Goal: Navigation & Orientation: Find specific page/section

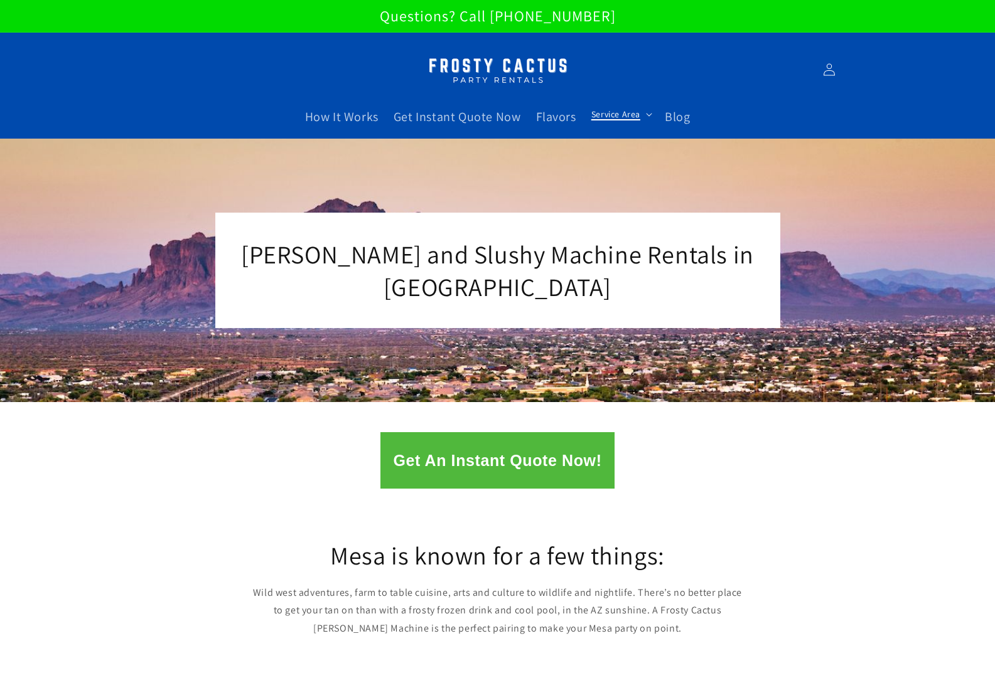
click at [647, 114] on icon at bounding box center [649, 115] width 6 height 4
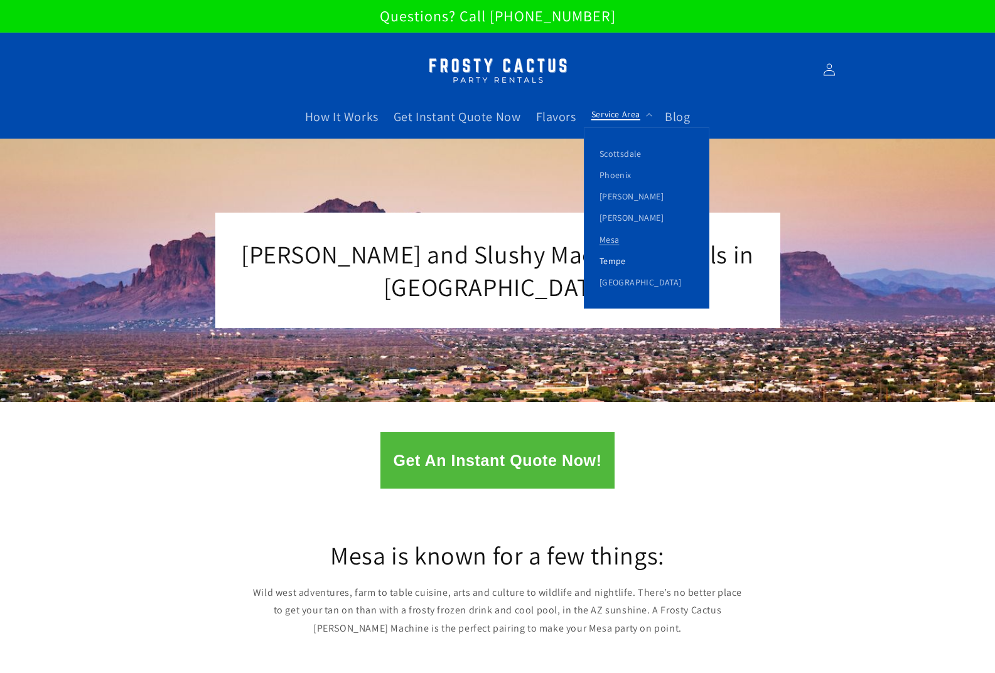
click at [616, 262] on link "Tempe" at bounding box center [646, 260] width 124 height 21
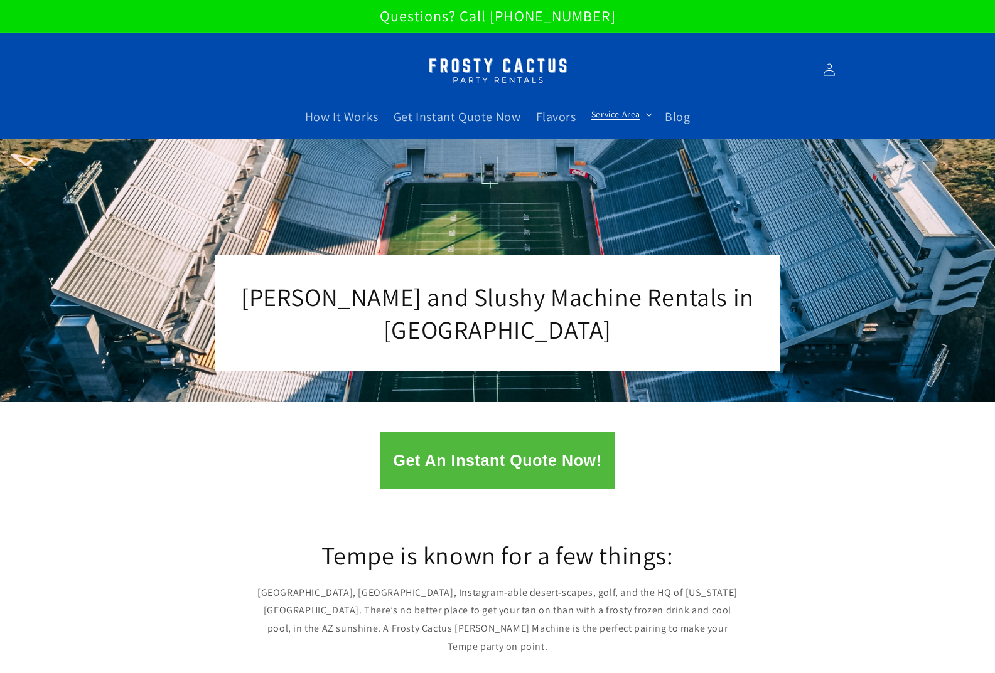
click at [639, 113] on summary "Service Area" at bounding box center [620, 114] width 73 height 26
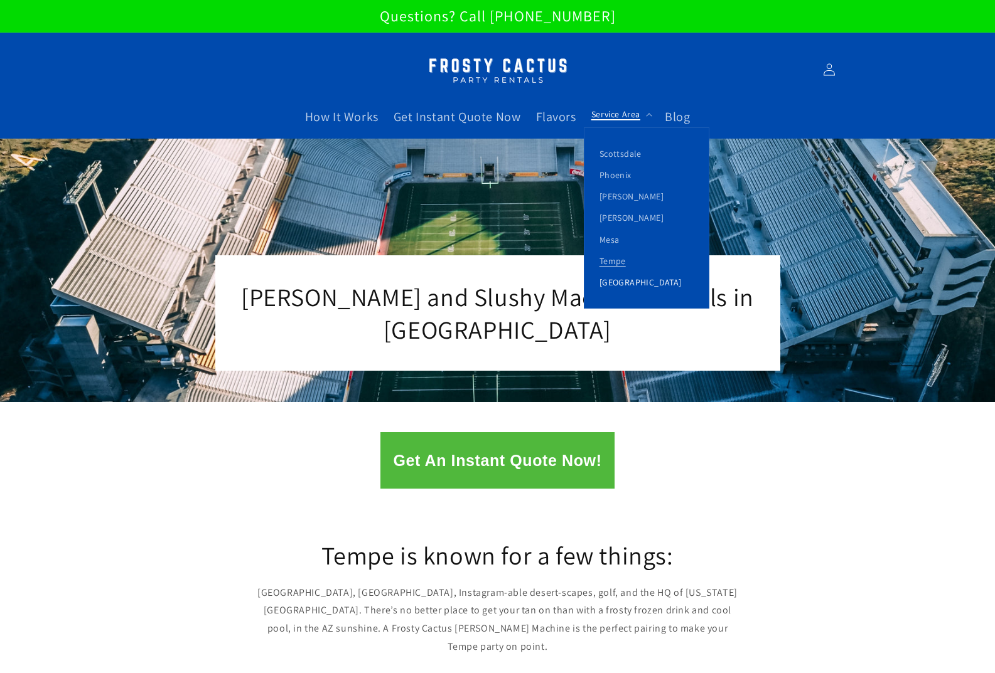
click at [634, 284] on link "[GEOGRAPHIC_DATA]" at bounding box center [646, 282] width 124 height 21
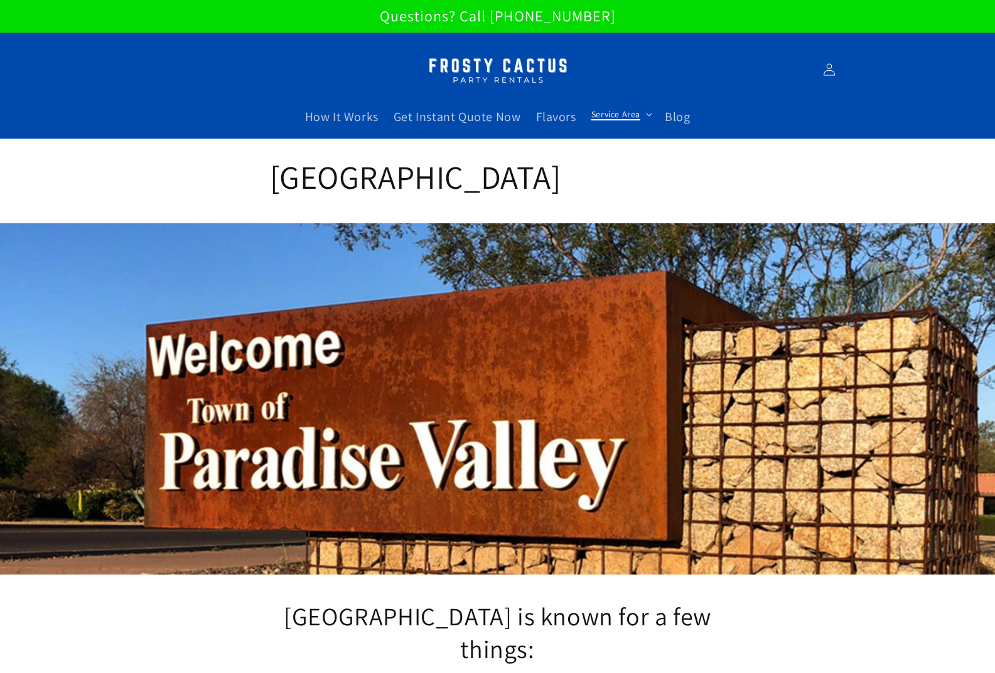
click at [646, 113] on icon at bounding box center [649, 115] width 6 height 4
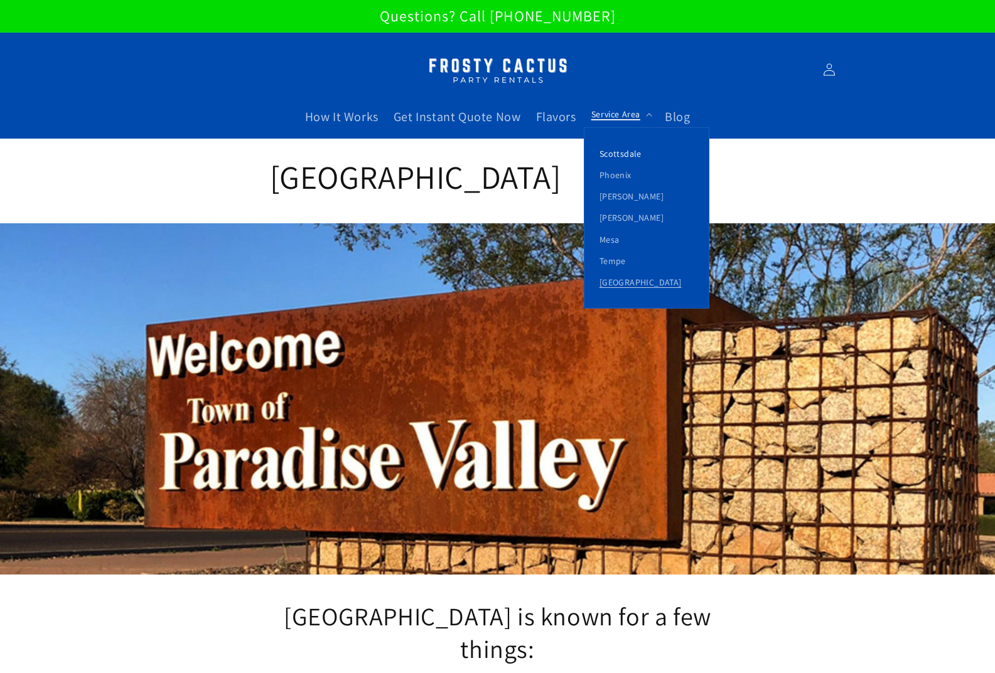
click at [632, 146] on link "Scottsdale" at bounding box center [646, 153] width 124 height 21
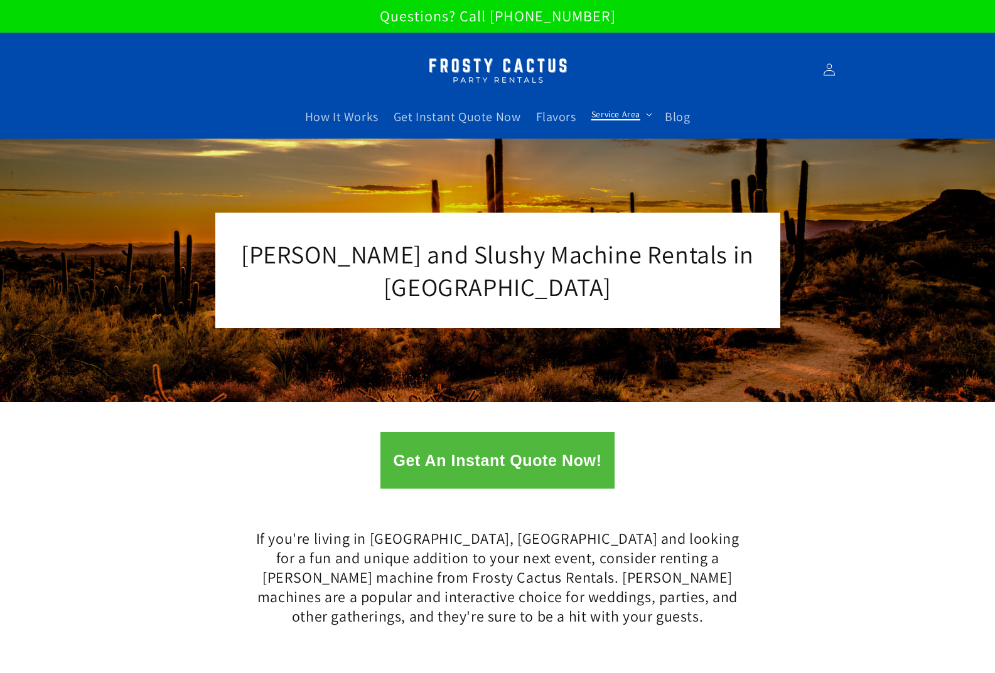
click at [632, 109] on span "Service Area" at bounding box center [615, 114] width 49 height 11
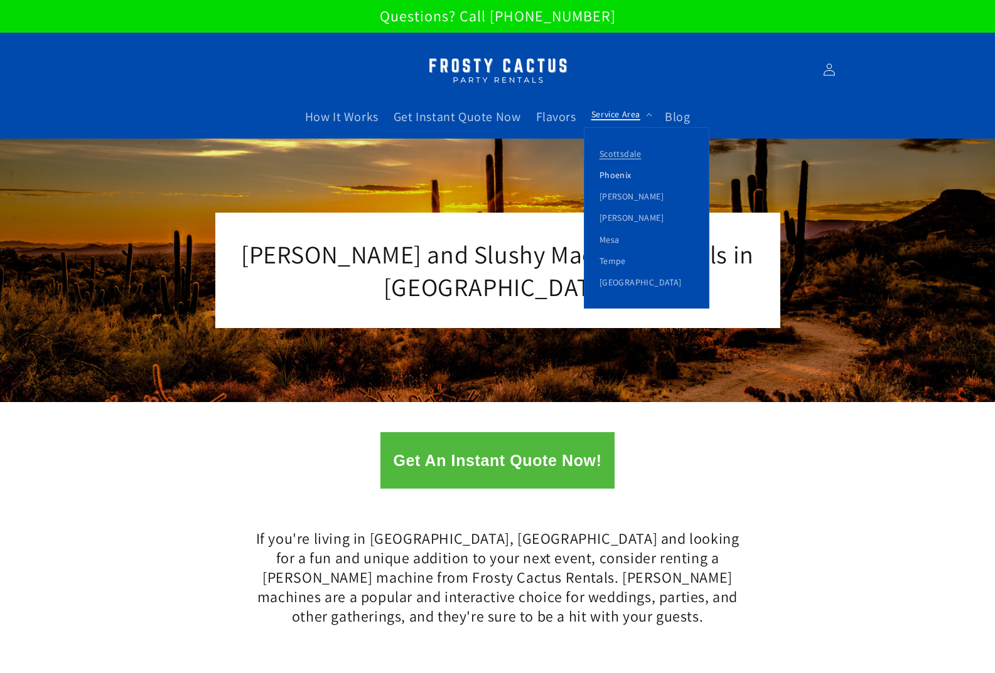
click at [626, 171] on link "Phoenix" at bounding box center [646, 174] width 124 height 21
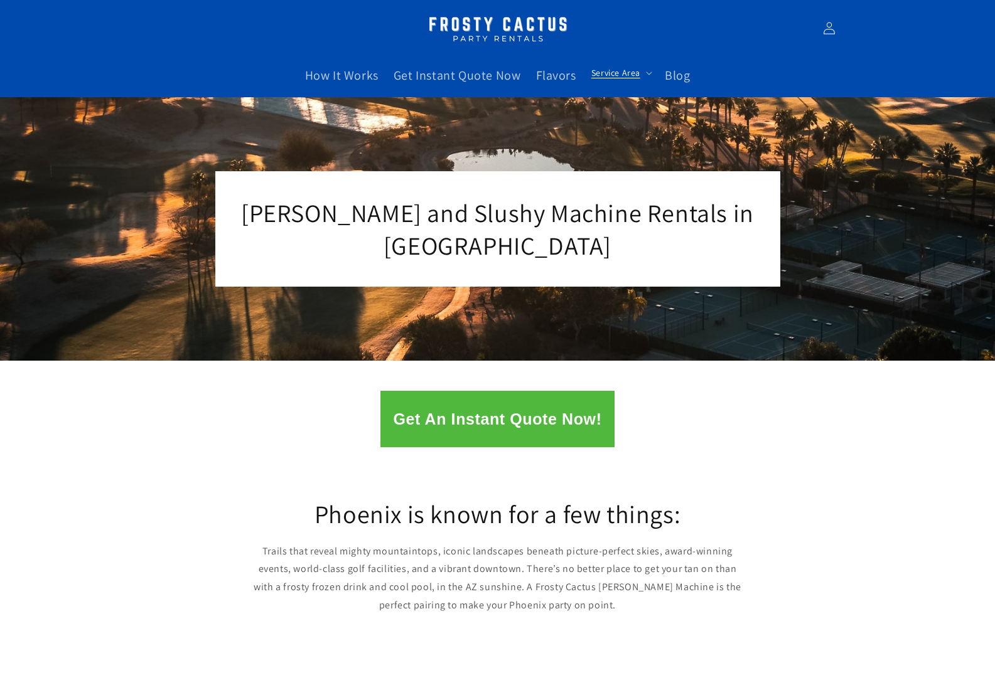
scroll to position [63, 0]
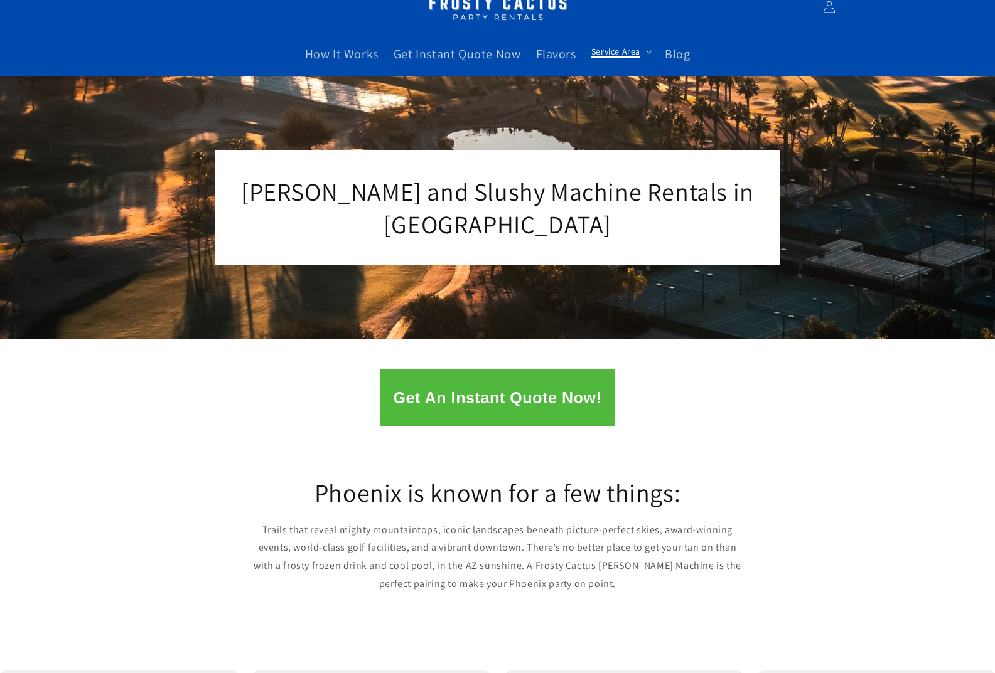
click at [631, 54] on span "Service Area" at bounding box center [615, 51] width 49 height 11
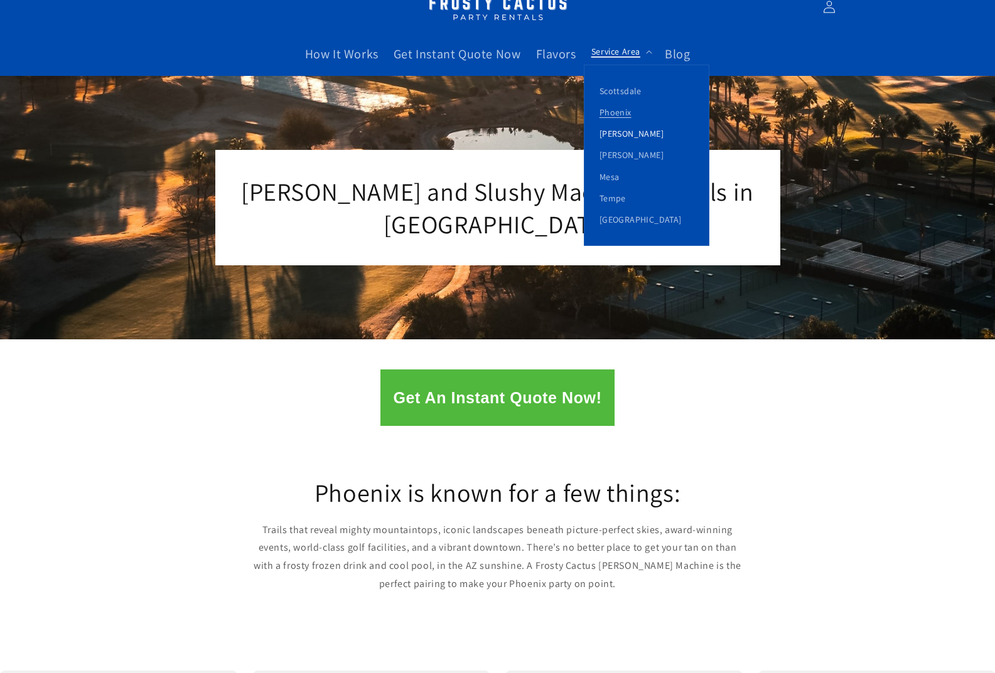
click at [631, 136] on link "[PERSON_NAME]" at bounding box center [646, 133] width 124 height 21
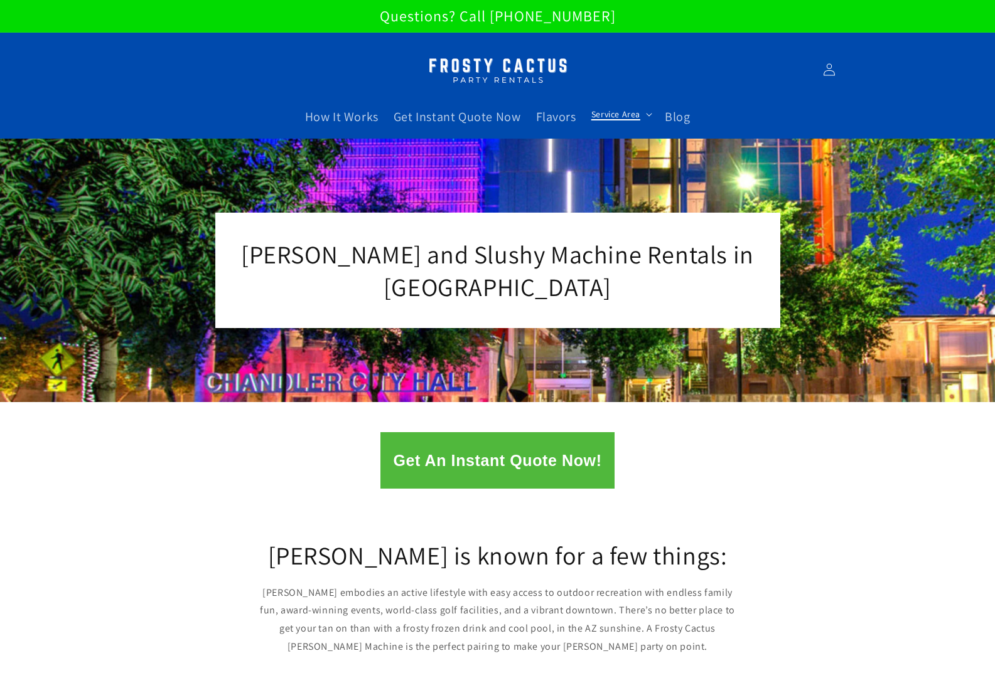
click at [621, 112] on span "Service Area" at bounding box center [615, 114] width 49 height 11
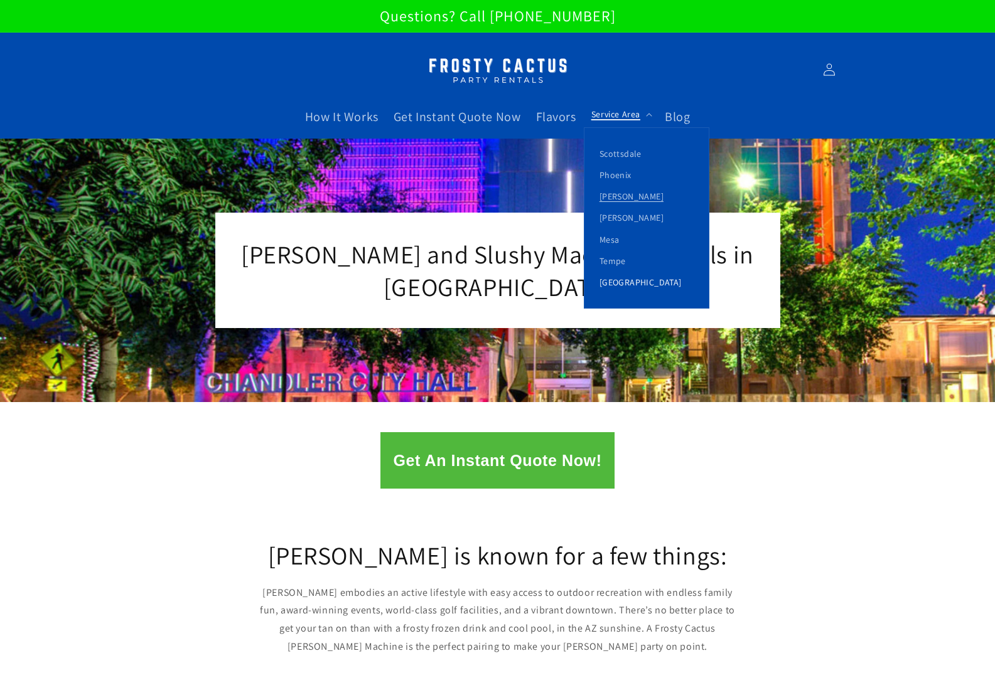
click at [635, 291] on link "[GEOGRAPHIC_DATA]" at bounding box center [646, 282] width 124 height 21
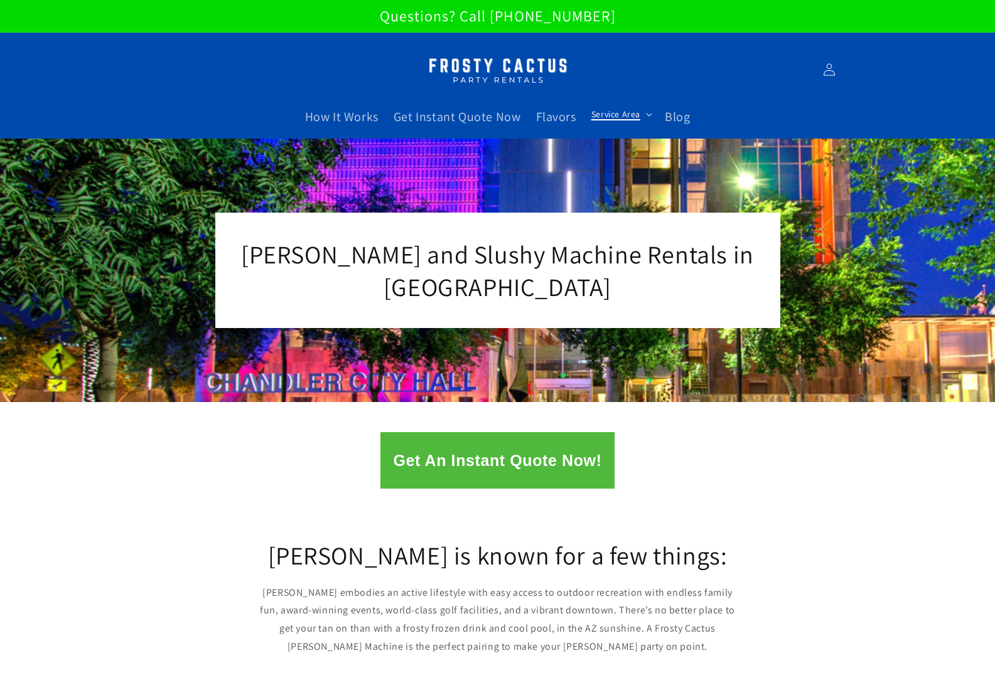
click at [621, 112] on span "Service Area" at bounding box center [615, 114] width 49 height 11
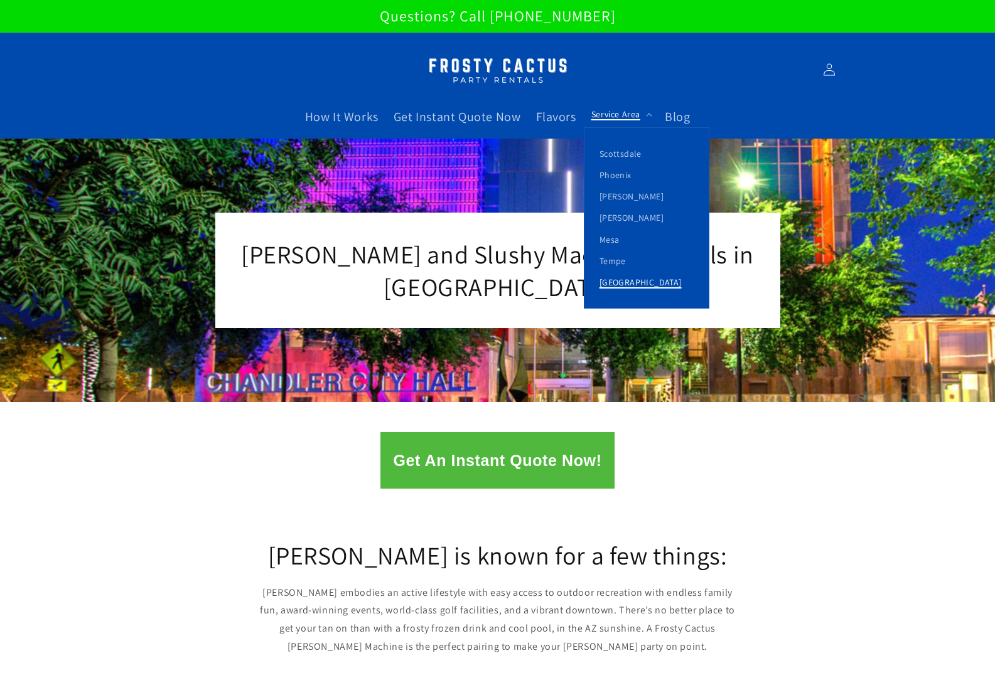
click at [618, 282] on link "[GEOGRAPHIC_DATA]" at bounding box center [646, 282] width 124 height 21
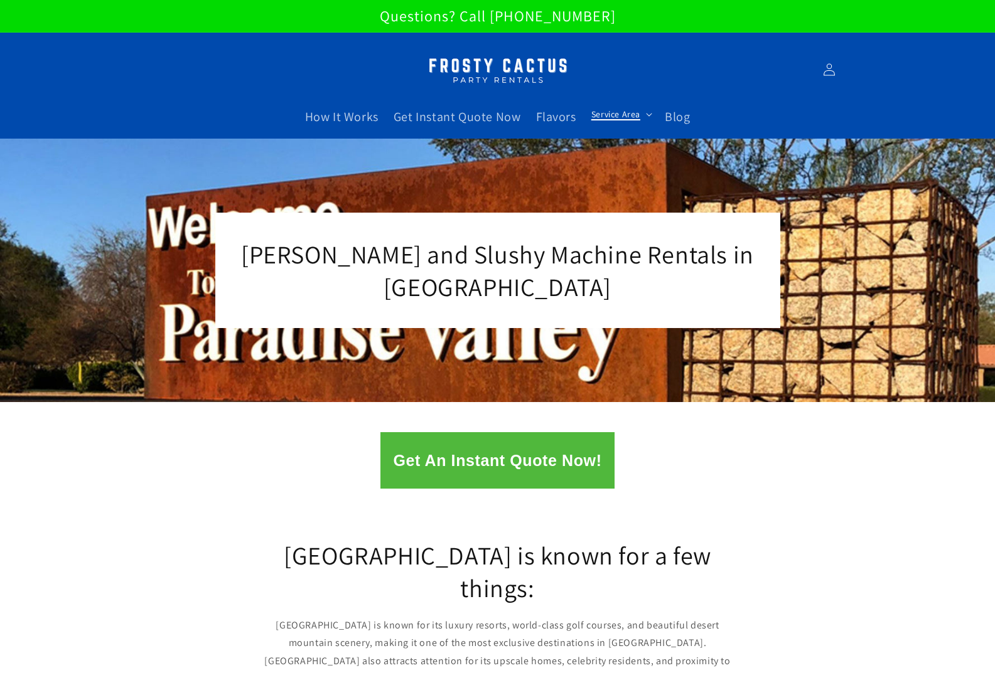
click at [634, 115] on span "Service Area" at bounding box center [615, 114] width 49 height 11
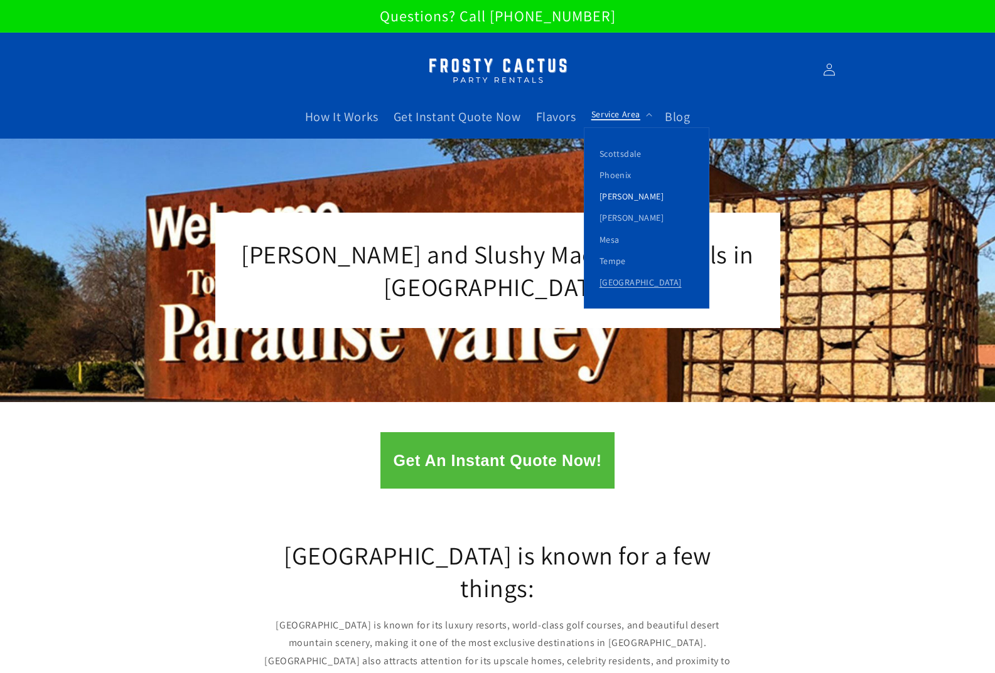
click at [622, 190] on link "[PERSON_NAME]" at bounding box center [646, 196] width 124 height 21
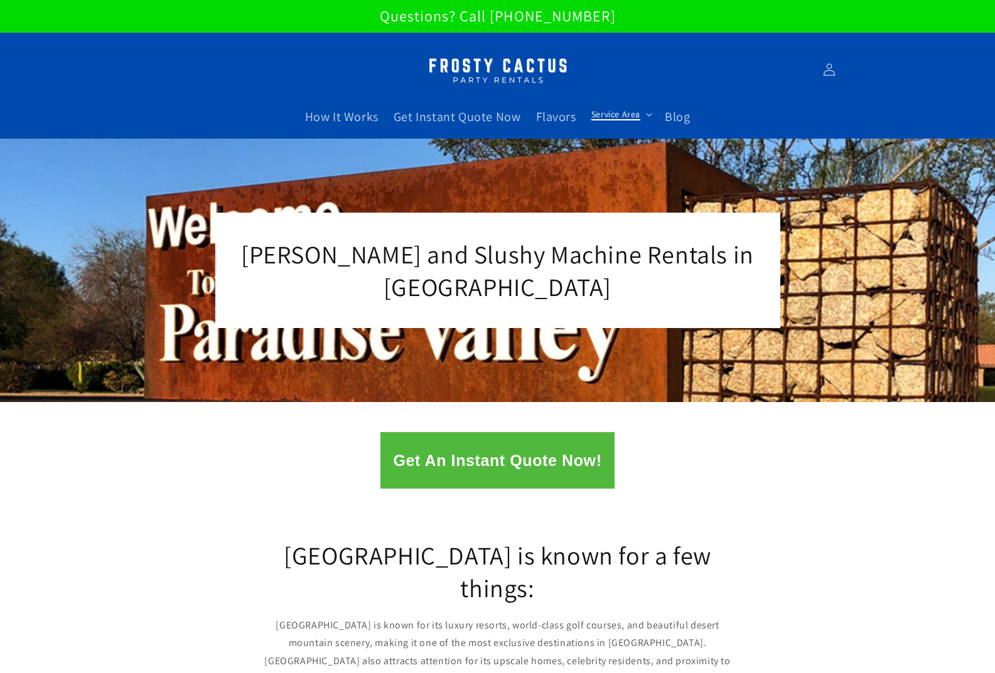
click at [636, 114] on span "Service Area" at bounding box center [615, 114] width 49 height 11
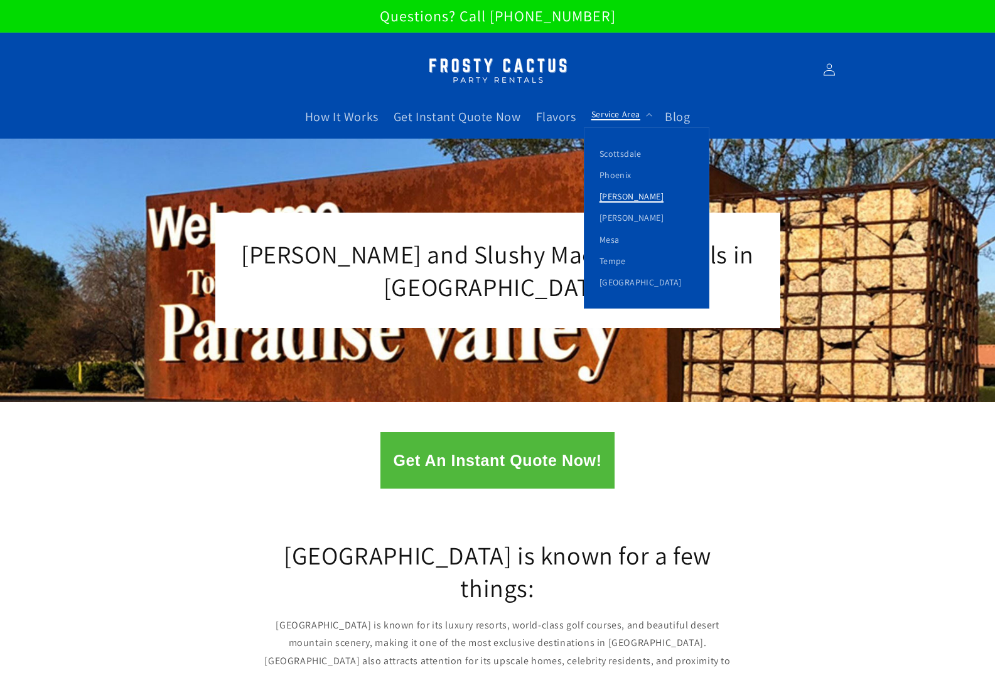
click at [619, 193] on link "[PERSON_NAME]" at bounding box center [646, 196] width 124 height 21
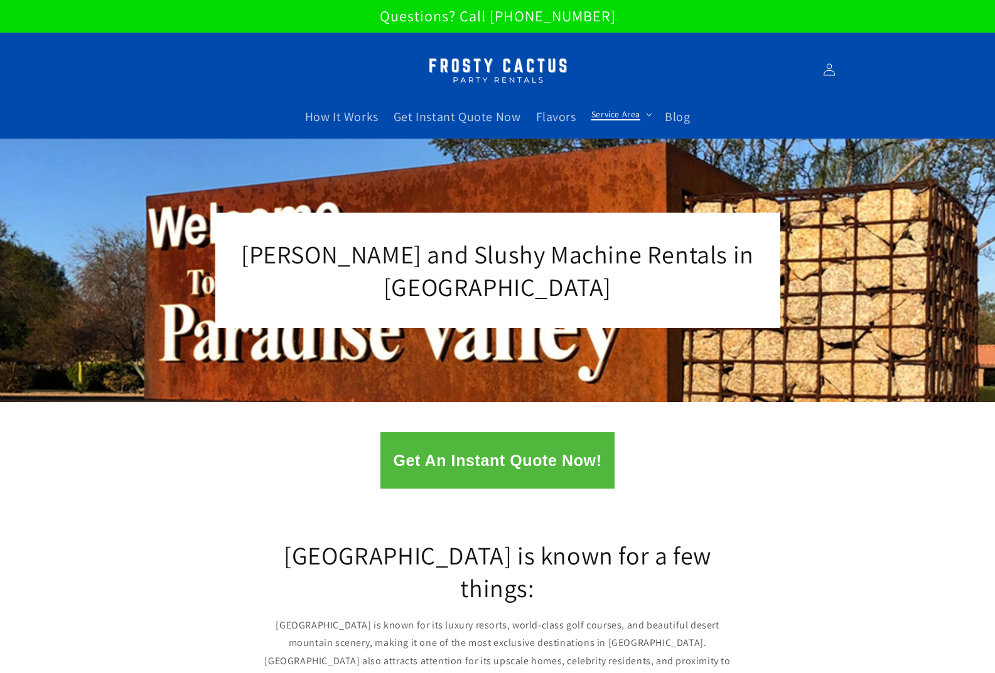
click at [639, 117] on summary "Service Area" at bounding box center [620, 114] width 73 height 26
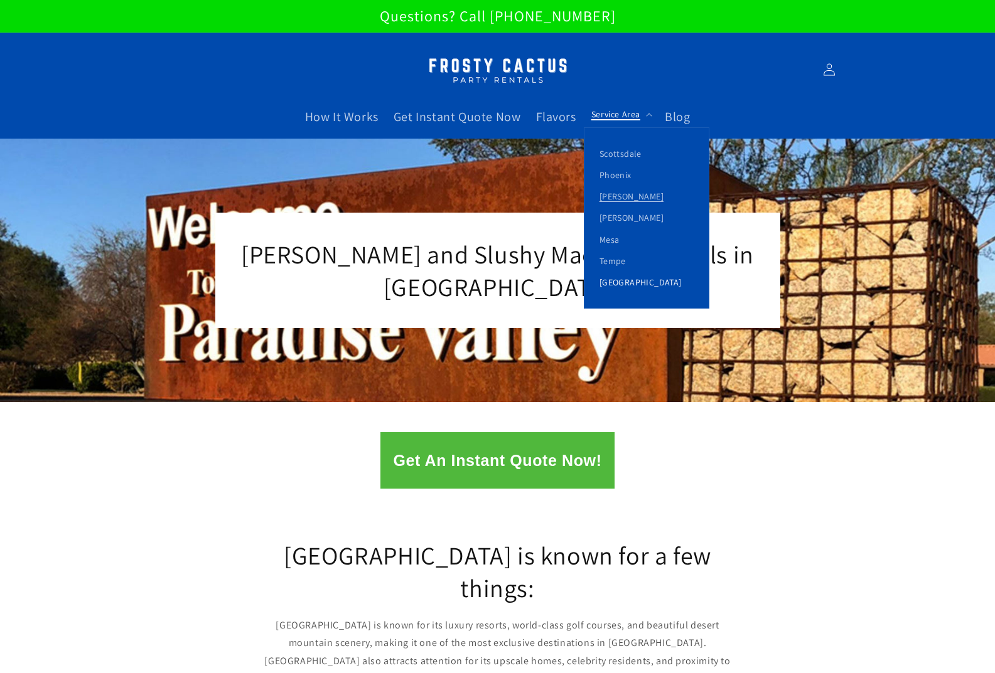
click at [634, 282] on link "[GEOGRAPHIC_DATA]" at bounding box center [646, 282] width 124 height 21
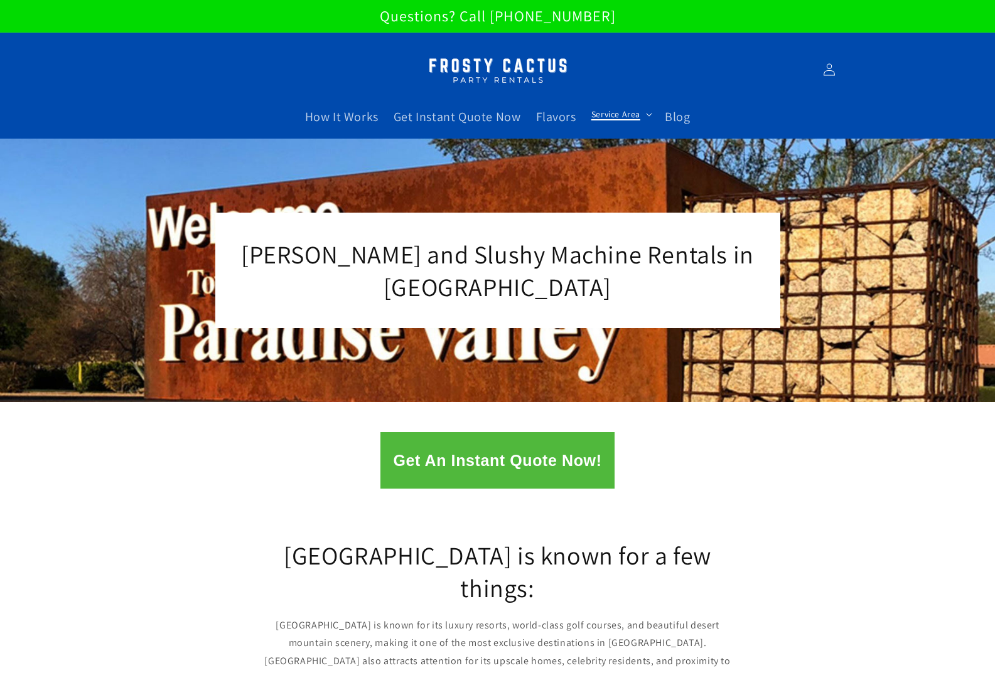
click at [631, 107] on summary "Service Area" at bounding box center [620, 114] width 73 height 26
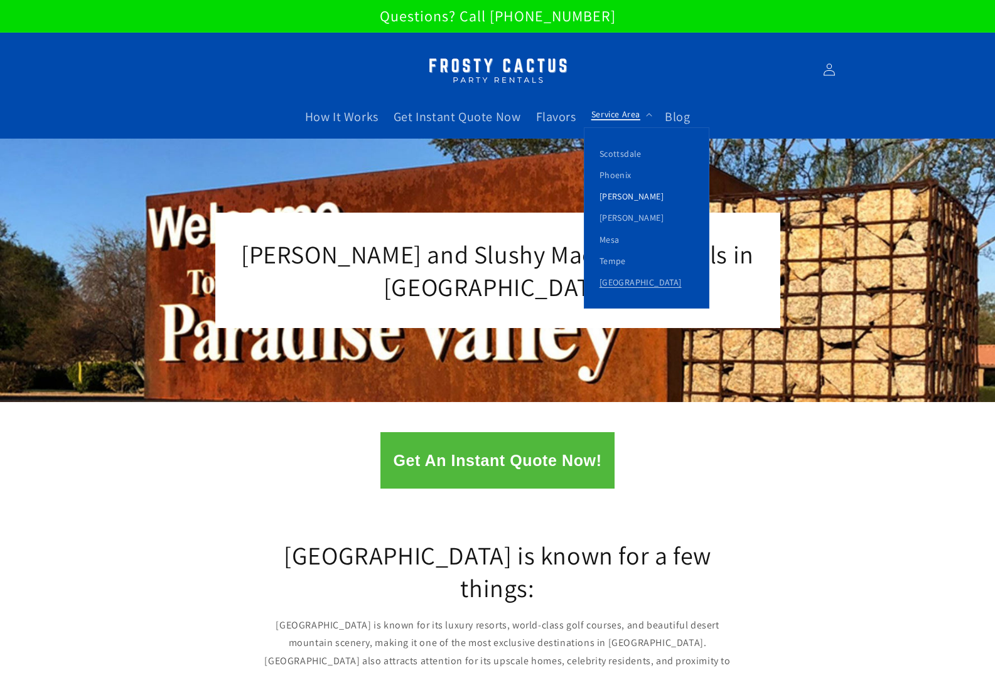
click at [622, 193] on link "[PERSON_NAME]" at bounding box center [646, 196] width 124 height 21
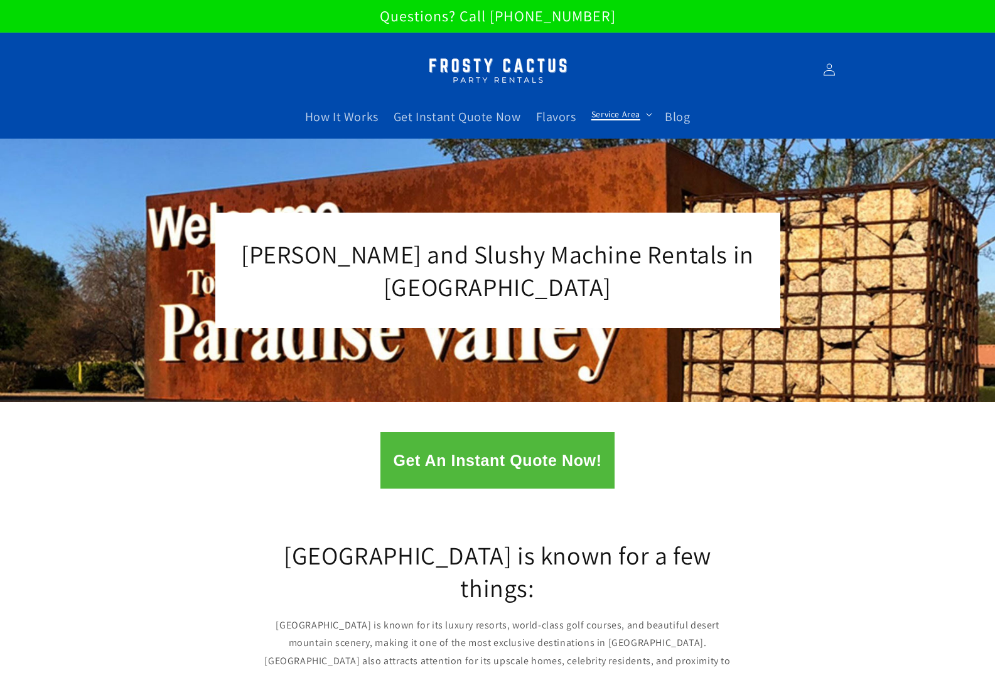
click at [612, 118] on span "Service Area" at bounding box center [615, 114] width 49 height 11
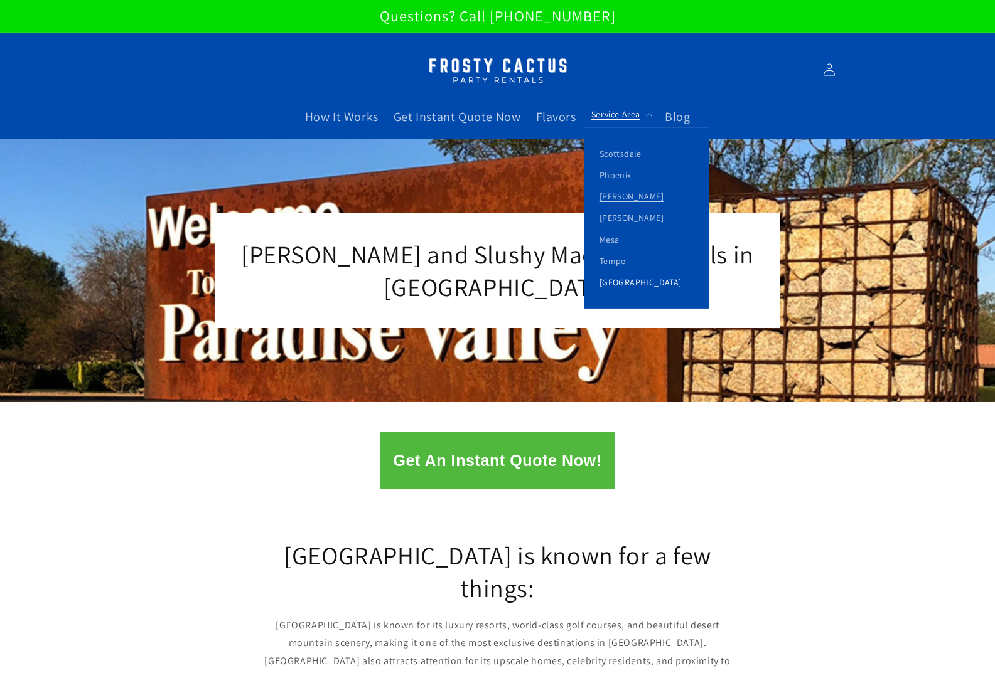
click at [624, 284] on link "[GEOGRAPHIC_DATA]" at bounding box center [646, 282] width 124 height 21
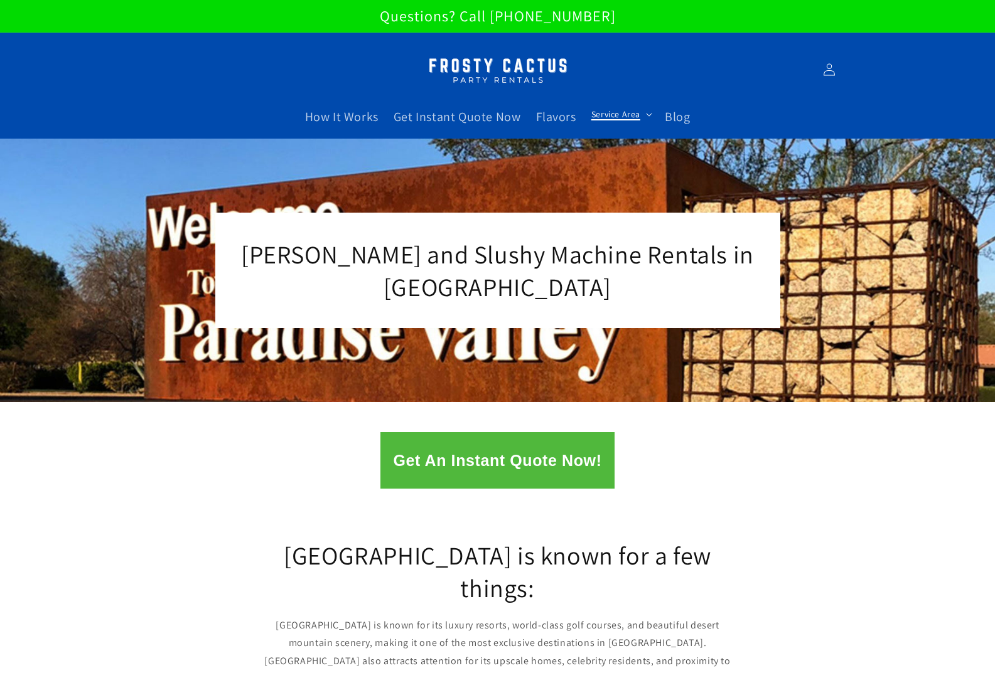
click at [592, 110] on span "Service Area" at bounding box center [615, 114] width 49 height 11
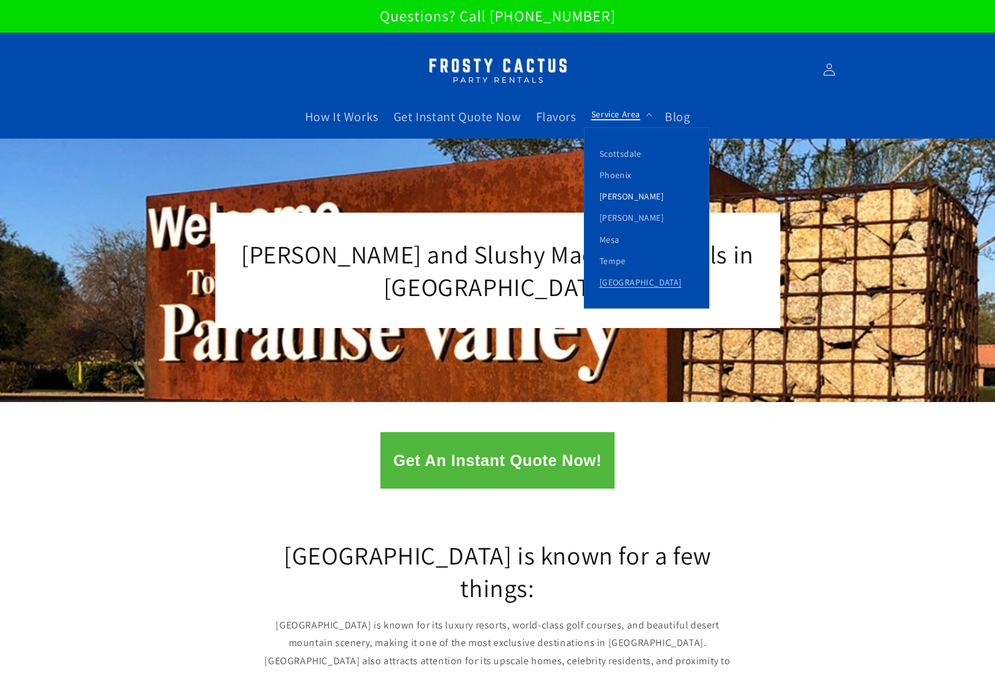
click at [615, 195] on link "[PERSON_NAME]" at bounding box center [646, 196] width 124 height 21
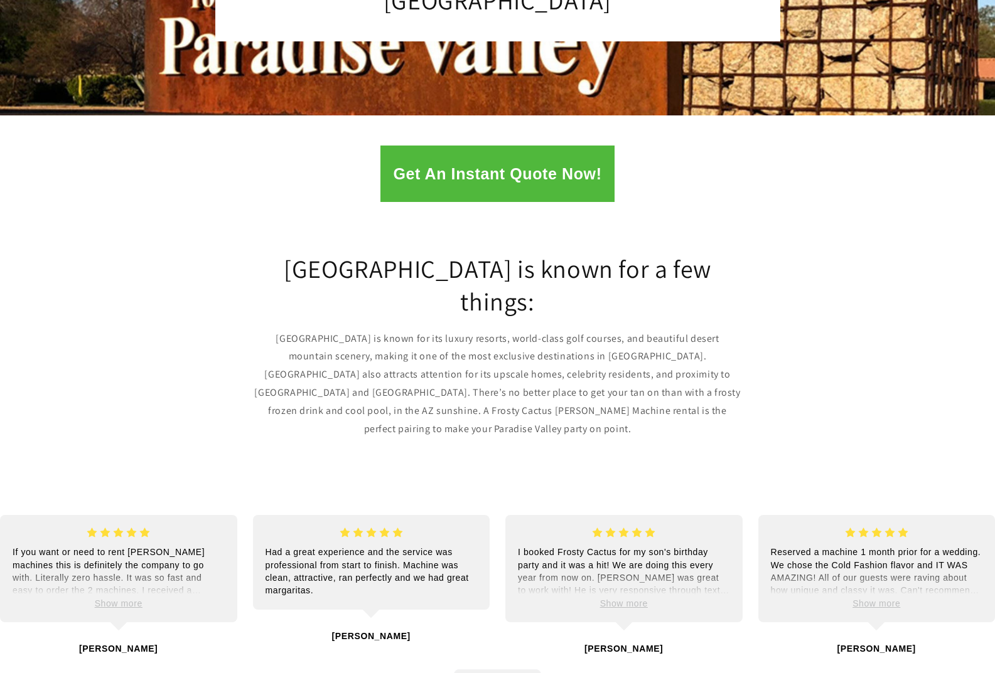
scroll to position [314, 0]
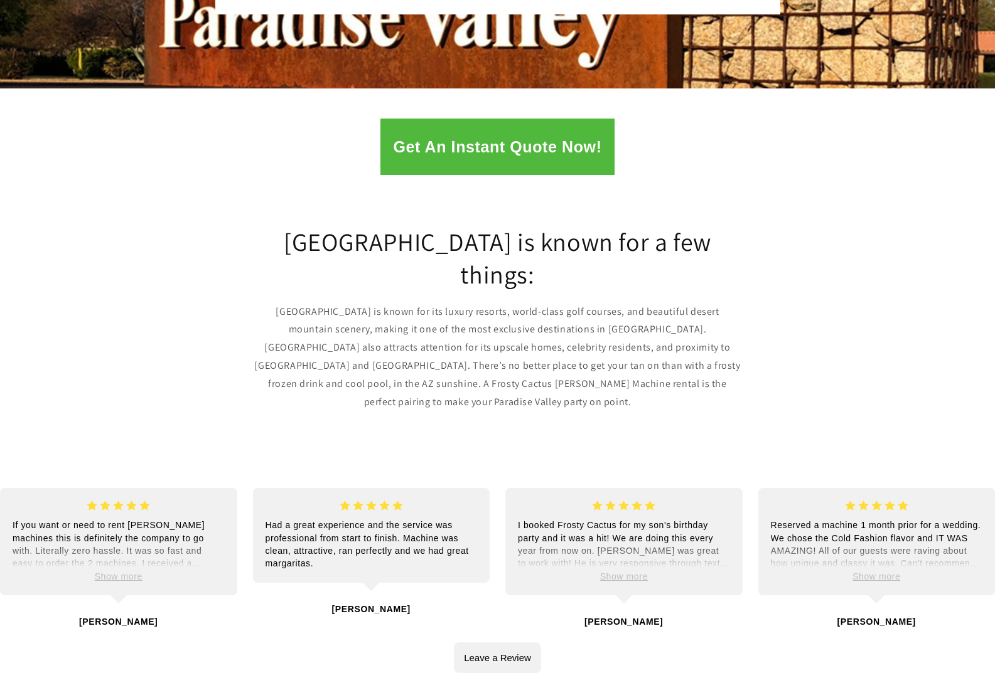
drag, startPoint x: 804, startPoint y: 254, endPoint x: 801, endPoint y: 267, distance: 13.5
click at [804, 254] on div "[GEOGRAPHIC_DATA] is known for a few things: [GEOGRAPHIC_DATA] is known for its…" at bounding box center [497, 319] width 995 height 272
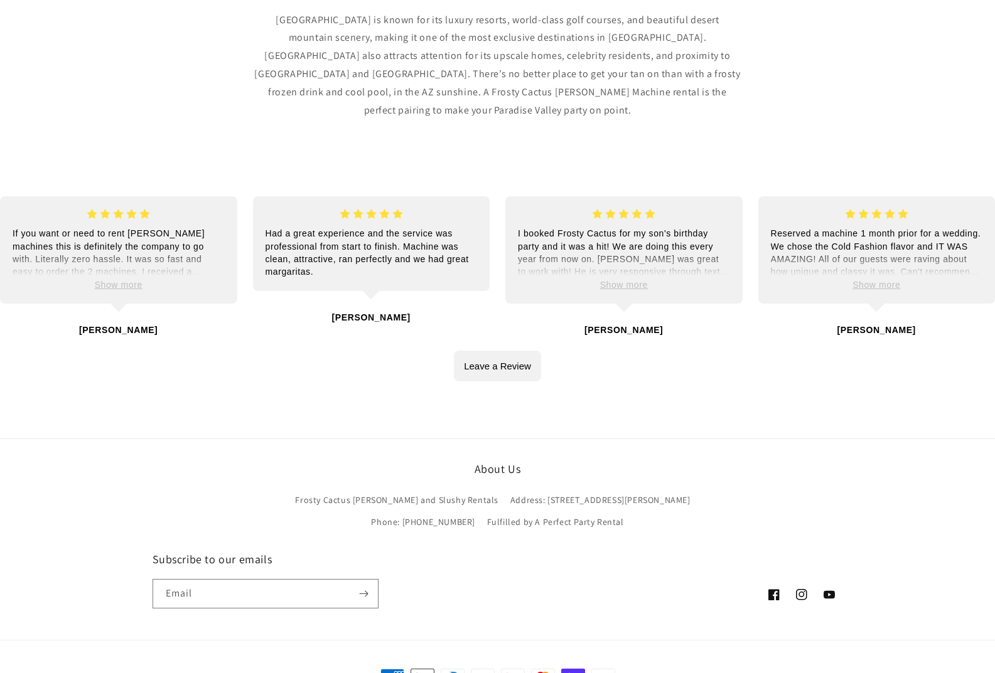
scroll to position [611, 0]
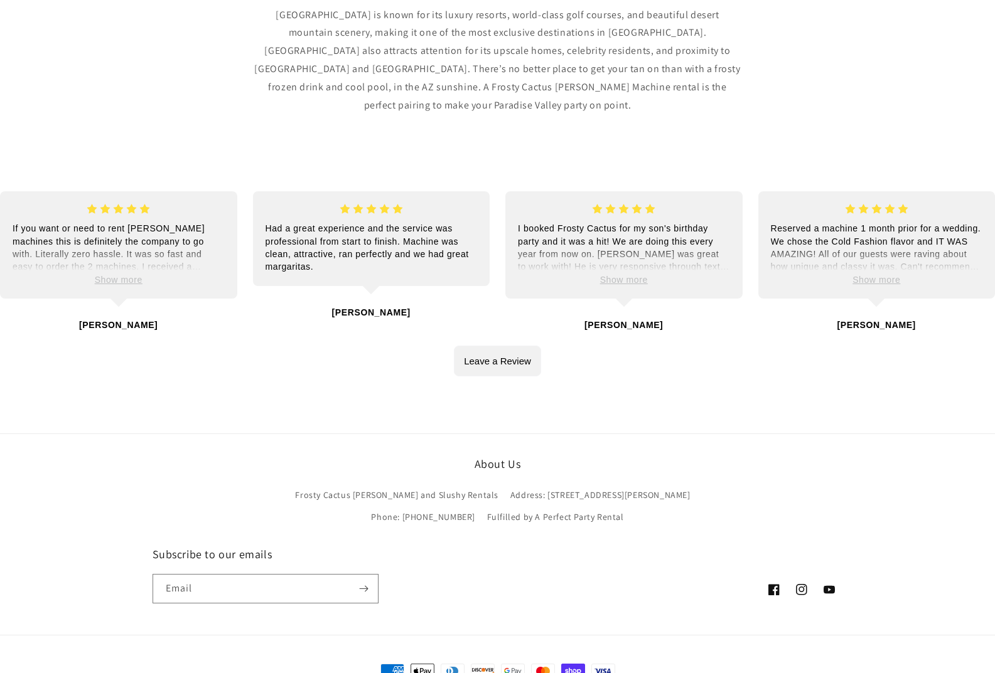
click at [499, 457] on h2 "About Us" at bounding box center [497, 464] width 477 height 14
drag, startPoint x: 990, startPoint y: 49, endPoint x: 998, endPoint y: 44, distance: 9.6
click at [990, 49] on div "[GEOGRAPHIC_DATA] is known for a few things: [GEOGRAPHIC_DATA] is known for its…" at bounding box center [497, 22] width 995 height 272
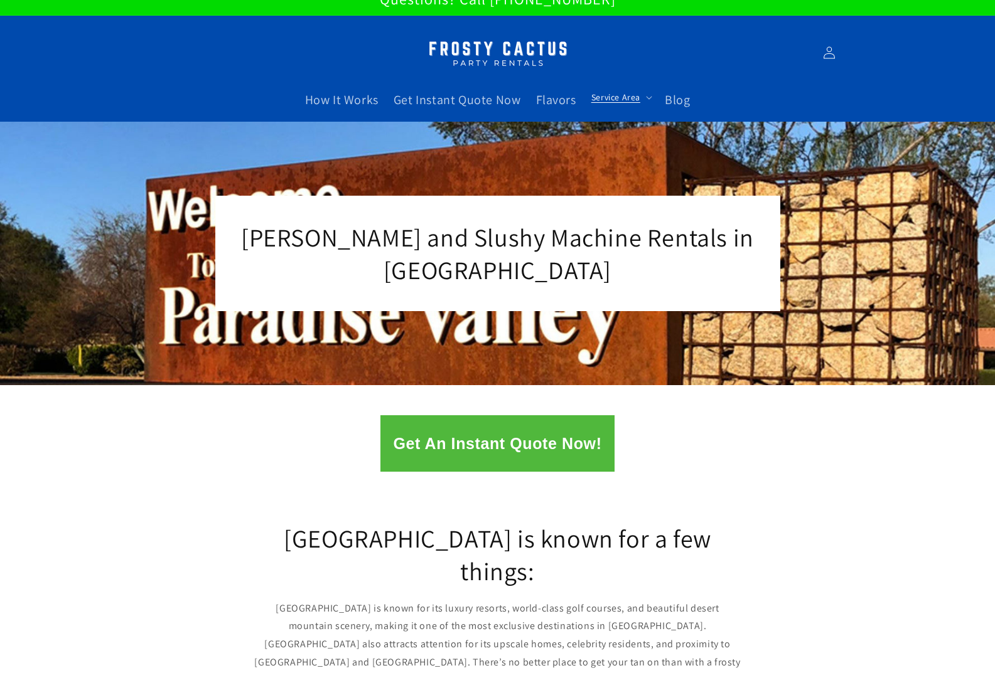
scroll to position [0, 0]
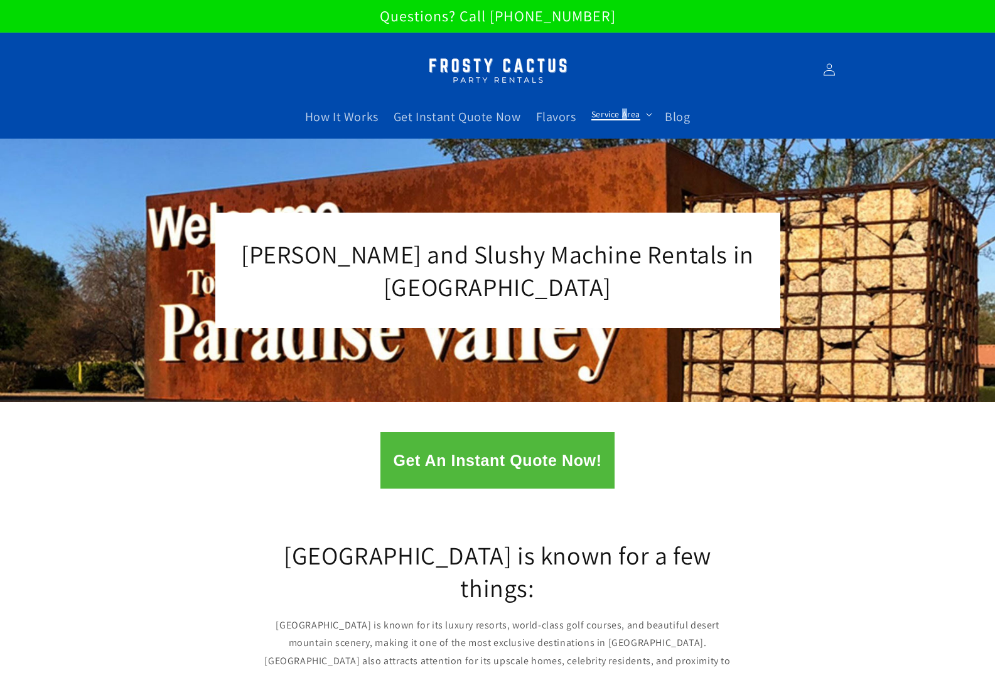
click at [623, 110] on span "Service Area" at bounding box center [615, 114] width 49 height 11
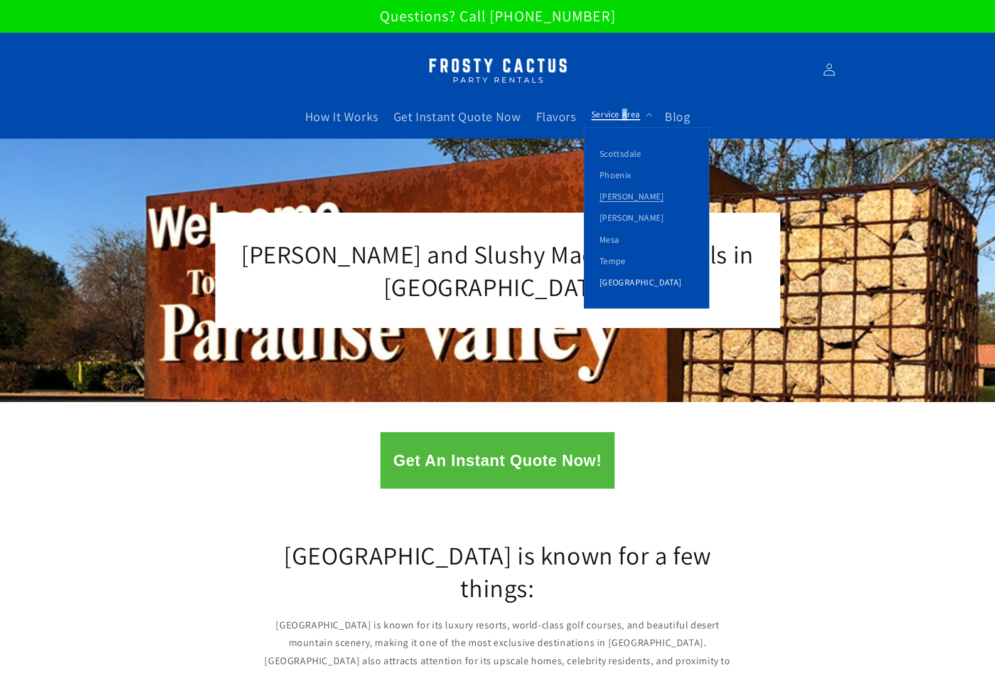
click at [621, 275] on link "[GEOGRAPHIC_DATA]" at bounding box center [646, 282] width 124 height 21
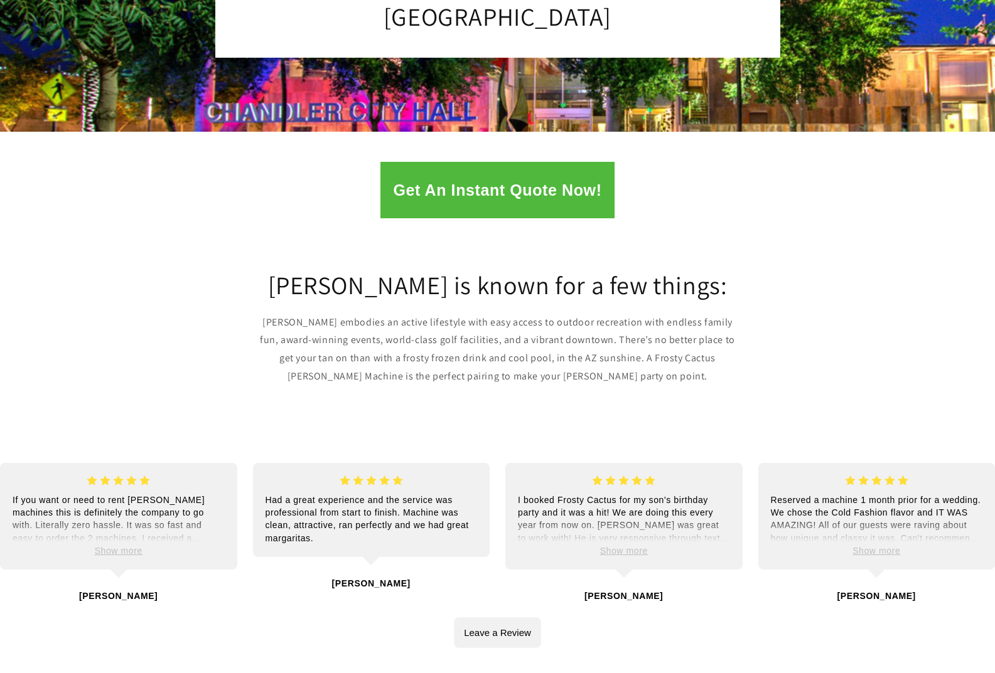
scroll to position [251, 0]
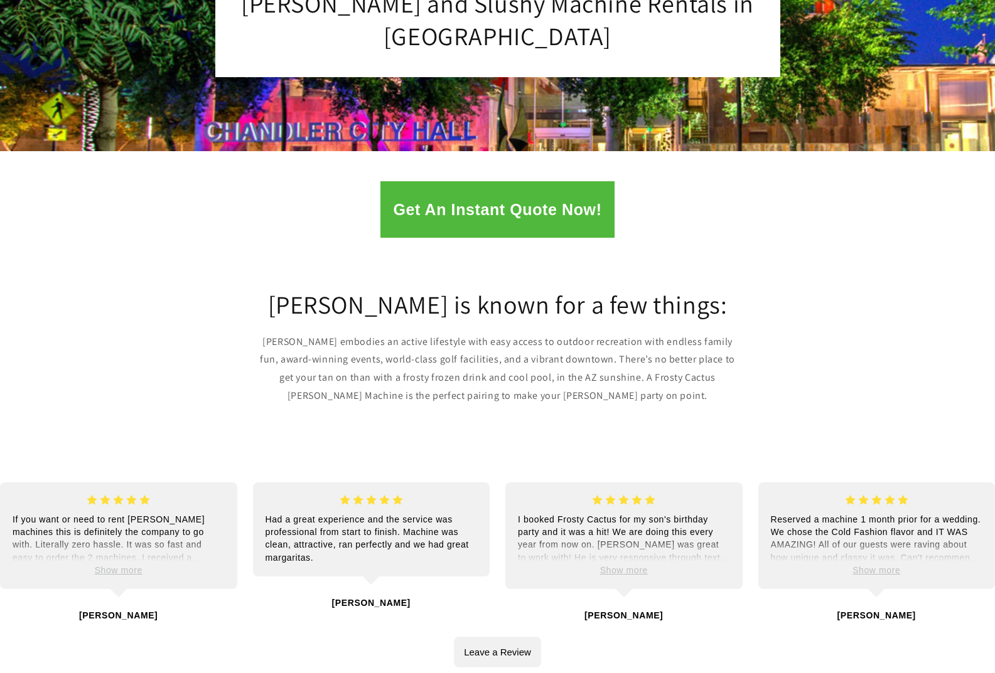
click at [683, 254] on div "[PERSON_NAME] is known for a few things: [PERSON_NAME] embodies an active lifes…" at bounding box center [497, 346] width 995 height 203
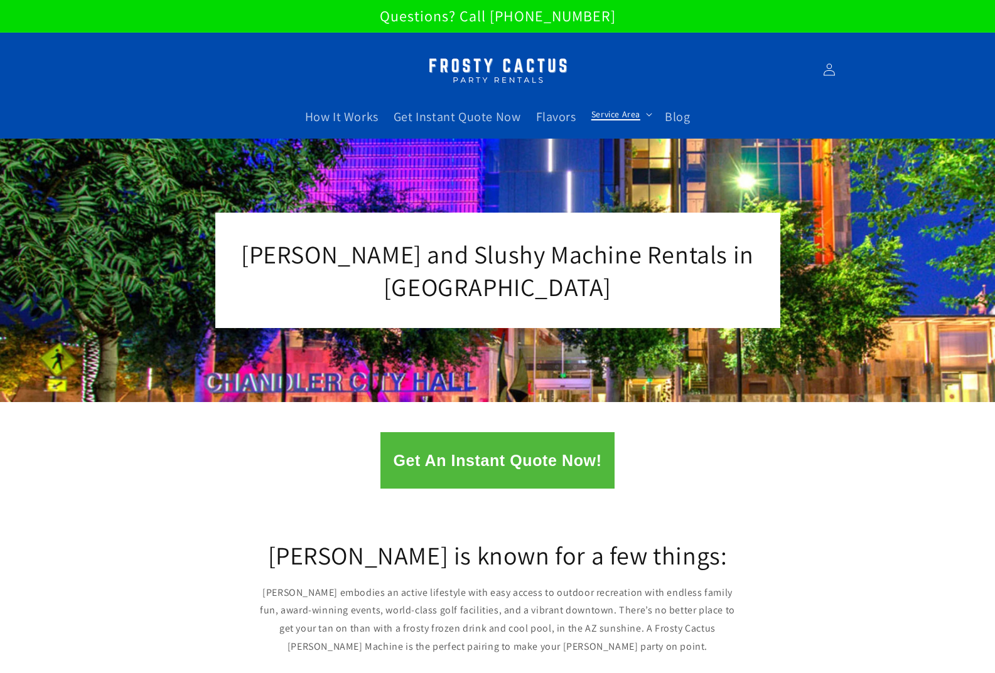
click at [640, 117] on summary "Service Area" at bounding box center [620, 114] width 73 height 26
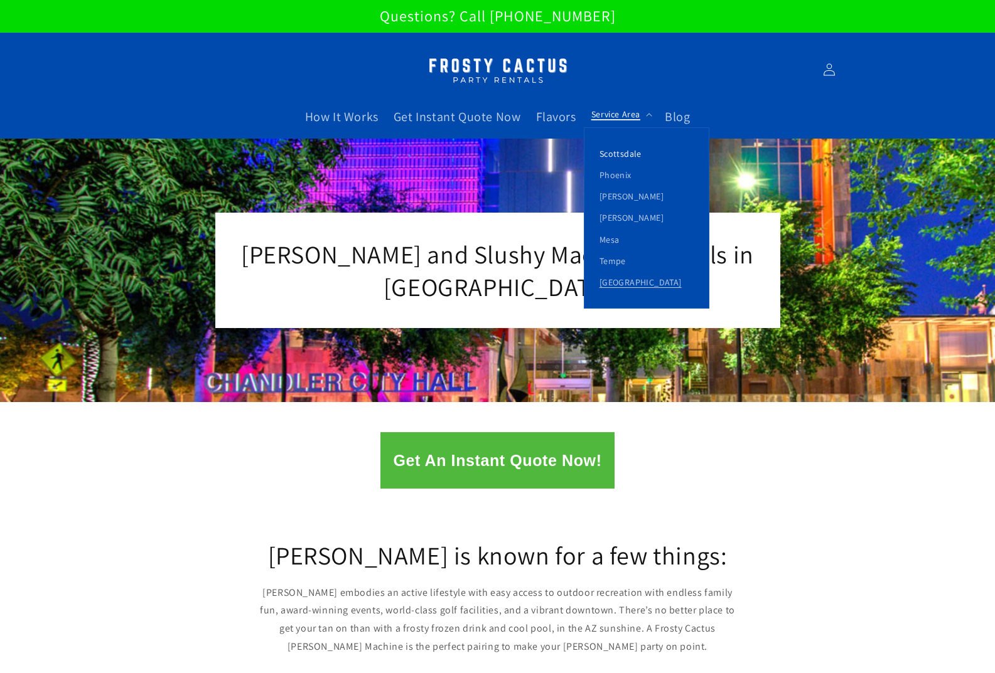
click at [632, 159] on link "Scottsdale" at bounding box center [646, 153] width 124 height 21
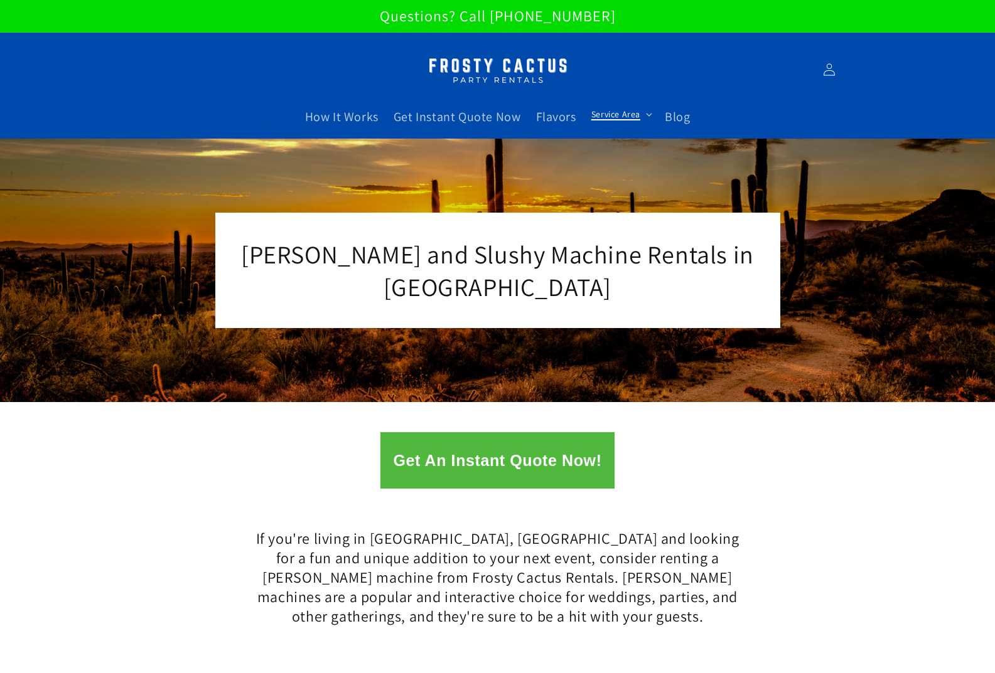
click at [631, 115] on span "Service Area" at bounding box center [615, 114] width 49 height 11
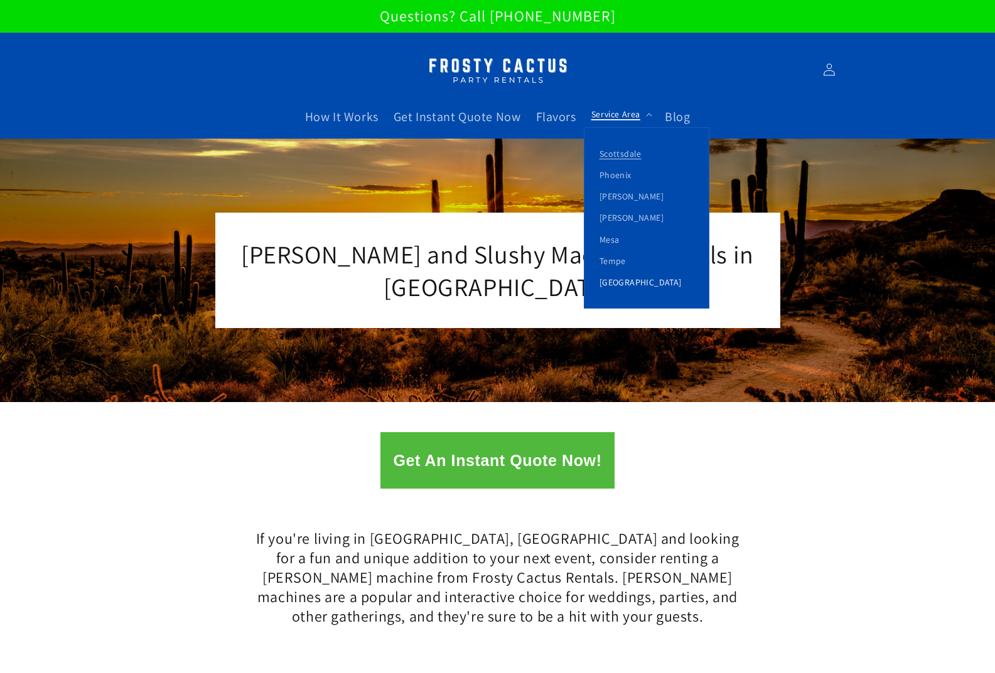
click at [624, 281] on link "[GEOGRAPHIC_DATA]" at bounding box center [646, 282] width 124 height 21
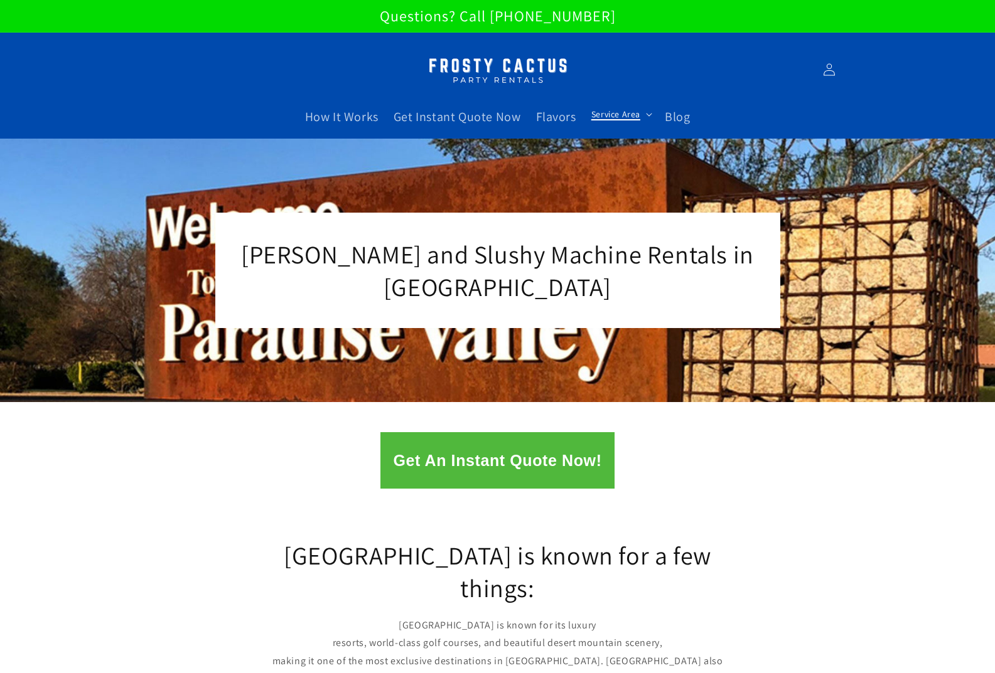
click at [639, 118] on summary "Service Area" at bounding box center [620, 114] width 73 height 26
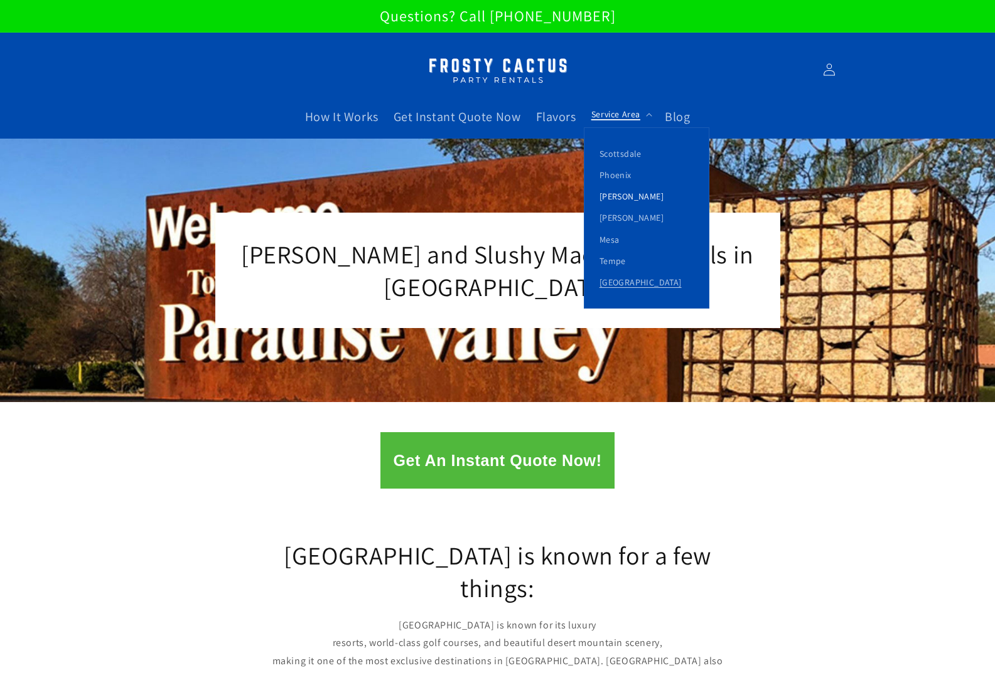
click at [625, 198] on link "[PERSON_NAME]" at bounding box center [646, 196] width 124 height 21
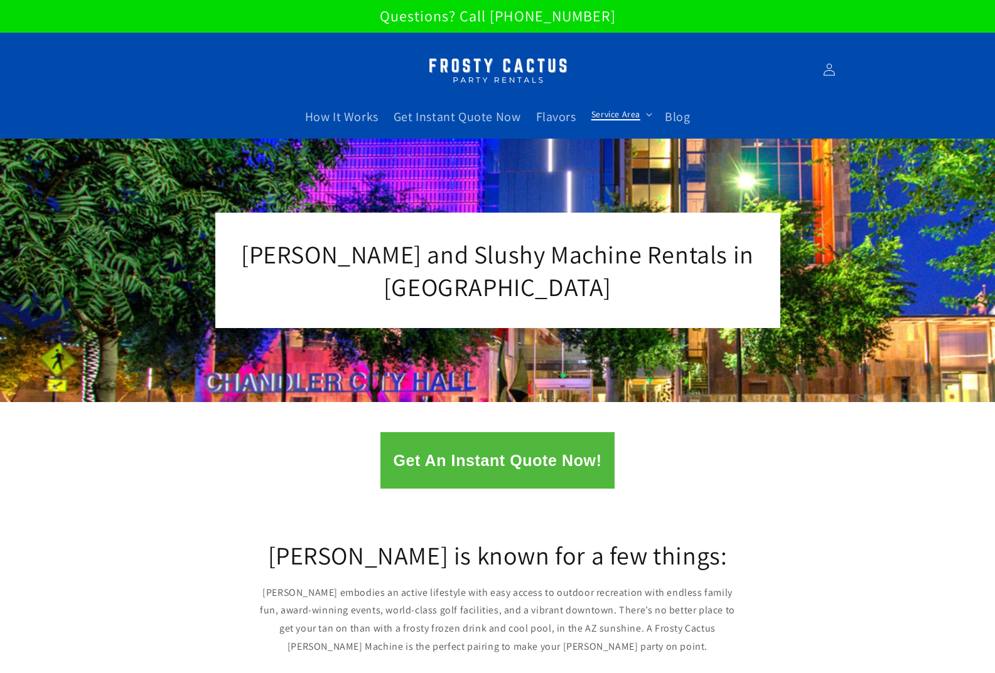
click at [628, 125] on summary "Service Area" at bounding box center [620, 114] width 73 height 26
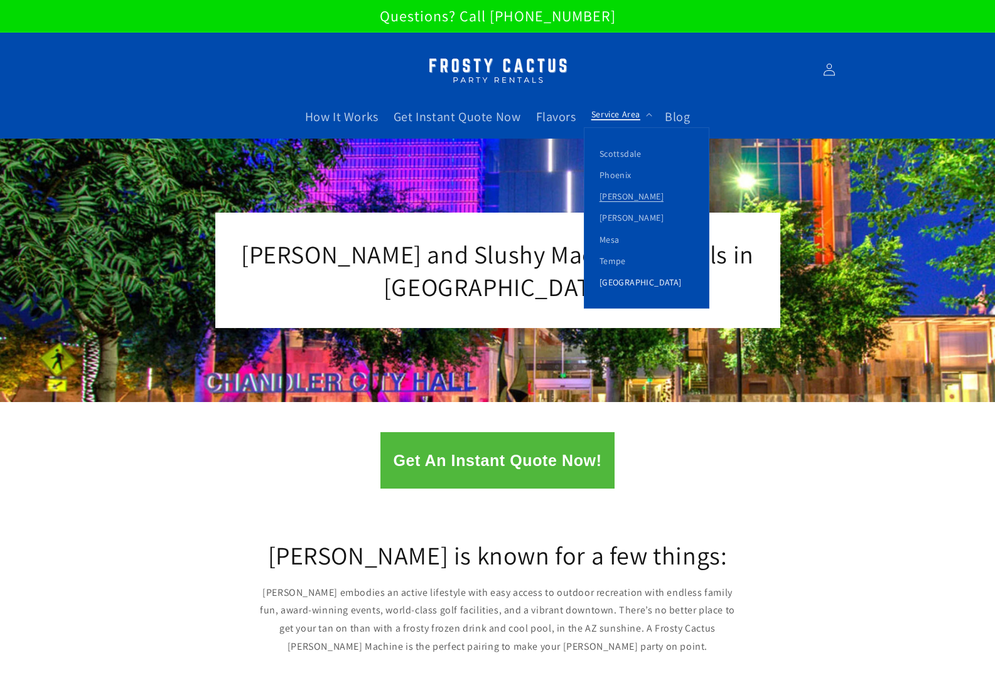
click at [616, 280] on link "[GEOGRAPHIC_DATA]" at bounding box center [646, 282] width 124 height 21
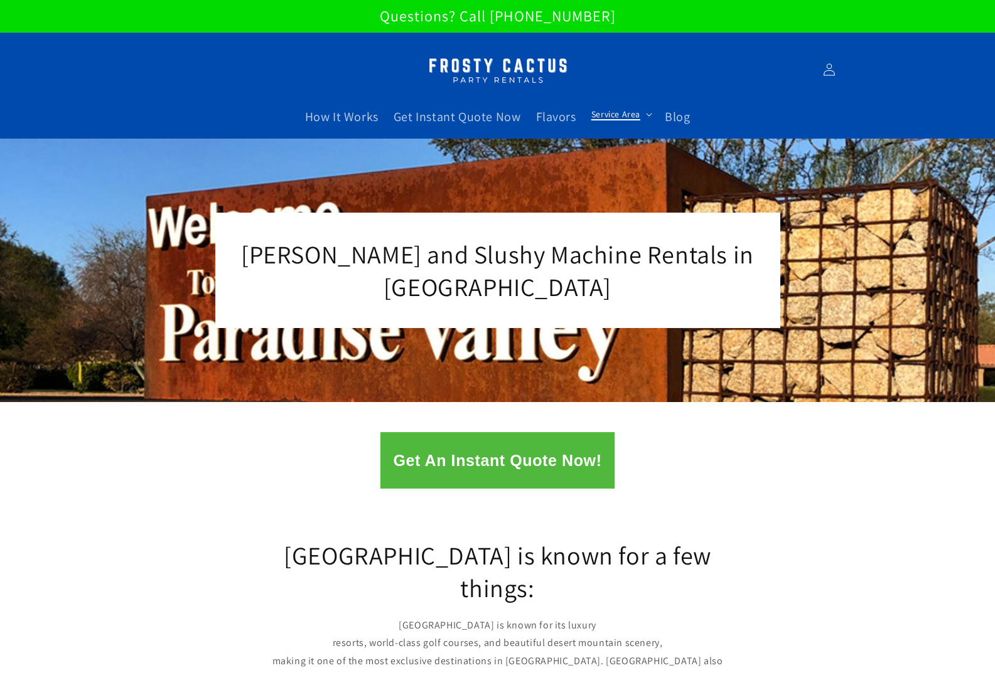
click at [617, 109] on span "Service Area" at bounding box center [615, 114] width 49 height 11
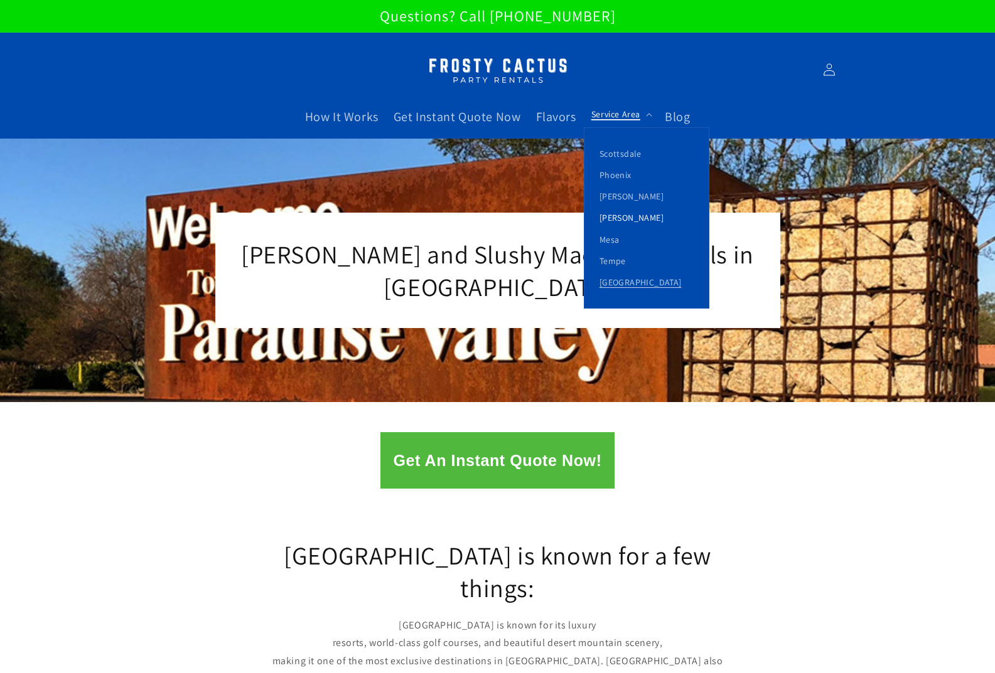
click at [616, 218] on link "[PERSON_NAME]" at bounding box center [646, 217] width 124 height 21
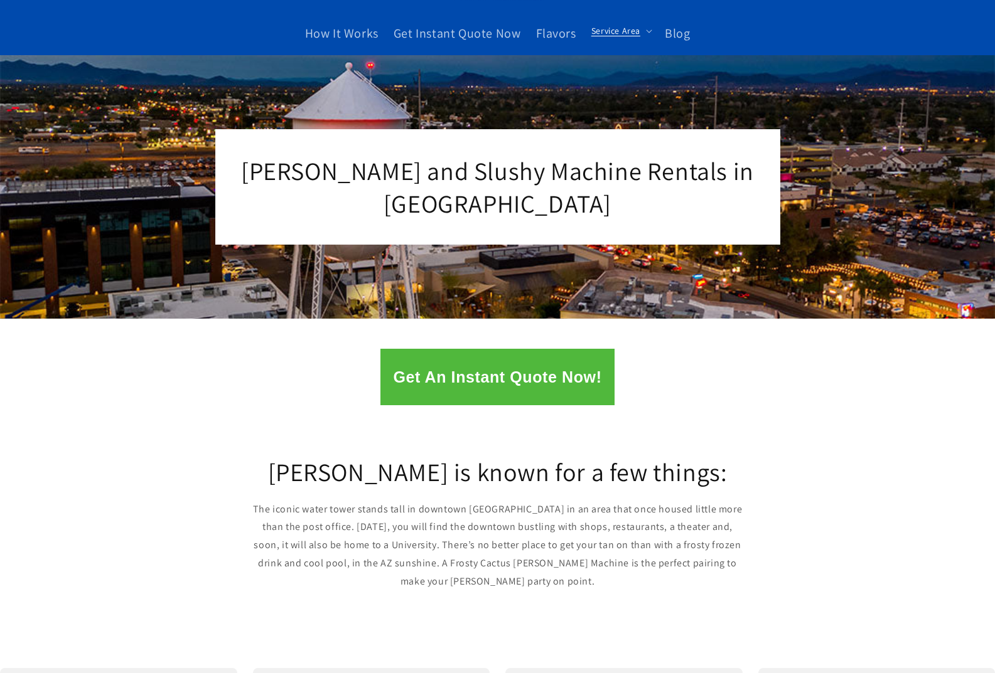
scroll to position [63, 0]
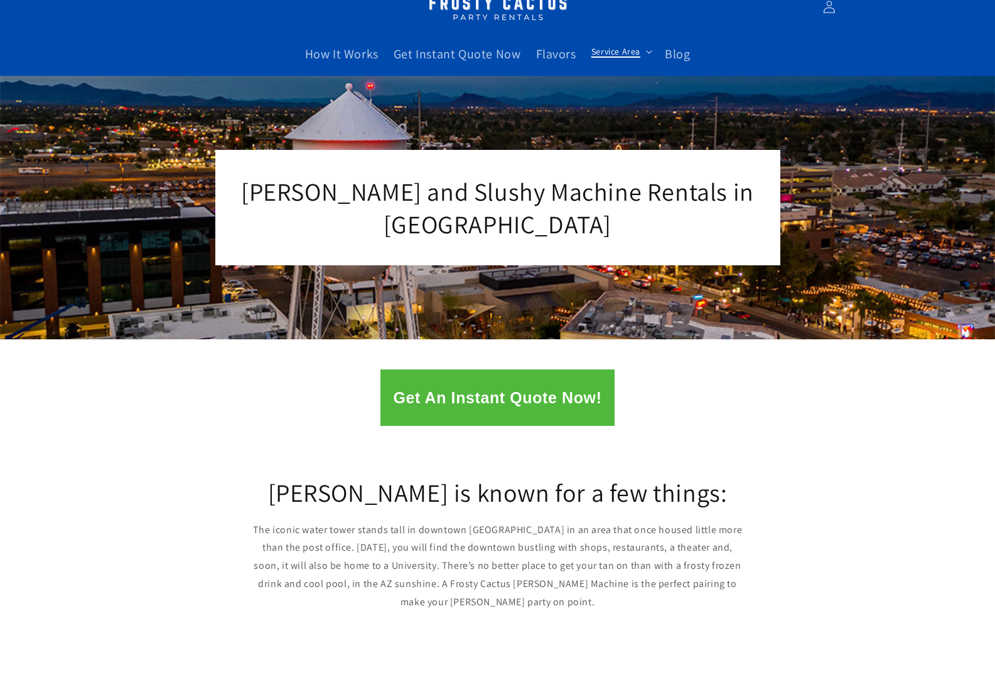
click at [612, 53] on span "Service Area" at bounding box center [615, 51] width 49 height 11
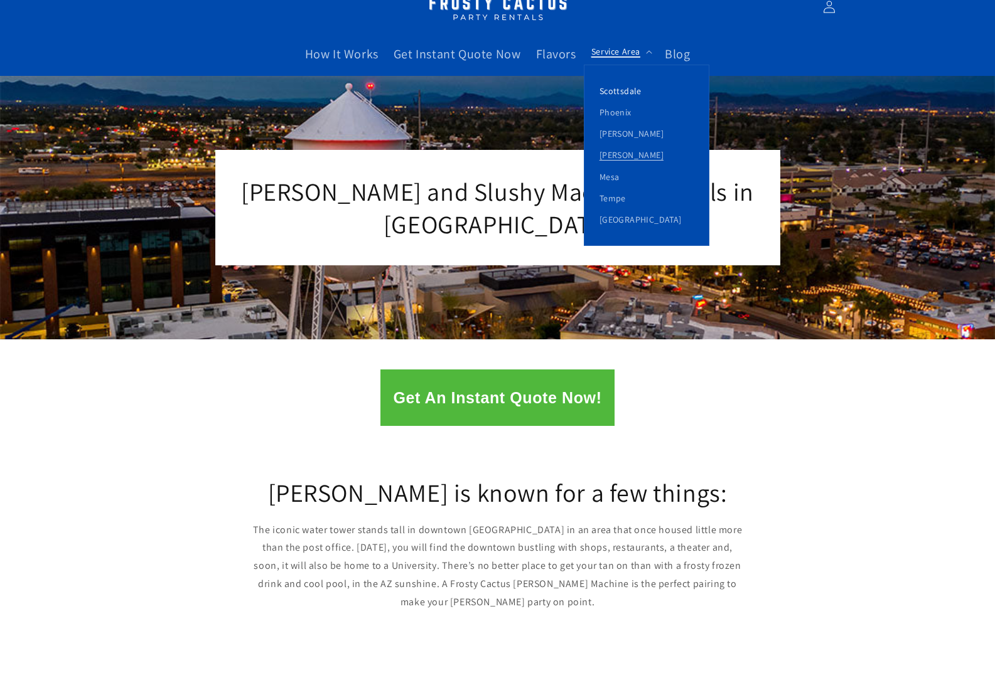
click at [616, 84] on link "Scottsdale" at bounding box center [646, 90] width 124 height 21
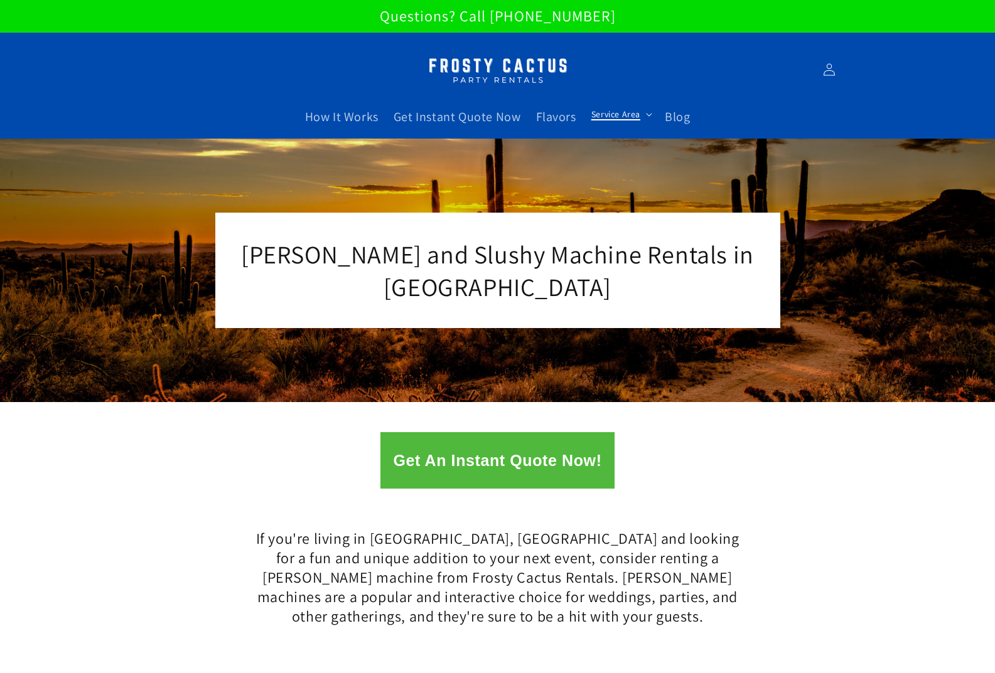
click at [646, 114] on icon at bounding box center [649, 115] width 6 height 4
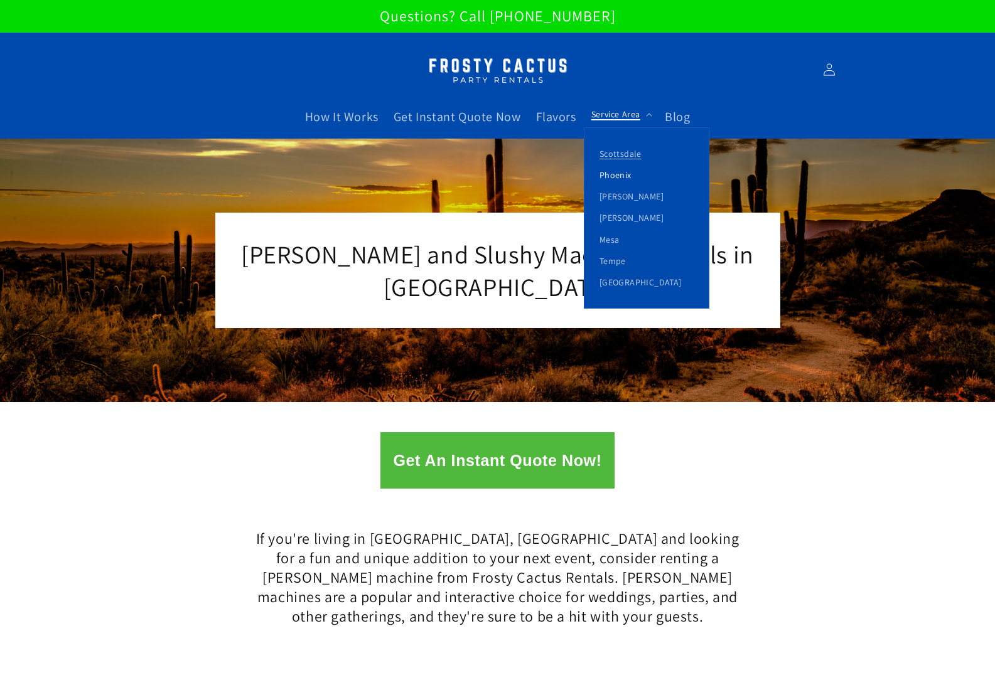
click at [621, 172] on link "Phoenix" at bounding box center [646, 174] width 124 height 21
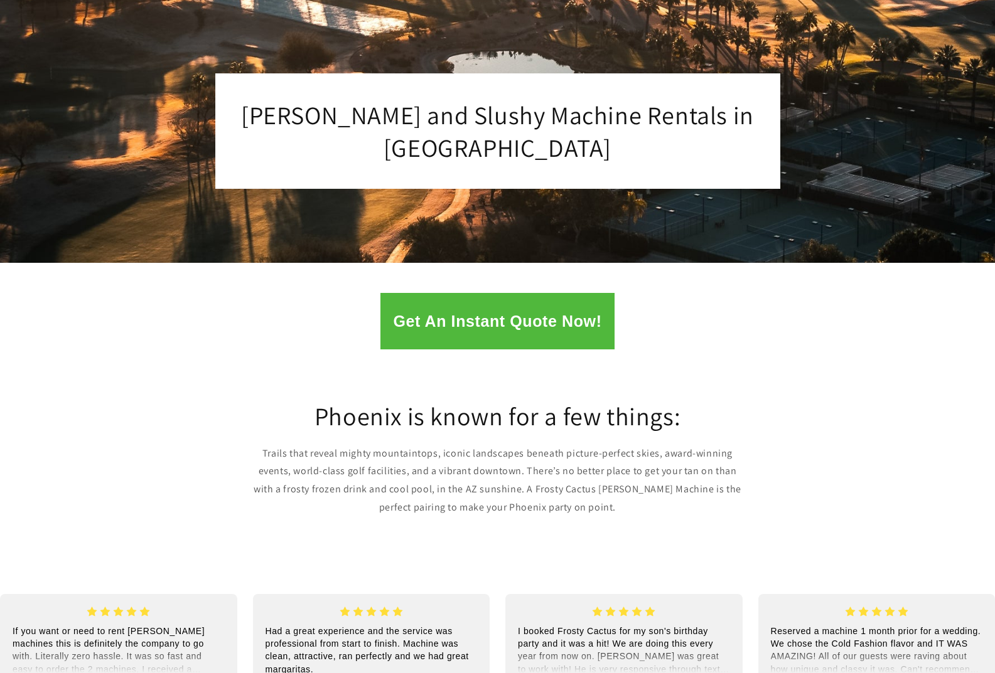
scroll to position [63, 0]
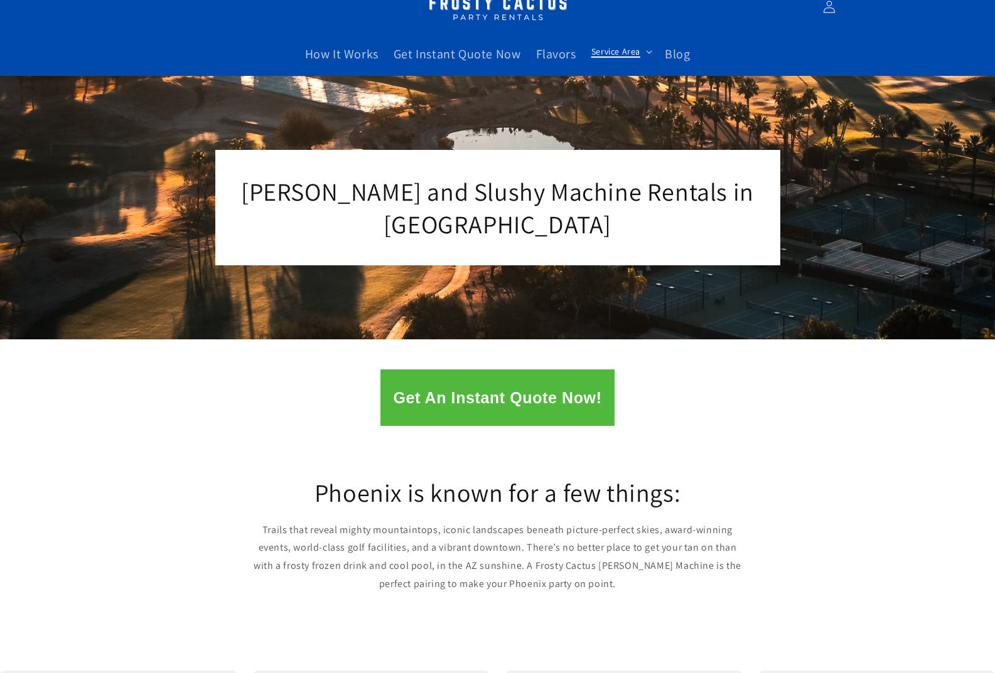
click at [618, 48] on span "Service Area" at bounding box center [615, 51] width 49 height 11
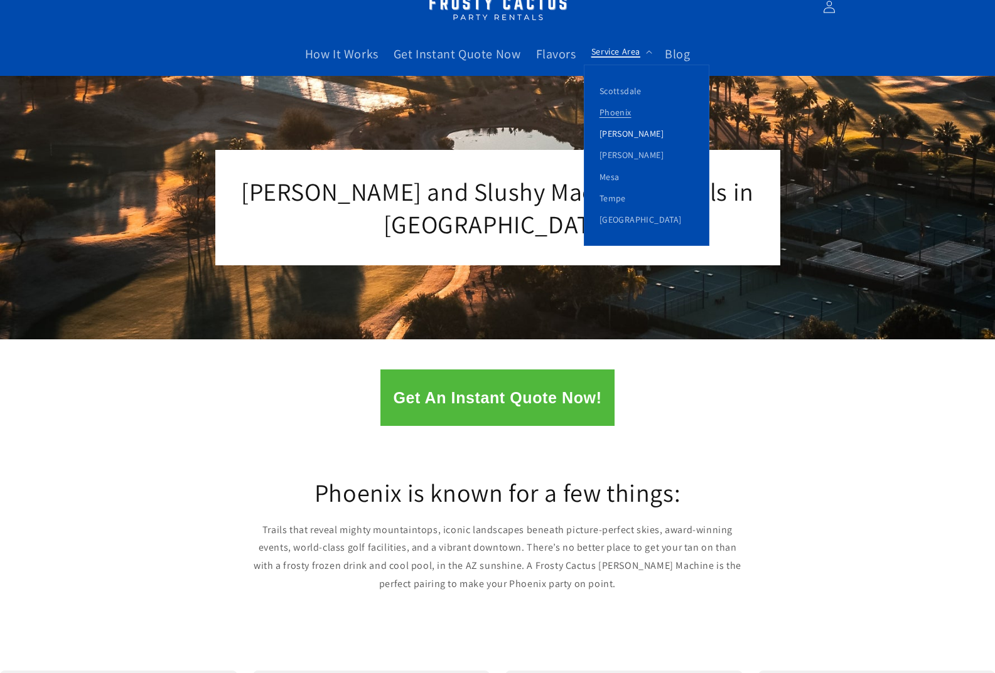
click at [617, 129] on link "[PERSON_NAME]" at bounding box center [646, 133] width 124 height 21
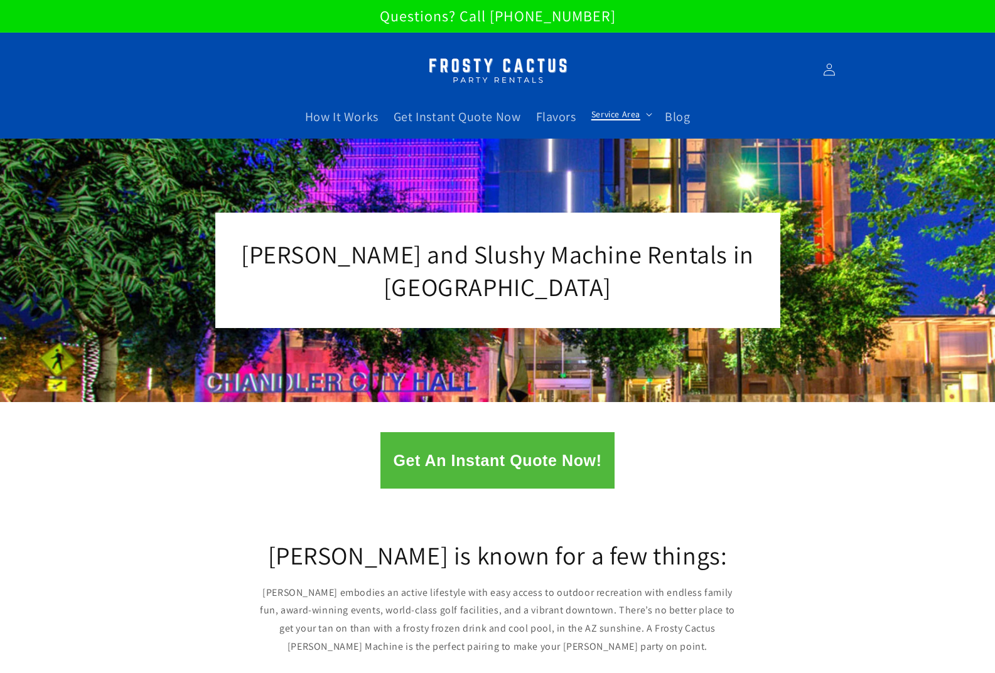
click at [638, 114] on span "Service Area" at bounding box center [615, 114] width 49 height 11
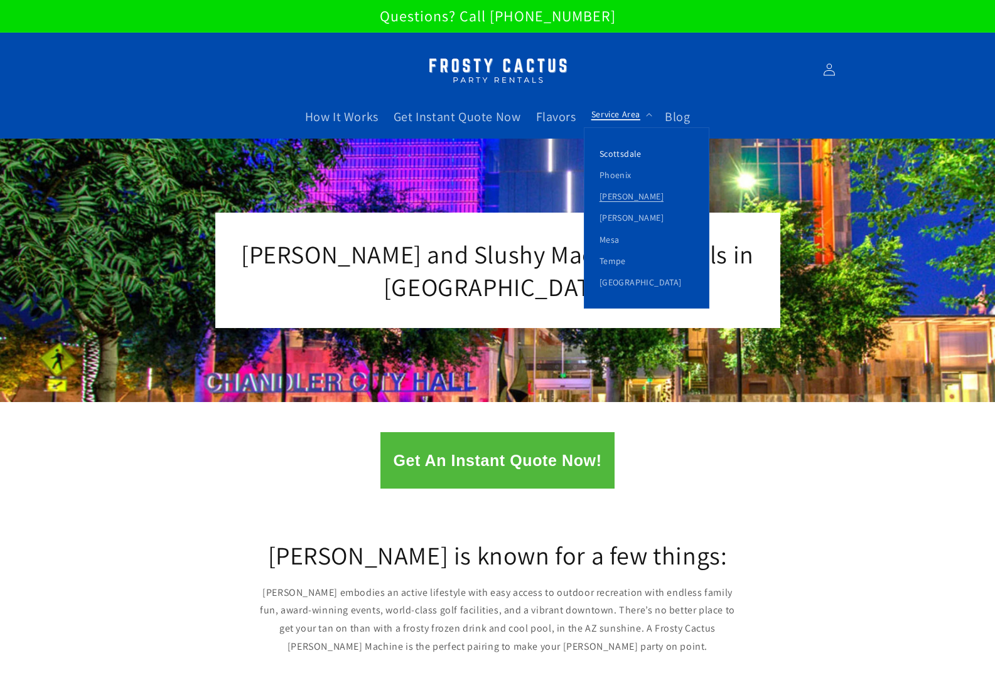
click at [634, 151] on link "Scottsdale" at bounding box center [646, 153] width 124 height 21
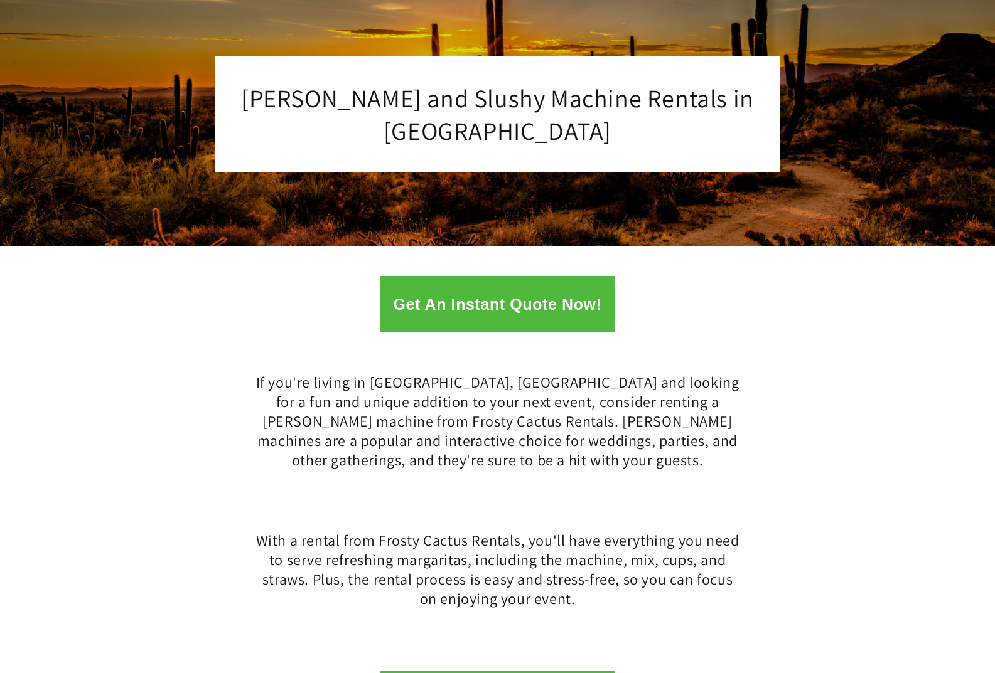
scroll to position [63, 0]
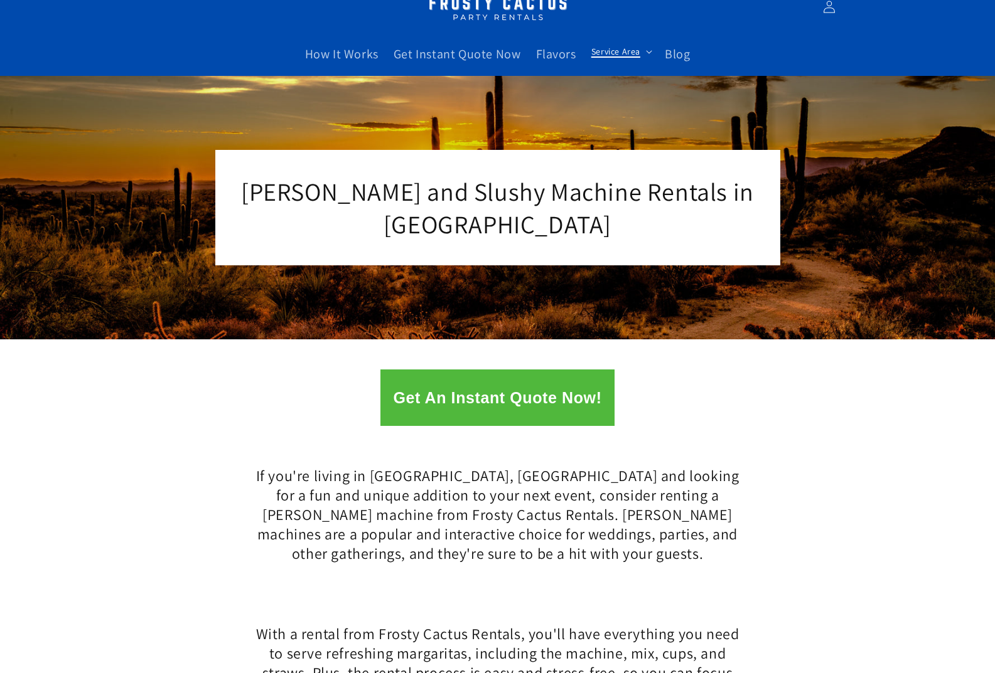
click at [630, 53] on span "Service Area" at bounding box center [615, 51] width 49 height 11
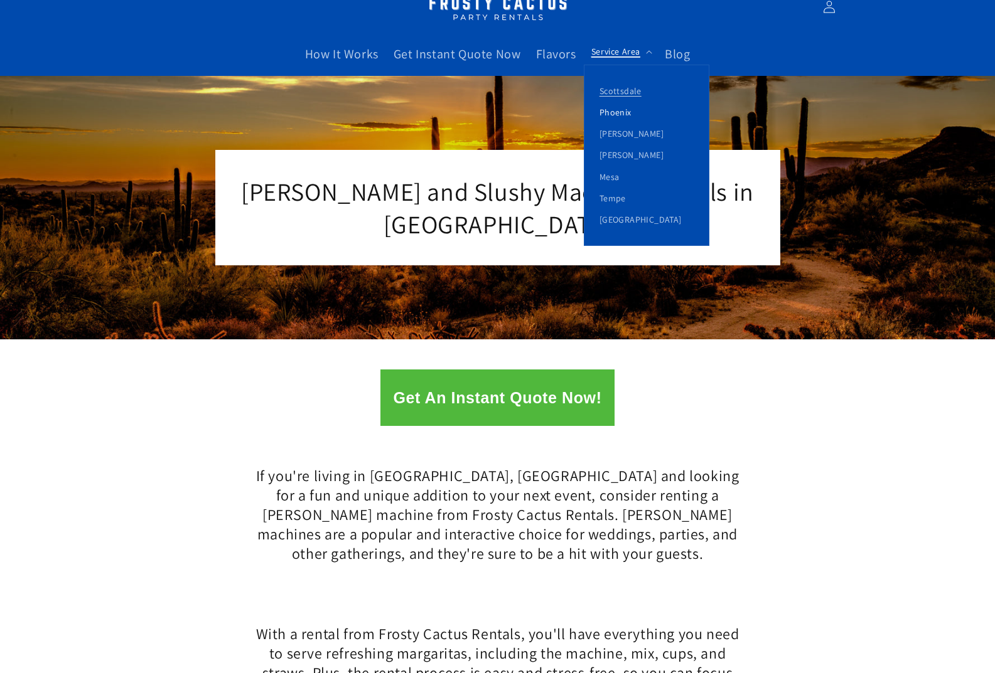
click at [629, 109] on link "Phoenix" at bounding box center [646, 112] width 124 height 21
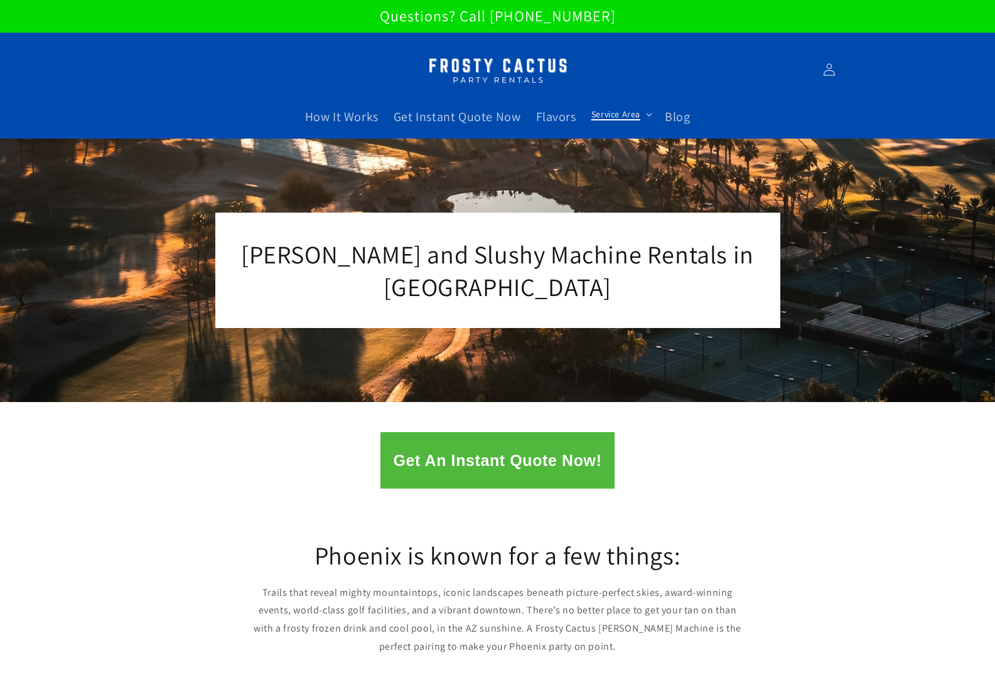
click at [637, 115] on span "Service Area" at bounding box center [615, 114] width 49 height 11
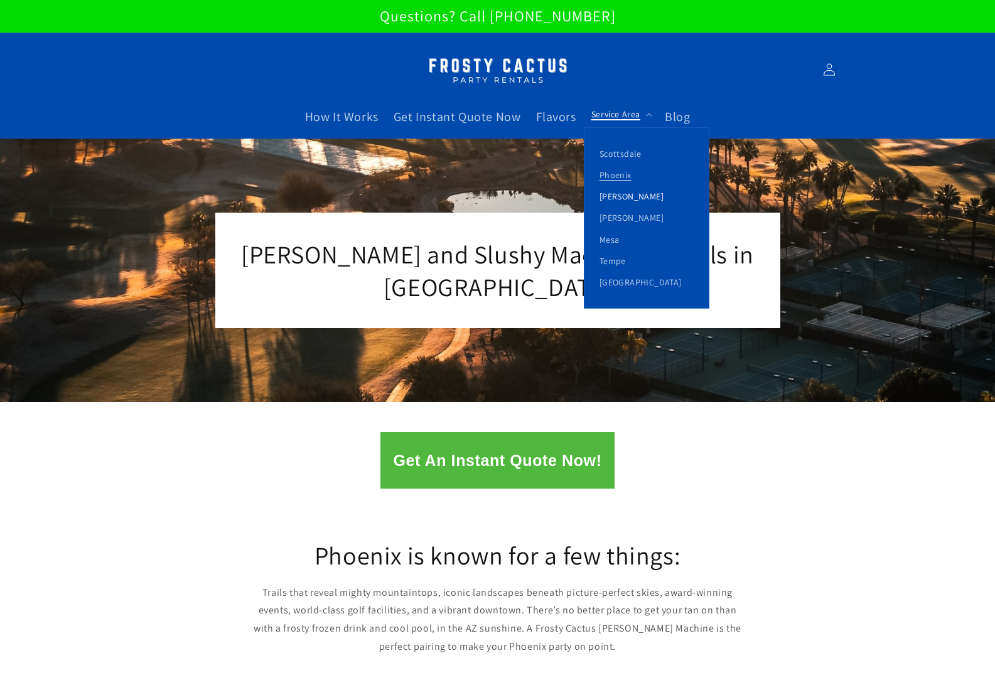
click at [621, 196] on link "[PERSON_NAME]" at bounding box center [646, 196] width 124 height 21
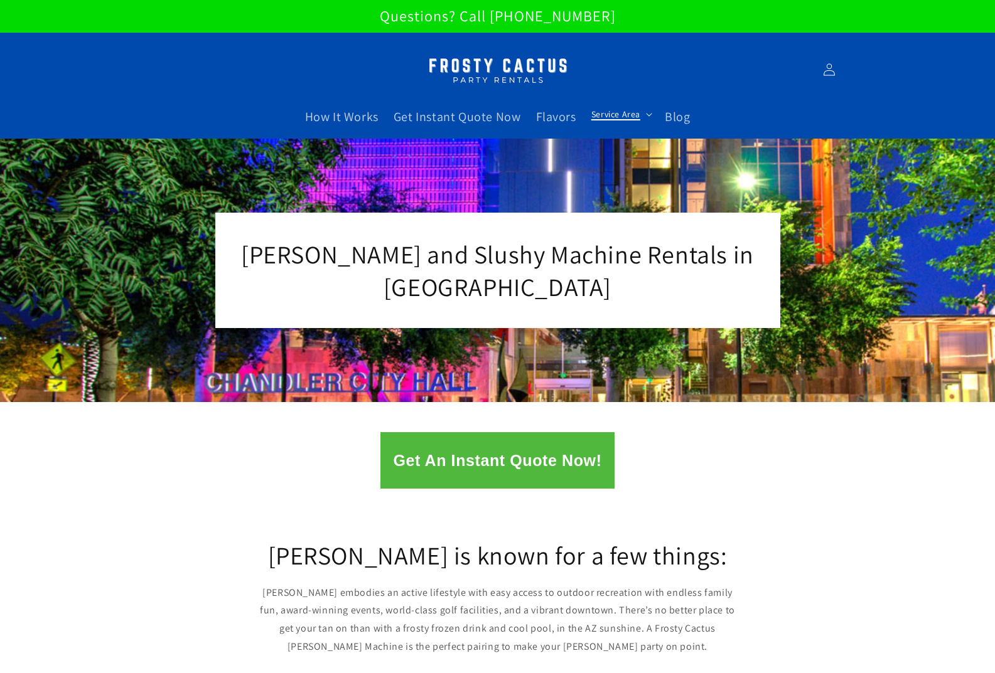
click at [635, 109] on span "Service Area" at bounding box center [615, 114] width 49 height 11
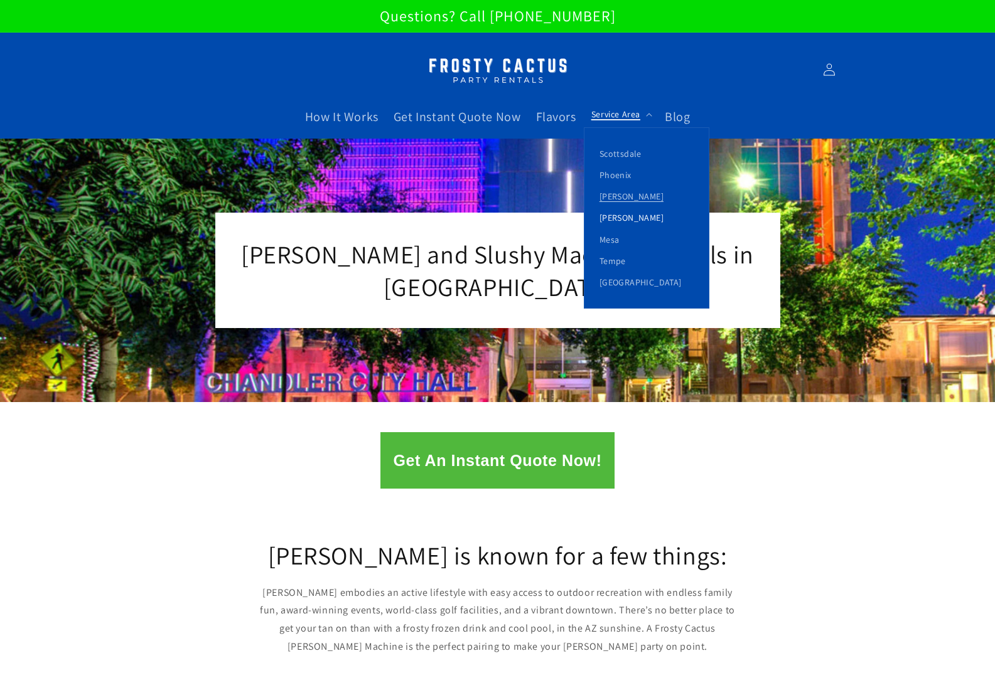
click at [616, 211] on link "[PERSON_NAME]" at bounding box center [646, 217] width 124 height 21
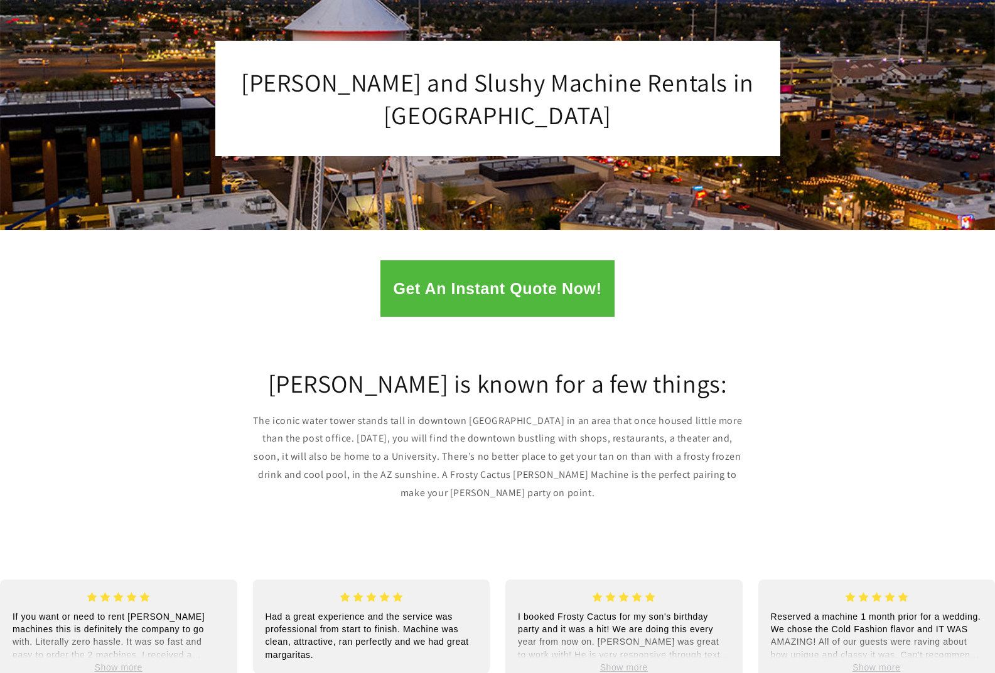
scroll to position [63, 0]
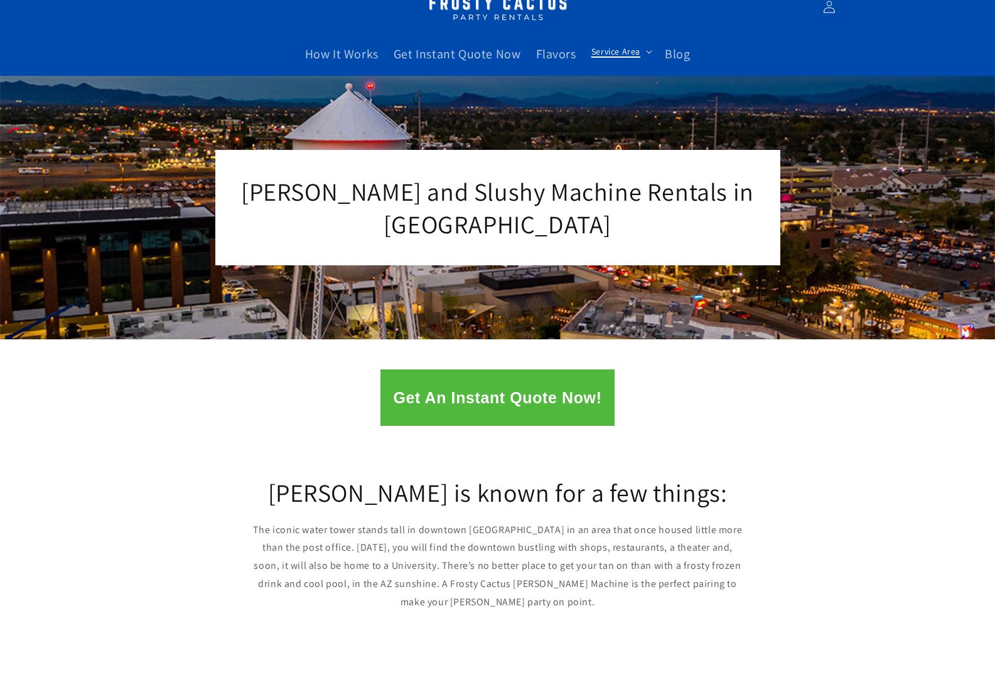
click at [632, 58] on summary "Service Area" at bounding box center [620, 51] width 73 height 26
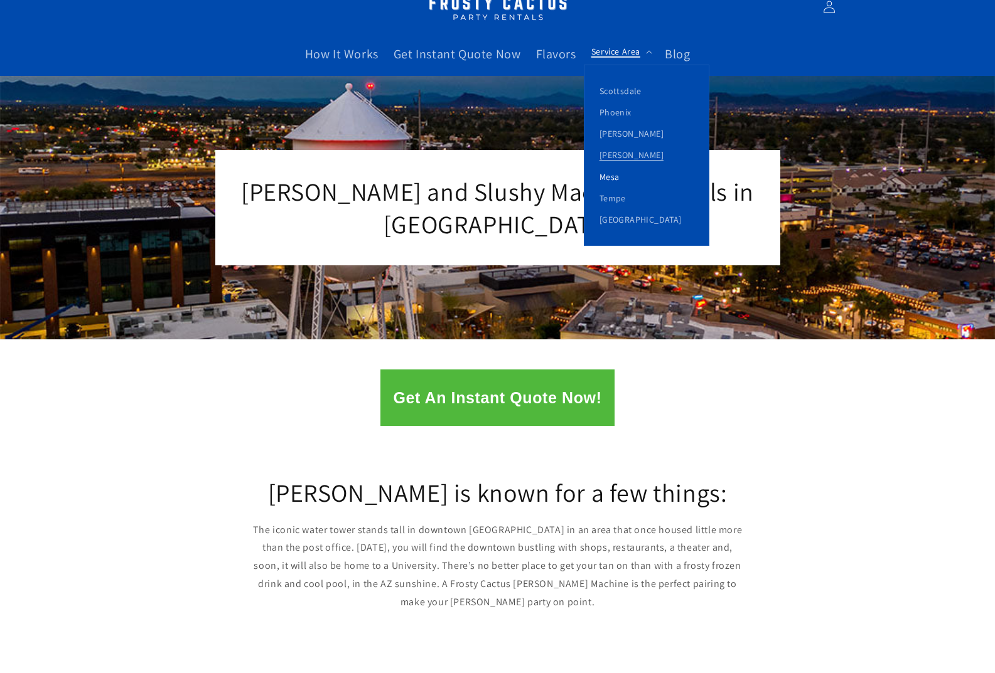
click at [615, 178] on link "Mesa" at bounding box center [646, 176] width 124 height 21
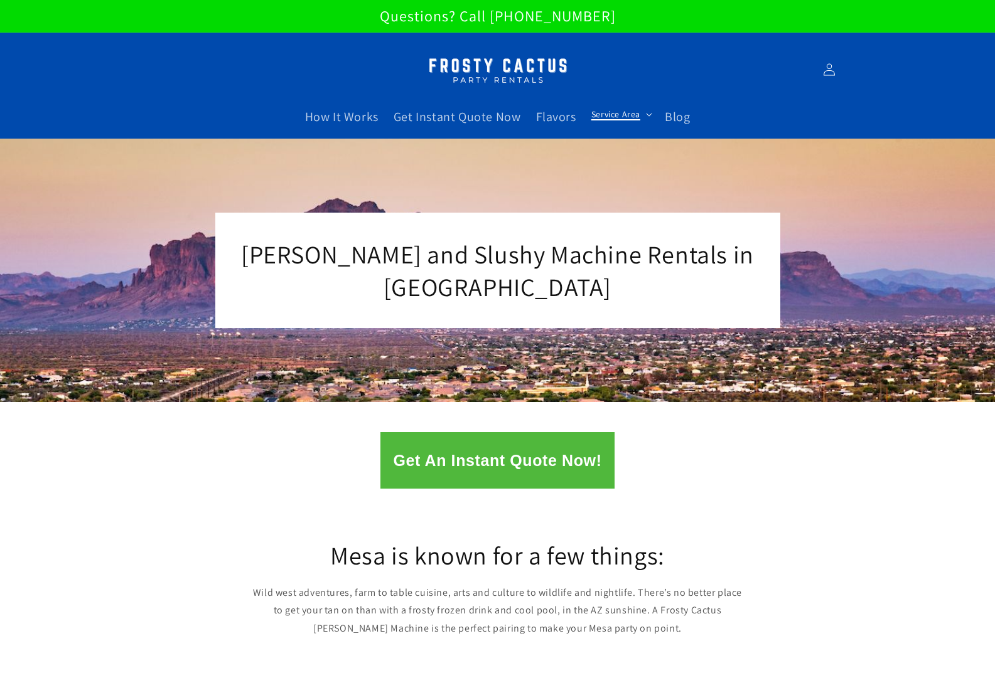
click at [616, 117] on span "Service Area" at bounding box center [615, 114] width 49 height 11
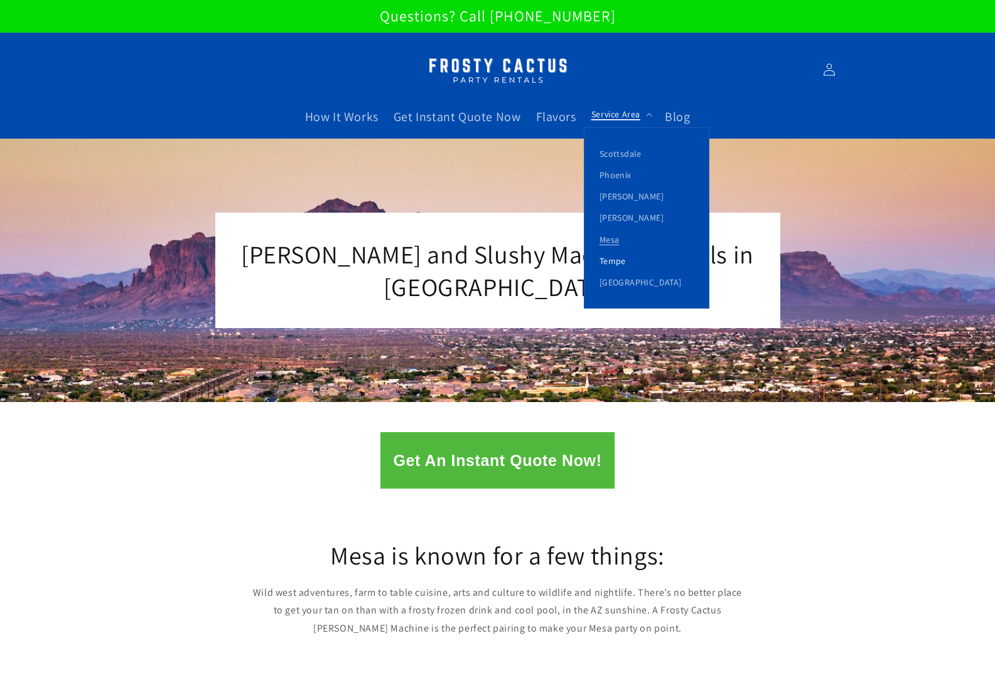
click at [620, 260] on link "Tempe" at bounding box center [646, 260] width 124 height 21
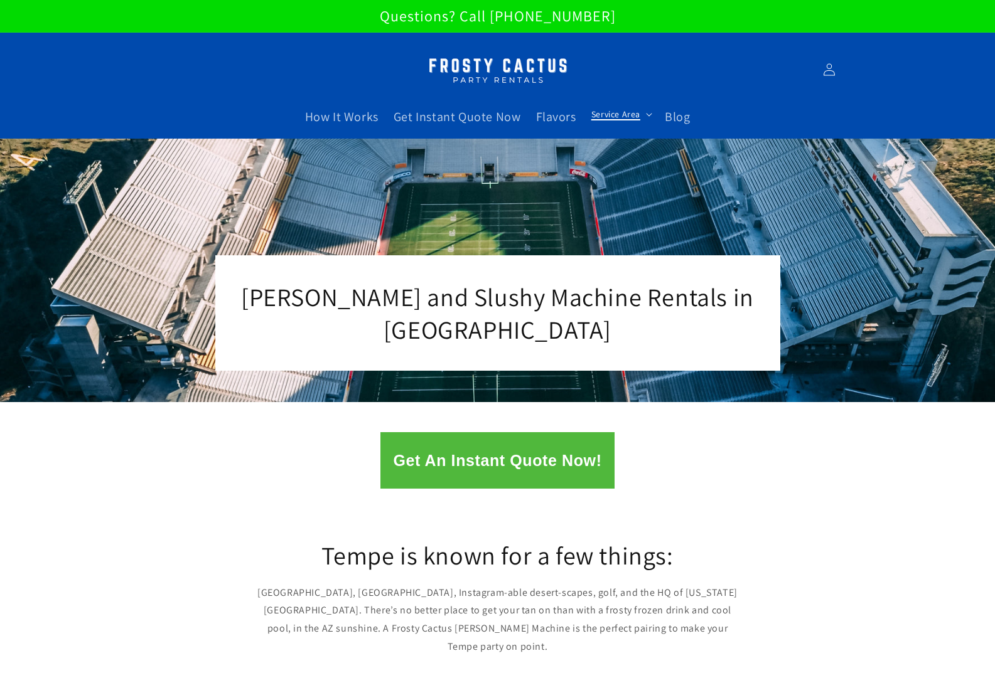
click at [640, 117] on summary "Service Area" at bounding box center [620, 114] width 73 height 26
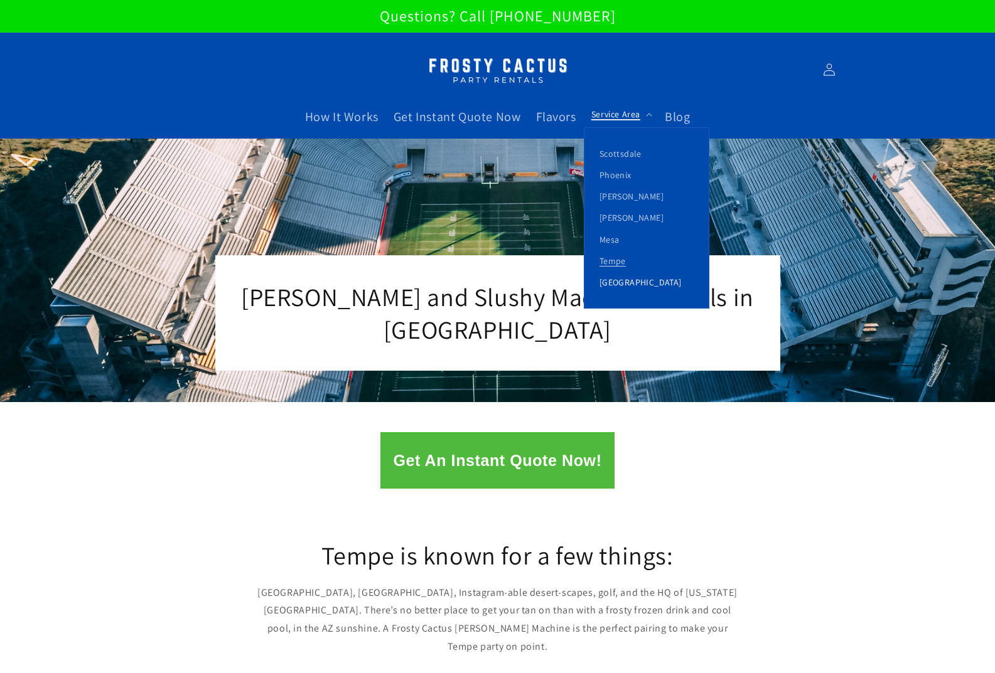
click at [644, 280] on link "[GEOGRAPHIC_DATA]" at bounding box center [646, 282] width 124 height 21
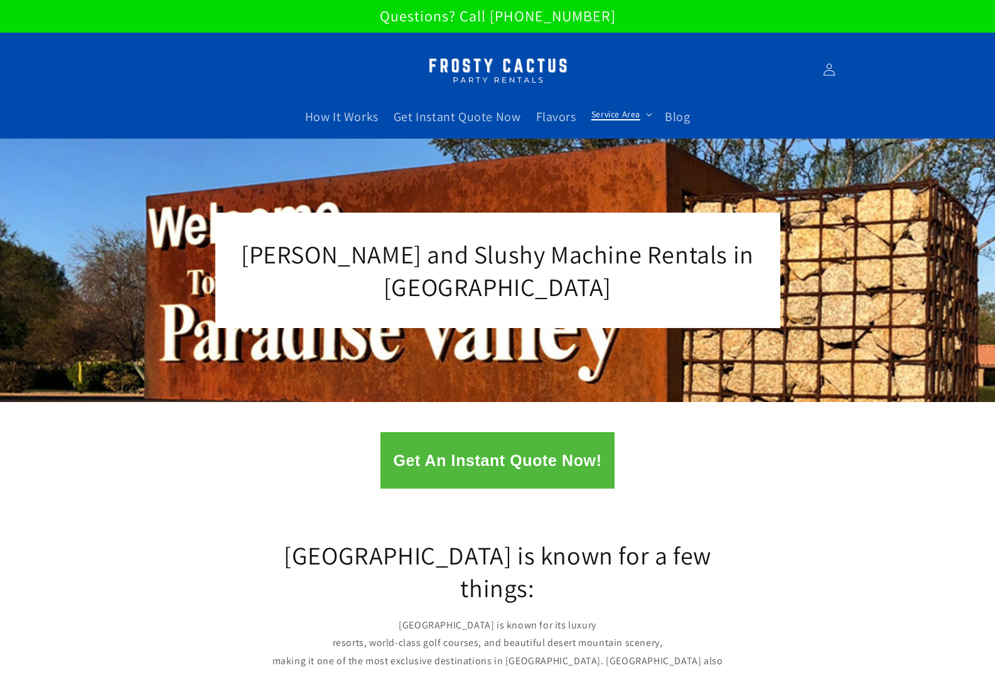
click at [631, 110] on span "Service Area" at bounding box center [615, 114] width 49 height 11
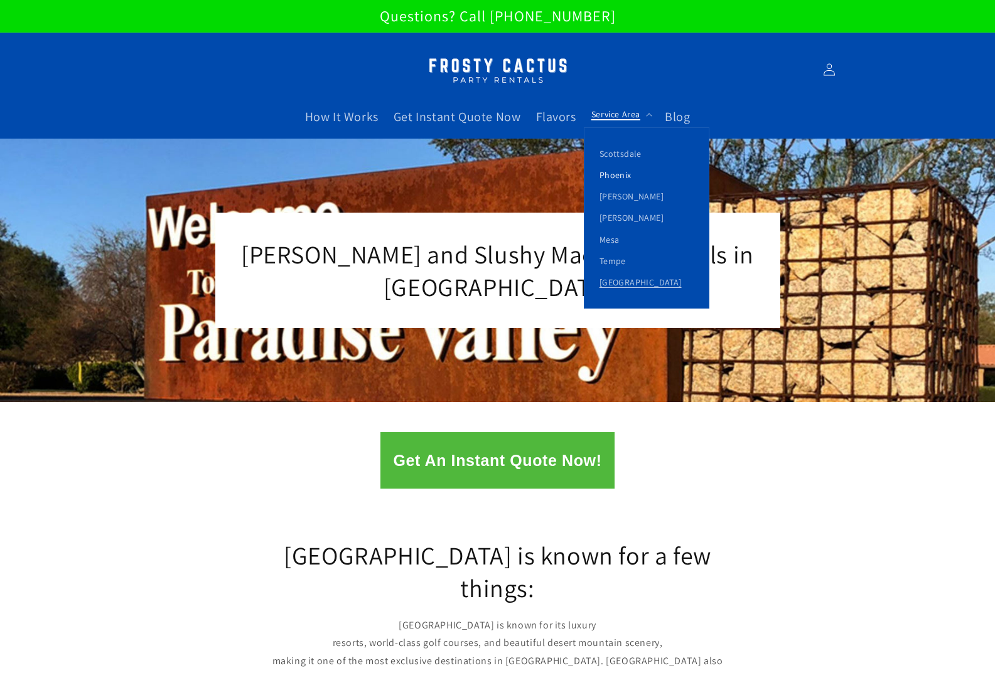
click at [634, 174] on link "Phoenix" at bounding box center [646, 174] width 124 height 21
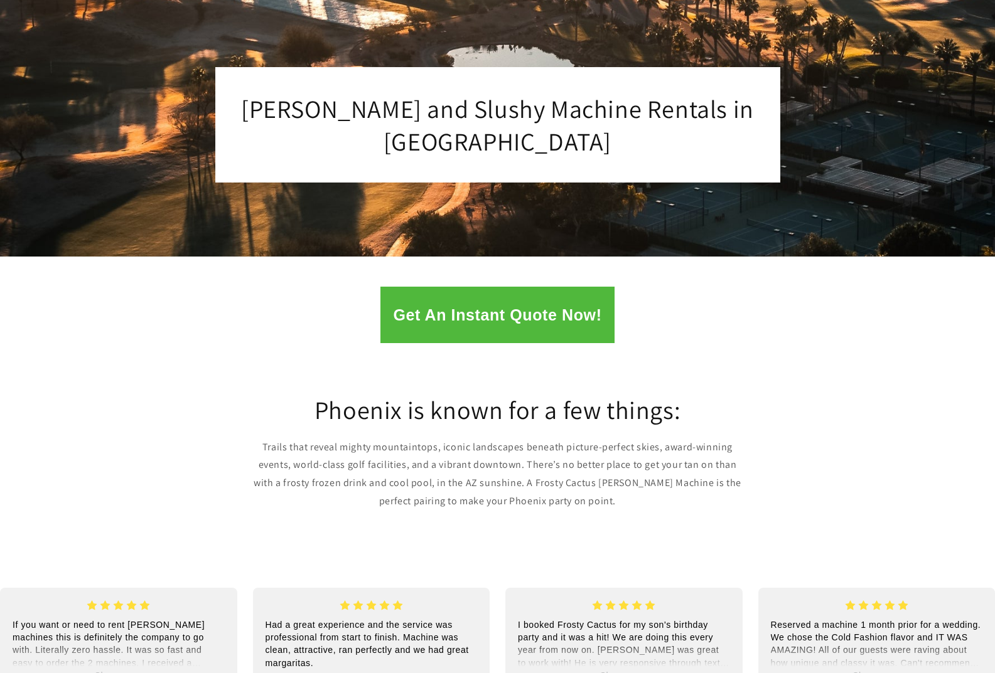
scroll to position [188, 0]
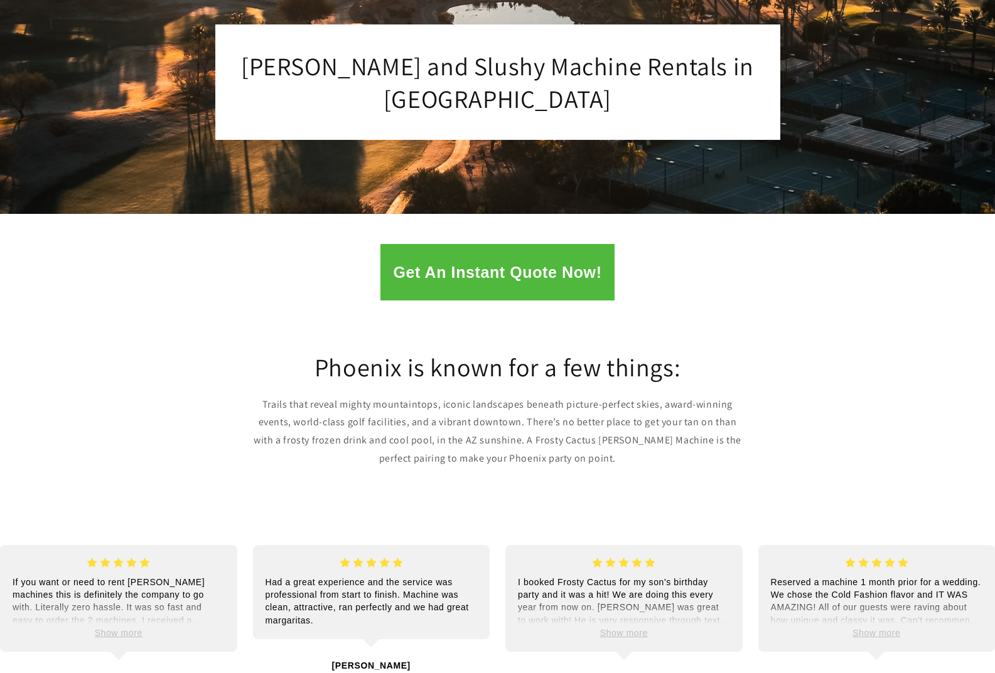
click at [260, 321] on div "Phoenix is known for a few things: Trails that reveal mighty mountaintops, icon…" at bounding box center [497, 409] width 995 height 203
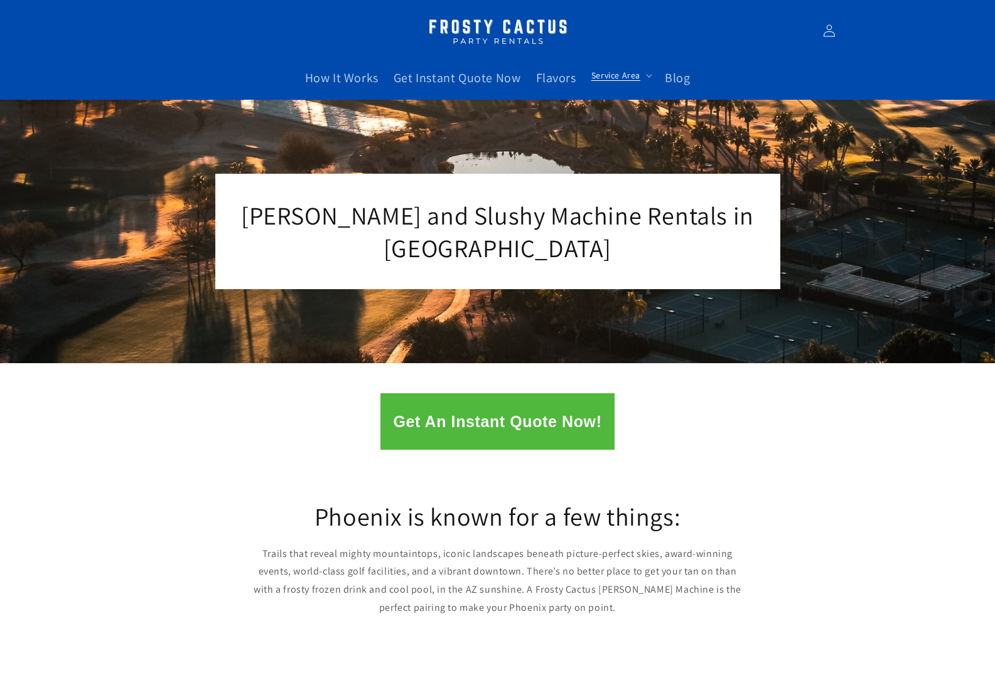
scroll to position [0, 0]
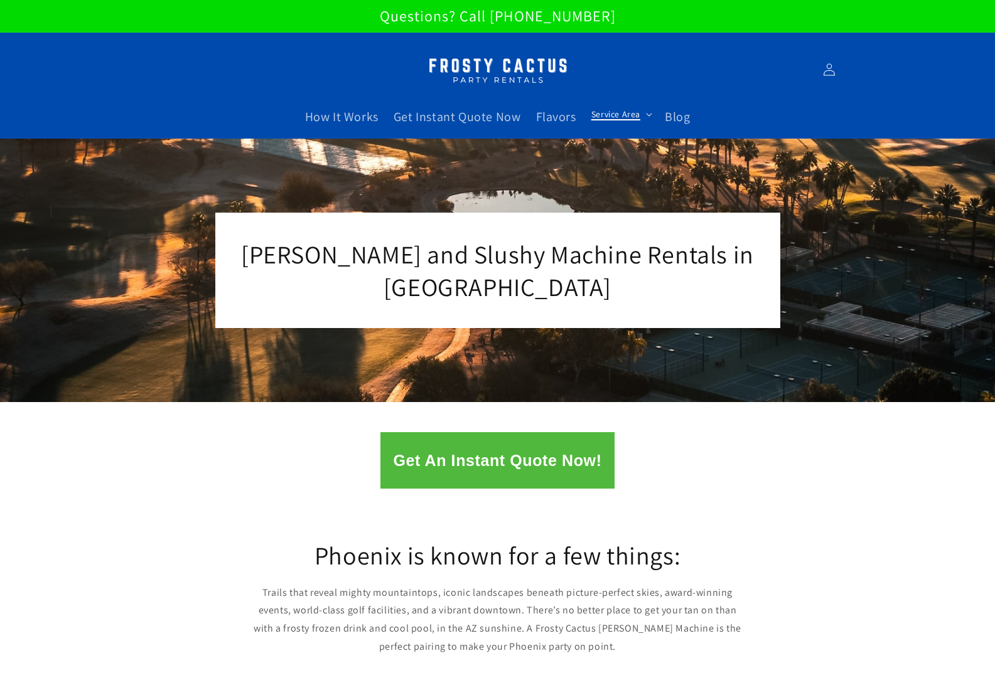
click at [622, 117] on span "Service Area" at bounding box center [615, 114] width 49 height 11
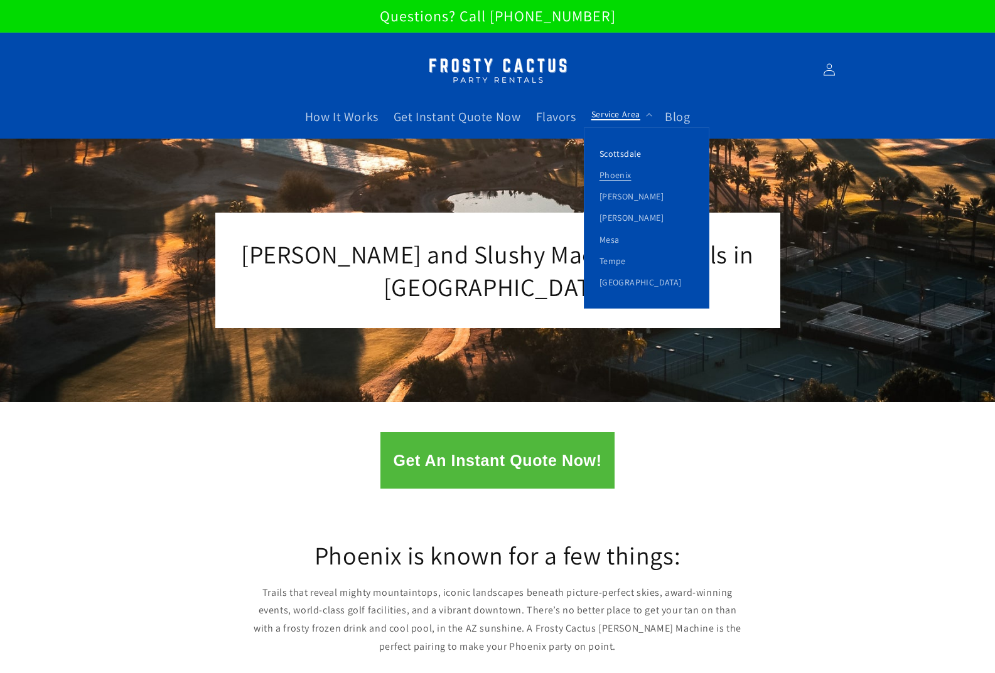
click at [614, 157] on link "Scottsdale" at bounding box center [646, 153] width 124 height 21
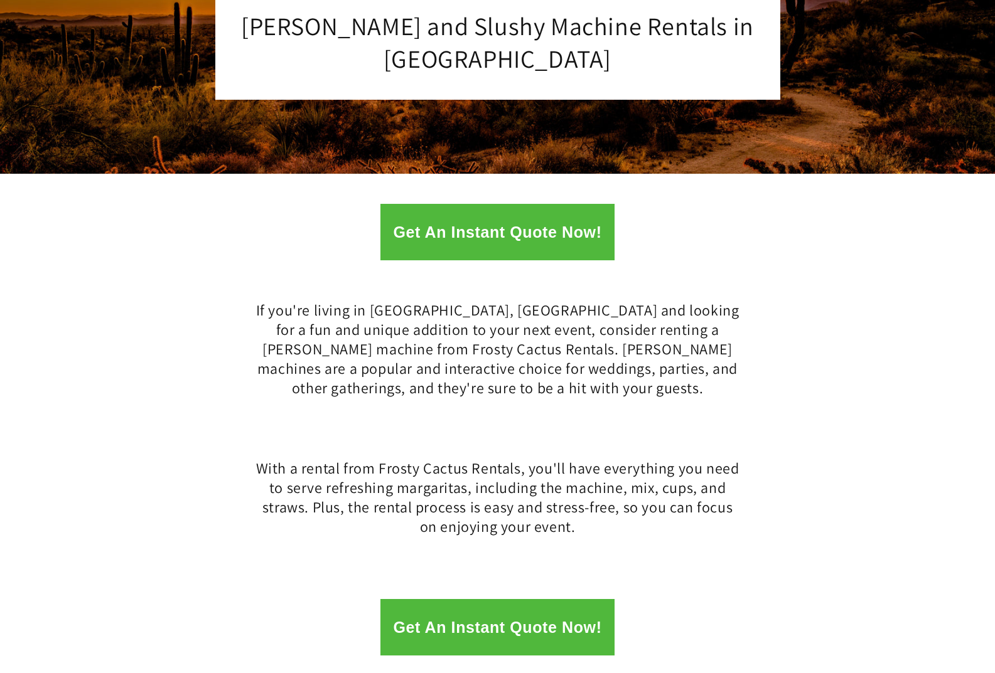
scroll to position [251, 0]
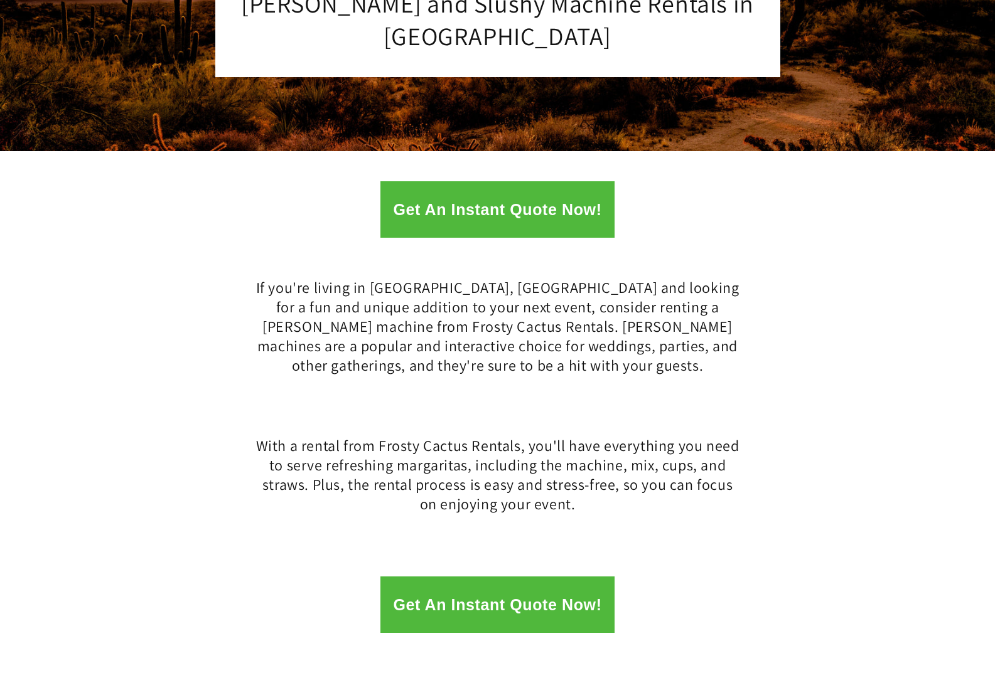
click at [228, 247] on div "If you're living in Scottsdale, AZ and looking for a fun and unique addition to…" at bounding box center [497, 328] width 995 height 166
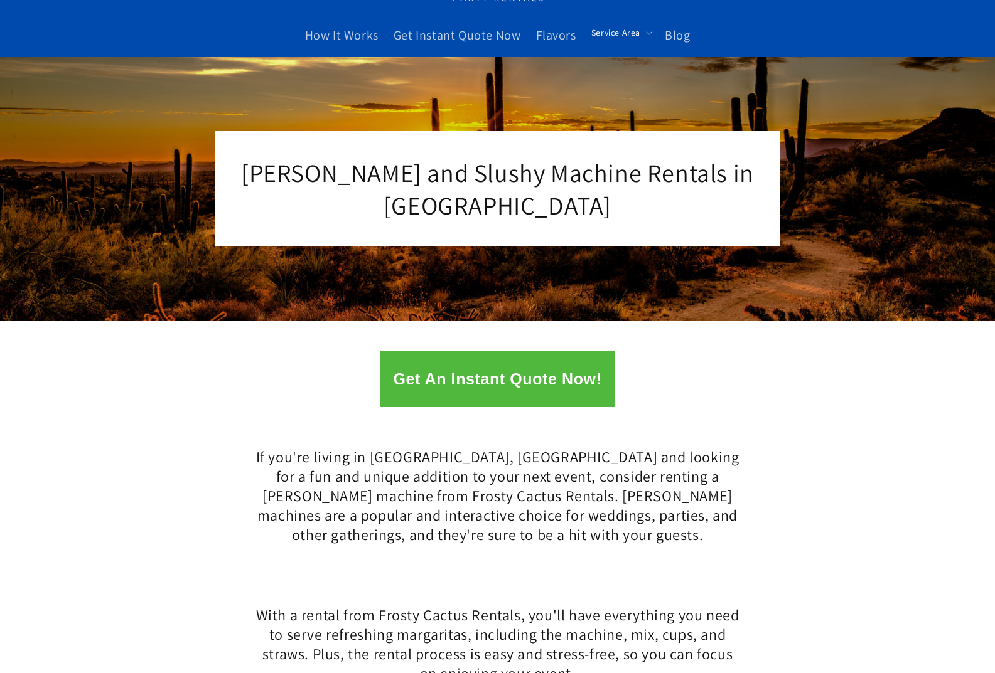
scroll to position [0, 0]
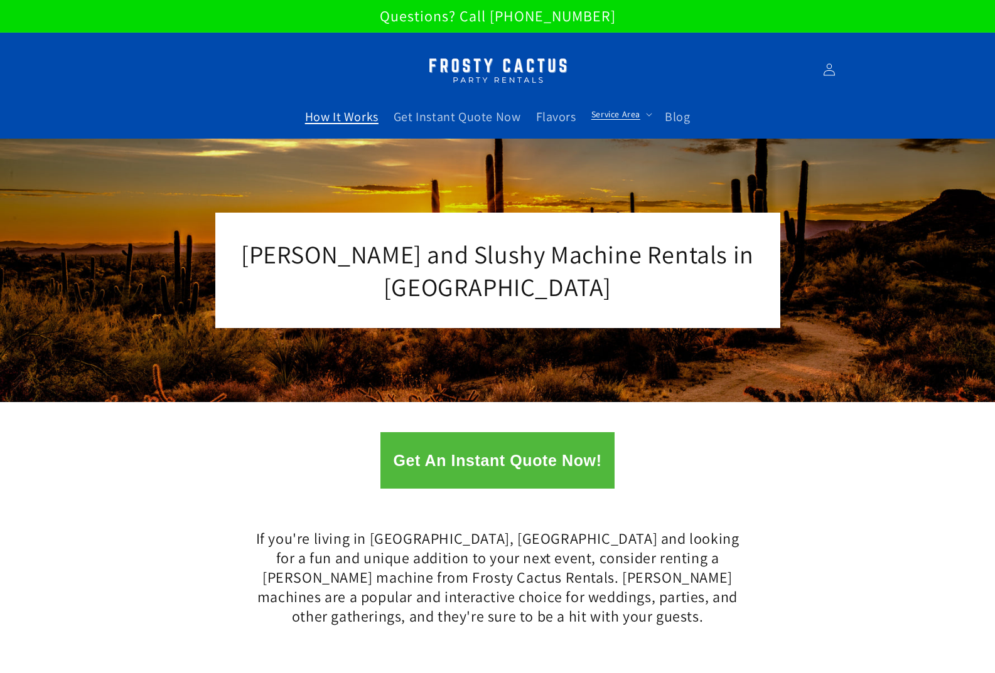
click at [368, 117] on span "How It Works" at bounding box center [341, 117] width 73 height 16
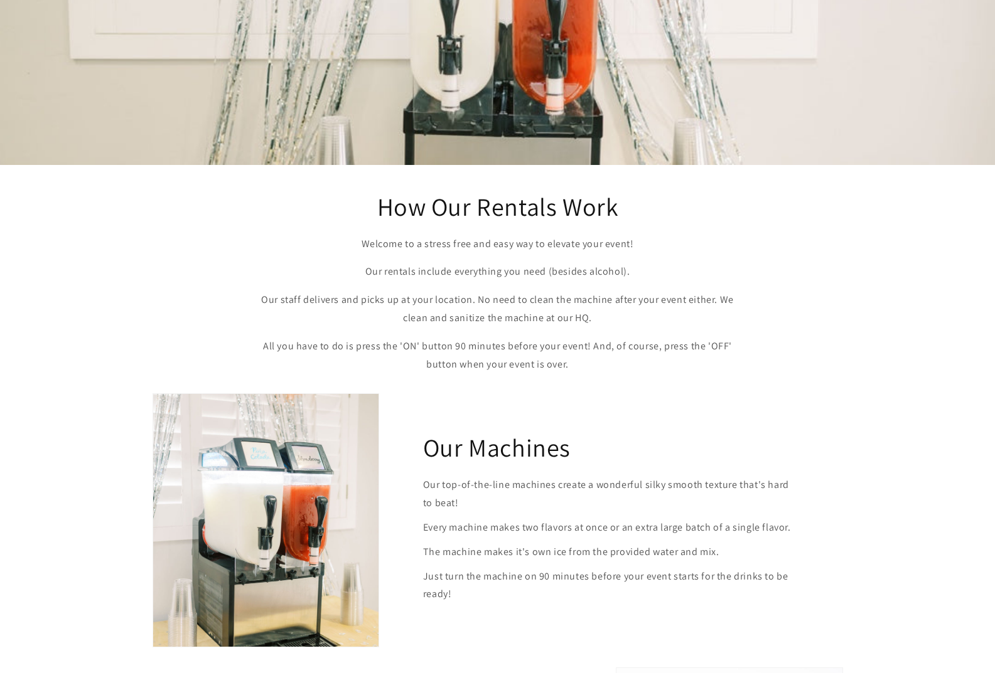
scroll to position [314, 0]
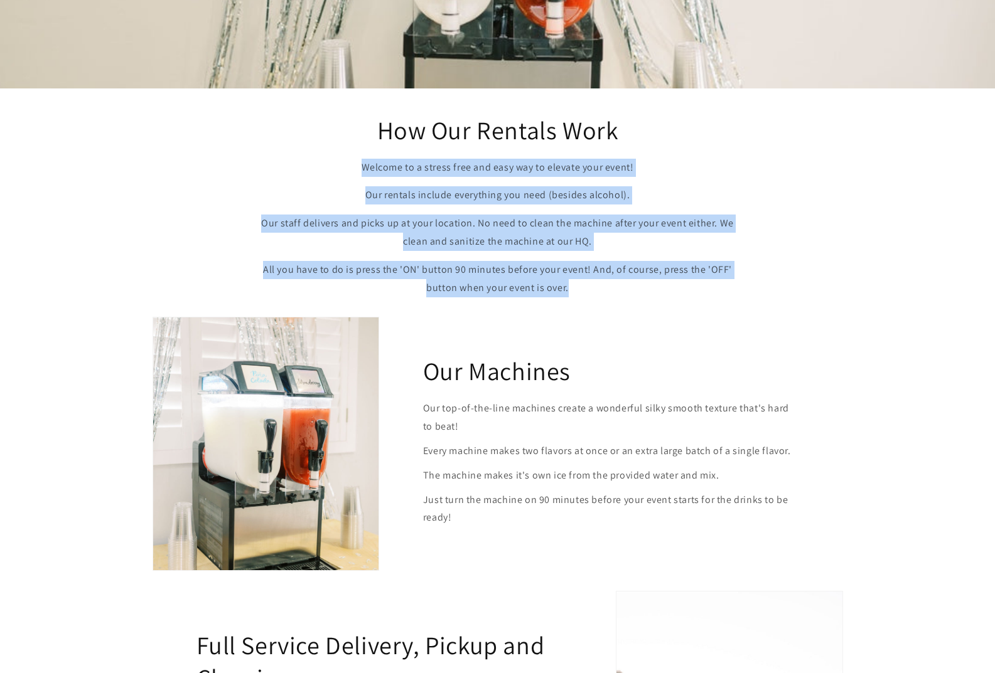
drag, startPoint x: 361, startPoint y: 167, endPoint x: 639, endPoint y: 283, distance: 300.7
click at [639, 283] on div "Welcome to a stress free and easy way to elevate your event! Our rentals includ…" at bounding box center [497, 228] width 489 height 139
copy div "Welcome to a stress free and easy way to elevate your event! Our rentals includ…"
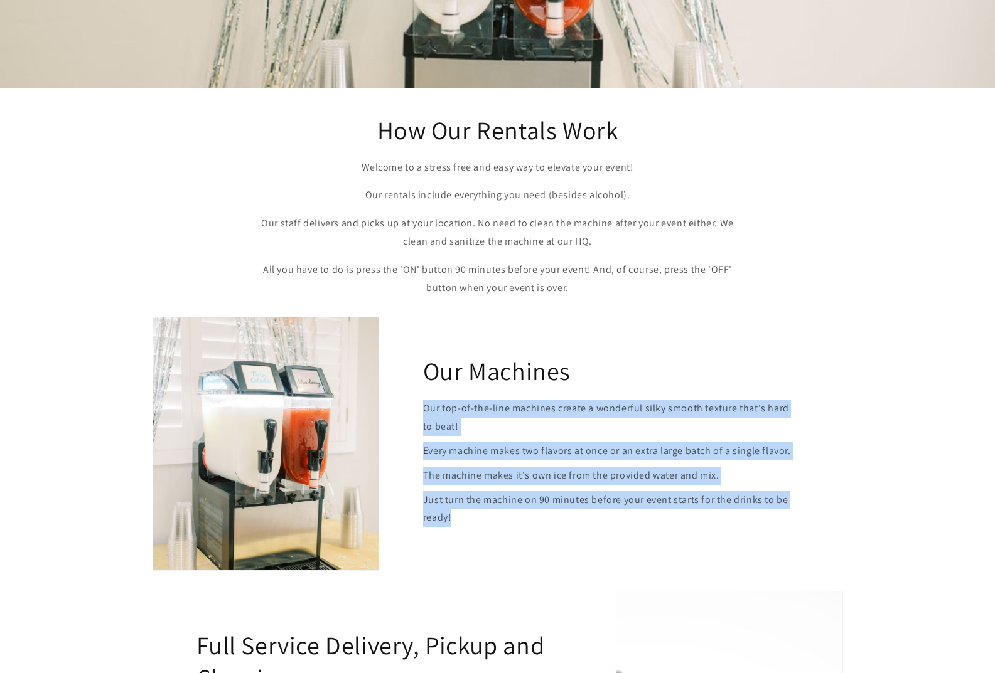
drag, startPoint x: 424, startPoint y: 408, endPoint x: 507, endPoint y: 515, distance: 135.4
click at [507, 515] on div "Our top-of-the-line machines create a wonderful silky smooth texture that's har…" at bounding box center [611, 463] width 376 height 127
copy div "Our top-of-the-line machines create a wonderful silky smooth texture that's har…"
click at [299, 427] on img at bounding box center [265, 444] width 225 height 253
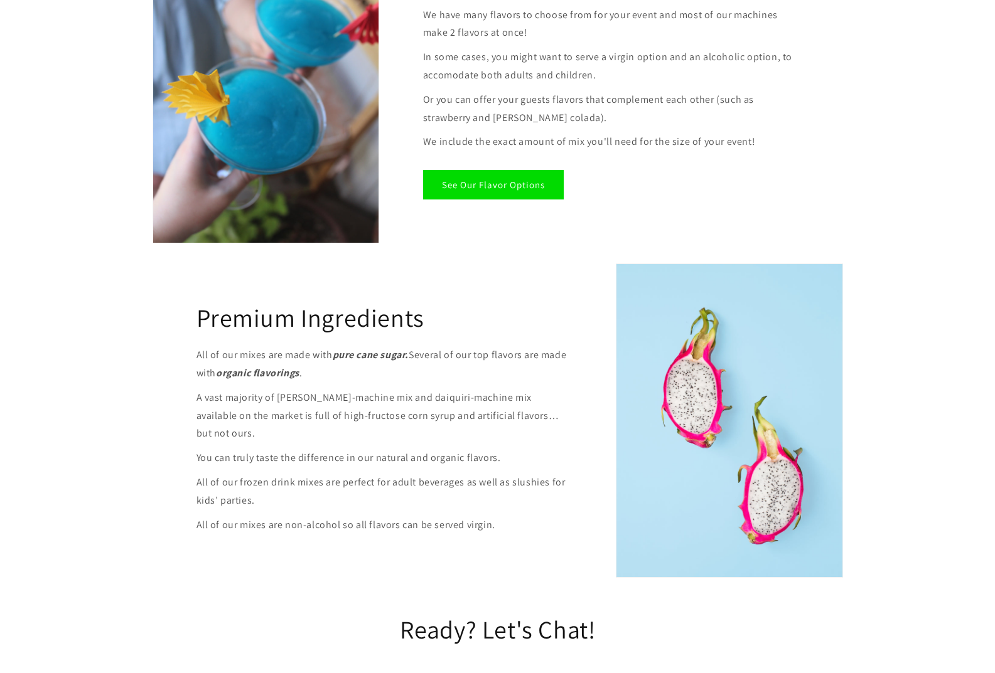
scroll to position [1333, 0]
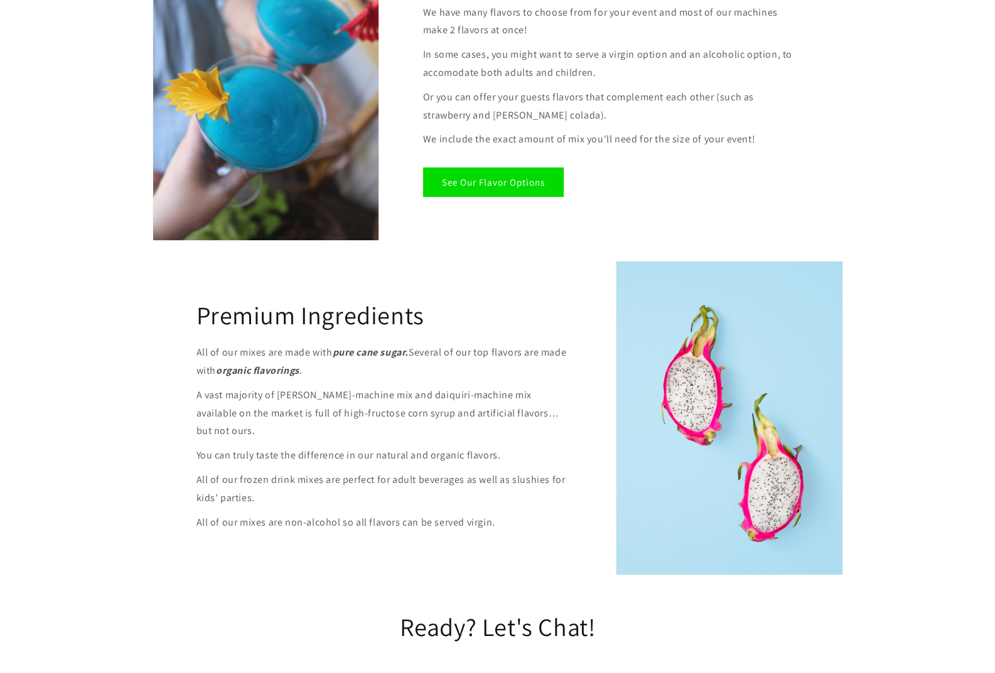
drag, startPoint x: 191, startPoint y: 352, endPoint x: 594, endPoint y: 513, distance: 433.9
click at [594, 513] on div "Premium Ingredients All of our mixes are made with pure cane sugar. Several of …" at bounding box center [384, 418] width 464 height 314
click at [513, 514] on p "All of our mixes are non-alcohol so all flavors can be served virgin." at bounding box center [384, 523] width 376 height 18
click at [497, 514] on p "All of our mixes are non-alcohol so all flavors can be served virgin." at bounding box center [384, 523] width 376 height 18
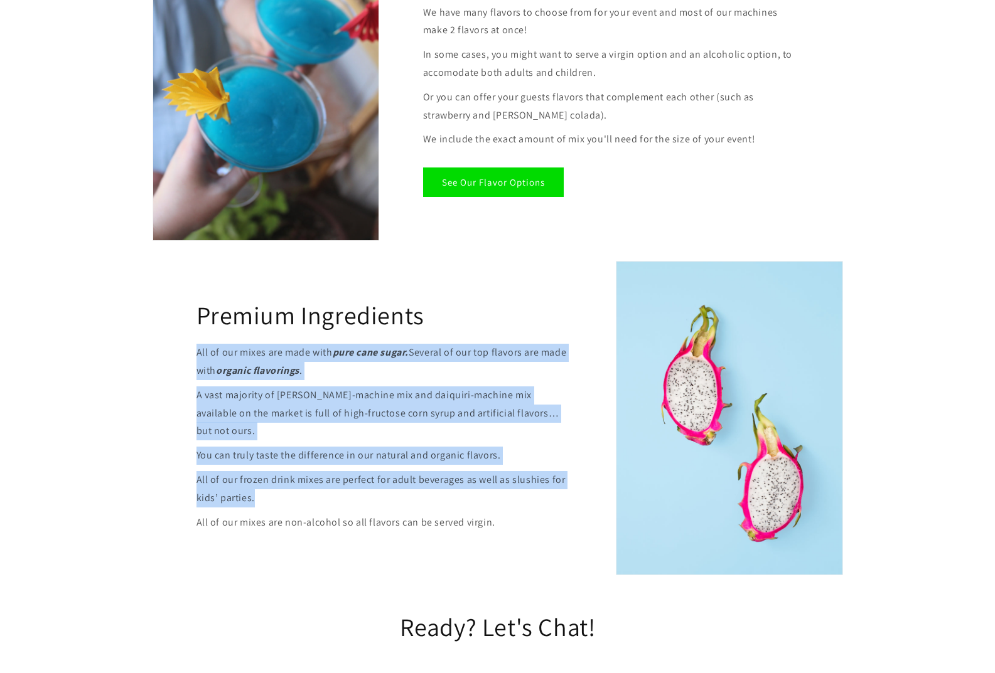
drag, startPoint x: 270, startPoint y: 478, endPoint x: 196, endPoint y: 360, distance: 138.7
click at [196, 360] on div "All of our mixes are made with pure cane sugar. Several of our top flavors are …" at bounding box center [384, 438] width 376 height 188
copy div "All of our mixes are made with pure cane sugar. Several of our top flavors are …"
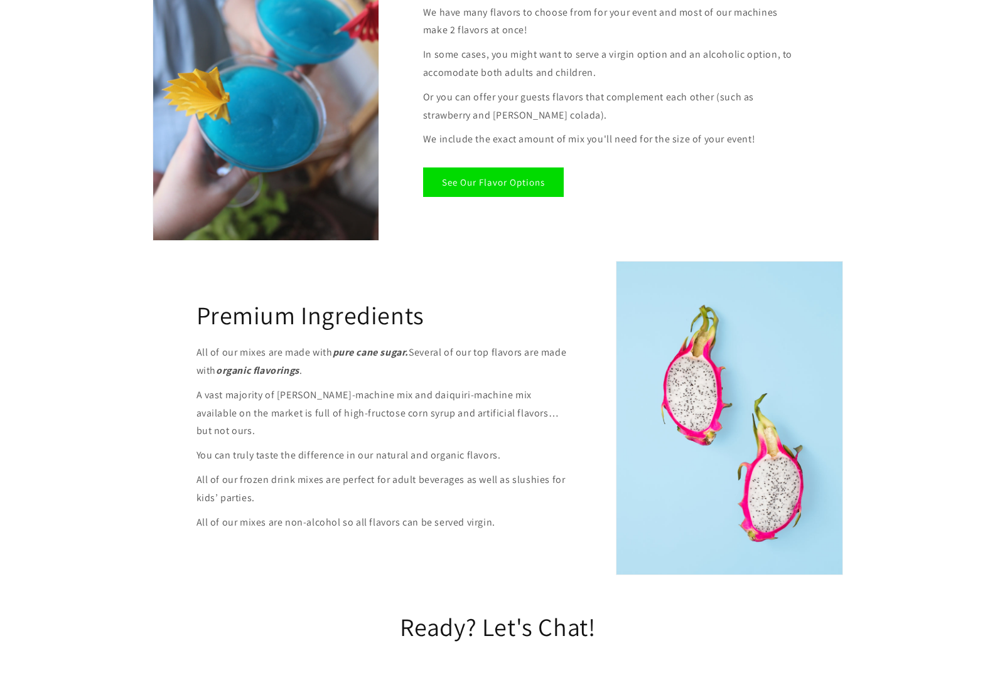
click at [430, 268] on div "Premium Ingredients All of our mixes are made with pure cane sugar. Several of …" at bounding box center [384, 418] width 464 height 314
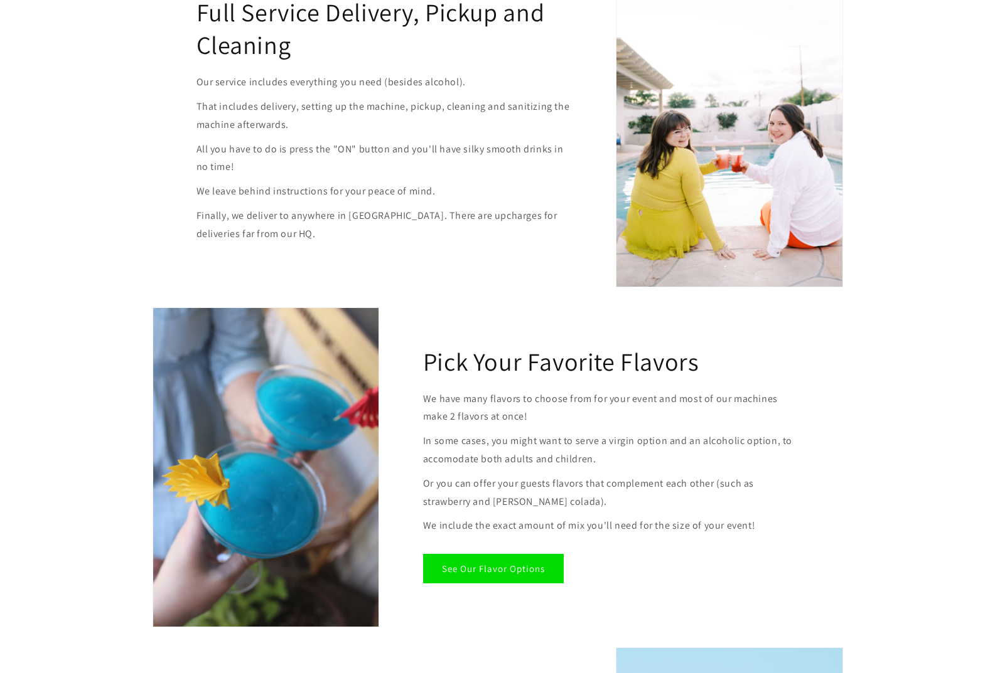
scroll to position [769, 0]
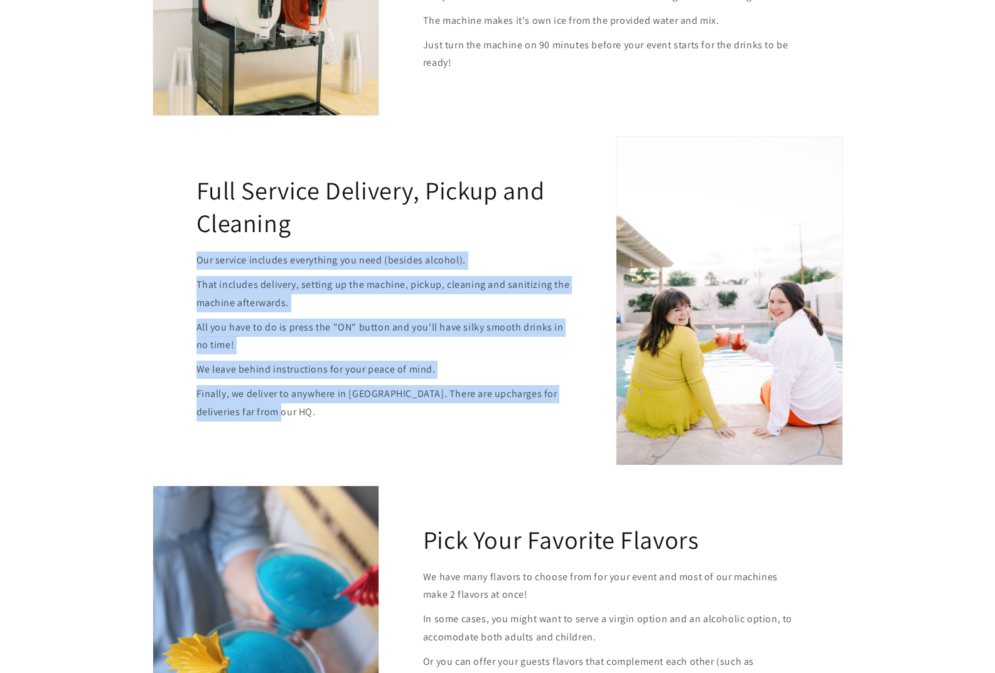
click at [196, 262] on div "Full Service Delivery, Pickup and Cleaning Our service includes everything you …" at bounding box center [384, 300] width 464 height 329
copy div "Our service includes everything you need (besides alcohol). That includes deliv…"
click at [656, 145] on img at bounding box center [728, 301] width 225 height 328
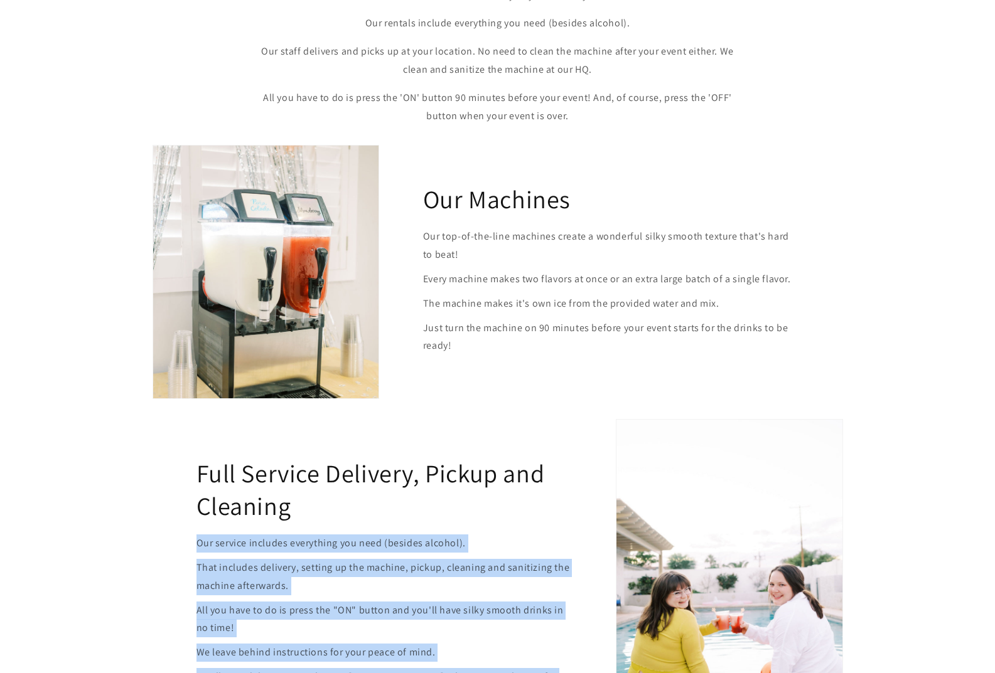
scroll to position [204, 0]
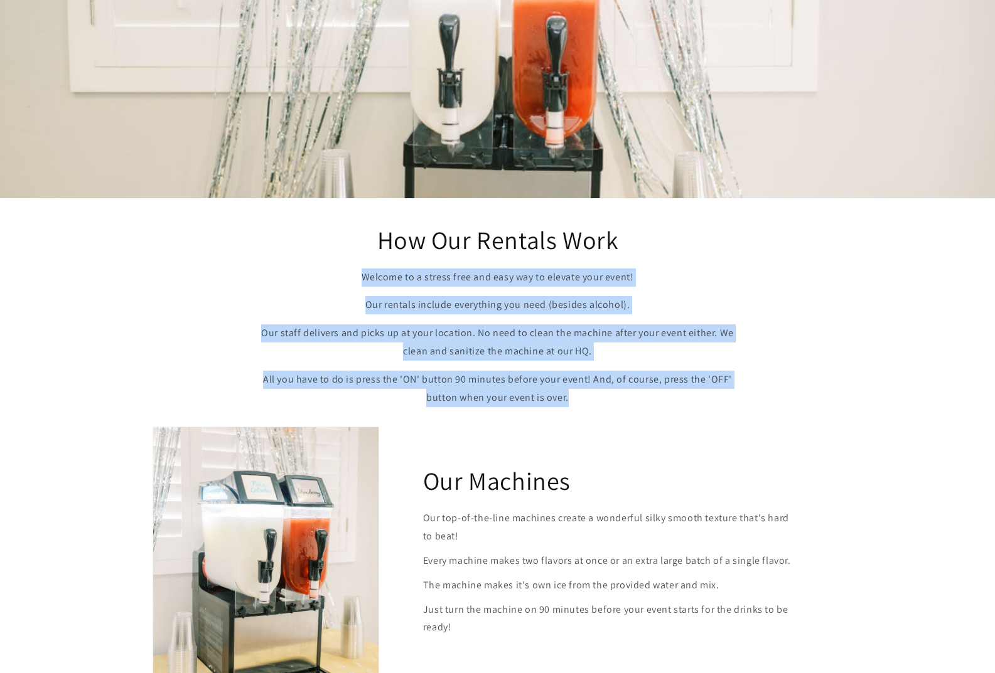
drag, startPoint x: 377, startPoint y: 284, endPoint x: 719, endPoint y: 398, distance: 360.7
click at [719, 398] on div "Welcome to a stress free and easy way to elevate your event! Our rentals includ…" at bounding box center [497, 338] width 489 height 139
copy div "Welcome to a stress free and easy way to elevate your event! Our rentals includ…"
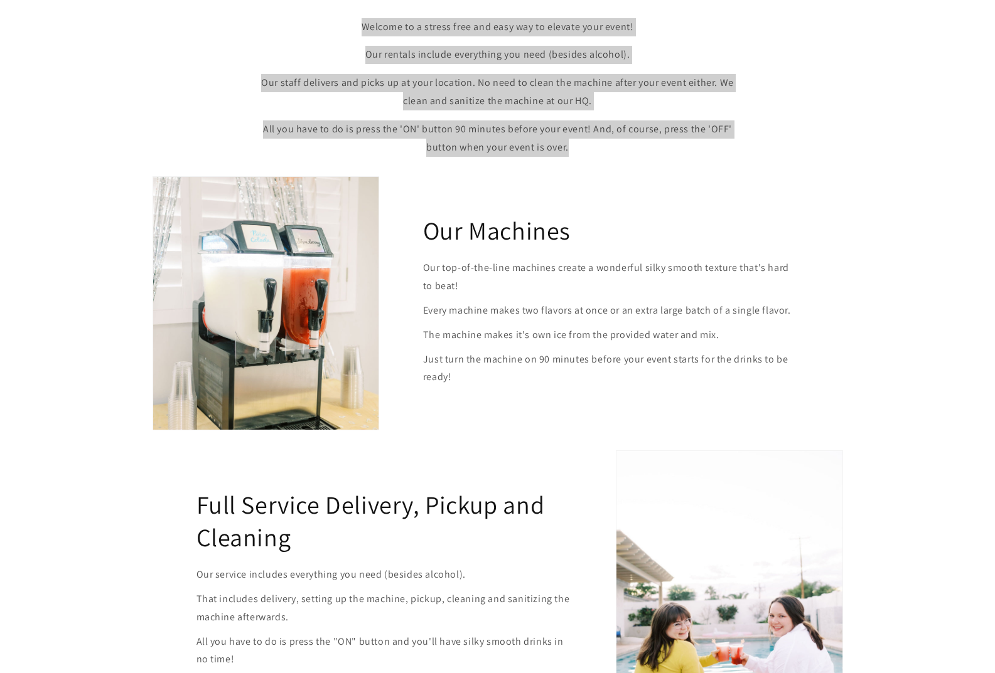
scroll to position [455, 0]
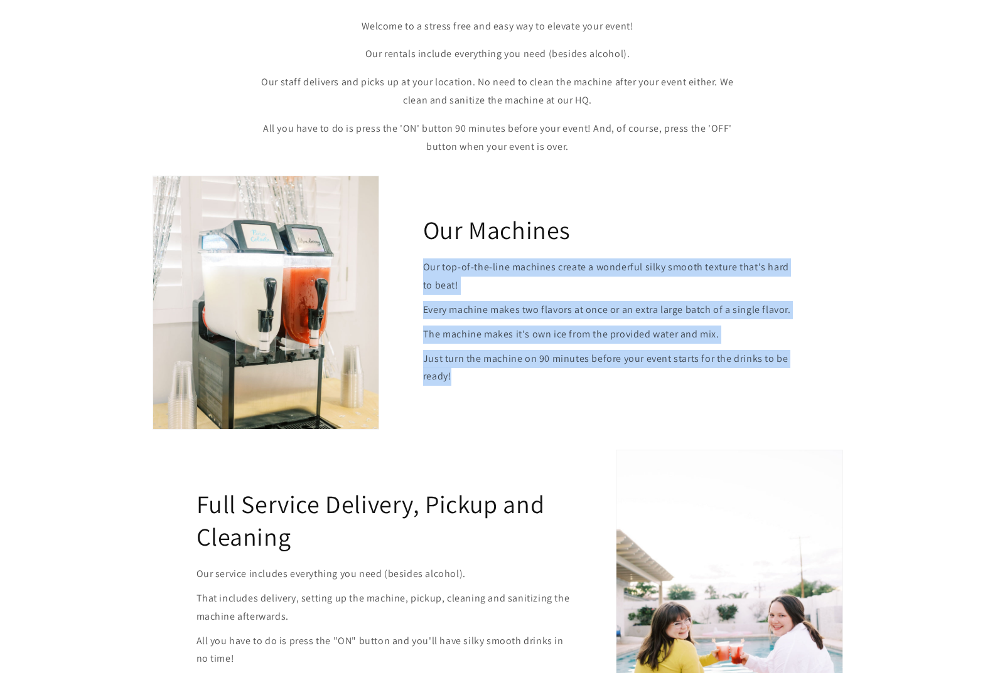
drag, startPoint x: 425, startPoint y: 270, endPoint x: 495, endPoint y: 377, distance: 128.3
click at [495, 377] on div "Our top-of-the-line machines create a wonderful silky smooth texture that's har…" at bounding box center [611, 322] width 376 height 127
copy div "Our top-of-the-line machines create a wonderful silky smooth texture that's har…"
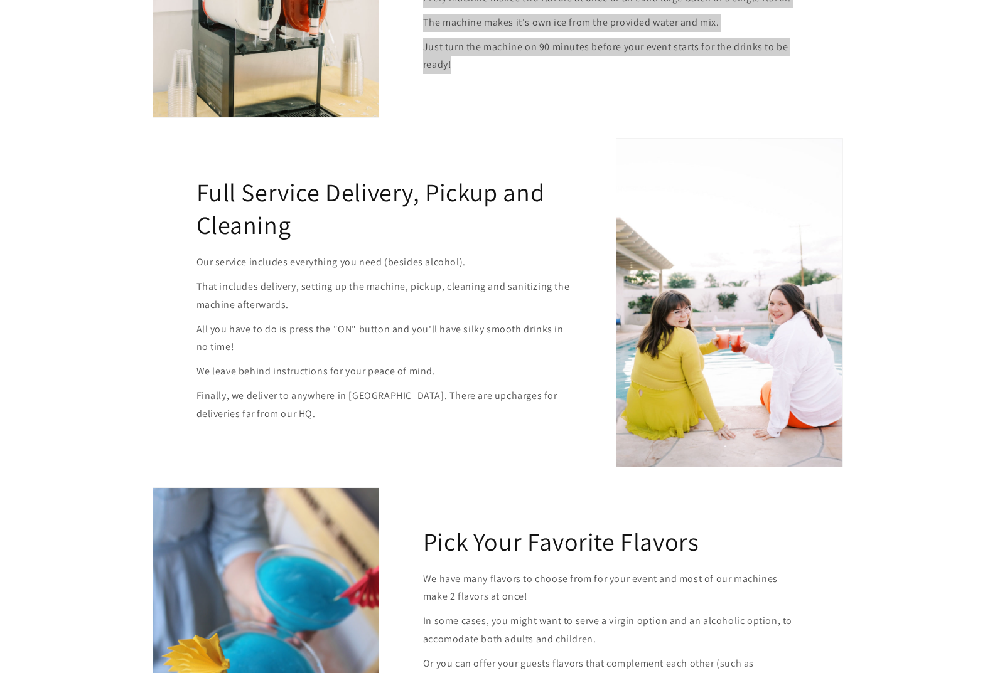
scroll to position [769, 0]
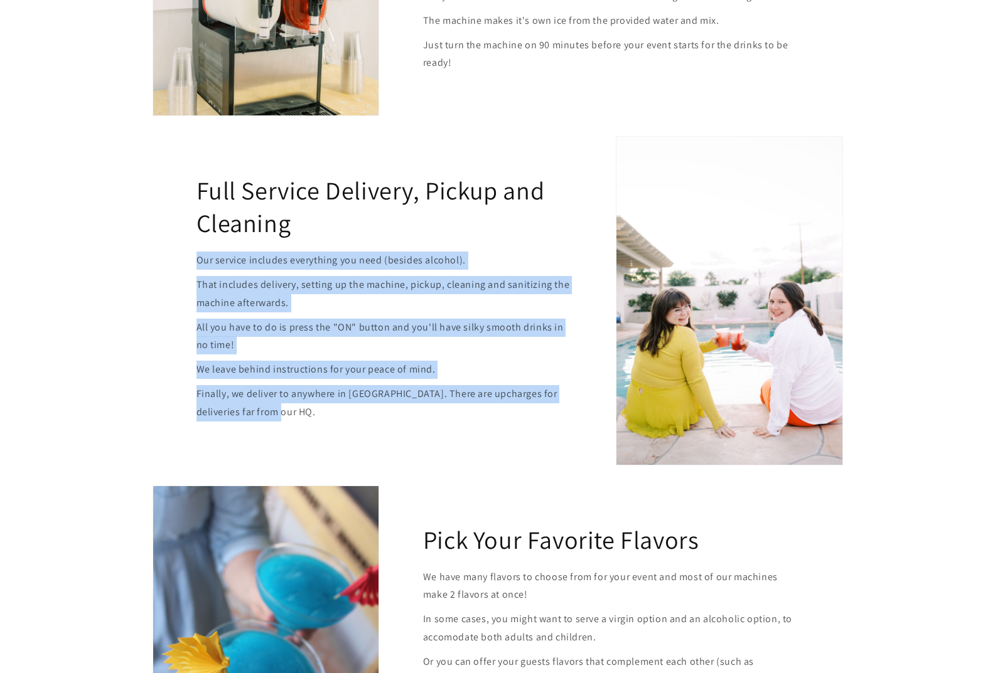
drag, startPoint x: 196, startPoint y: 260, endPoint x: 326, endPoint y: 407, distance: 195.6
click at [326, 407] on div "Our service includes everything you need (besides alcohol). That includes deliv…" at bounding box center [384, 336] width 376 height 169
copy div "Our service includes everything you need (besides alcohol). That includes deliv…"
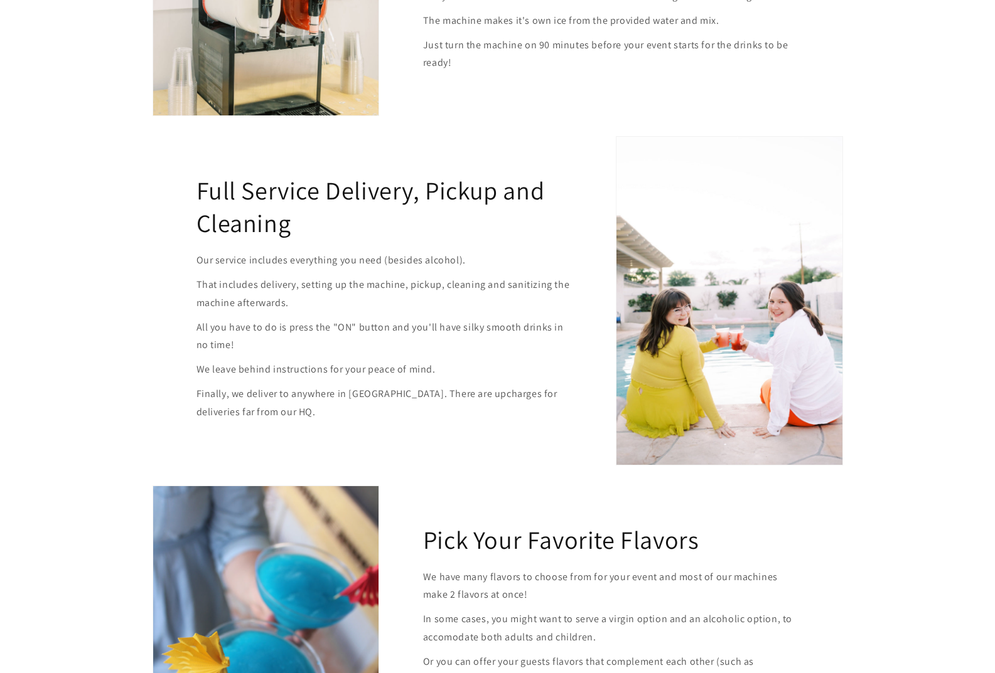
click at [653, 132] on div "Full Service Delivery, Pickup and Cleaning Our service includes everything you …" at bounding box center [497, 300] width 753 height 349
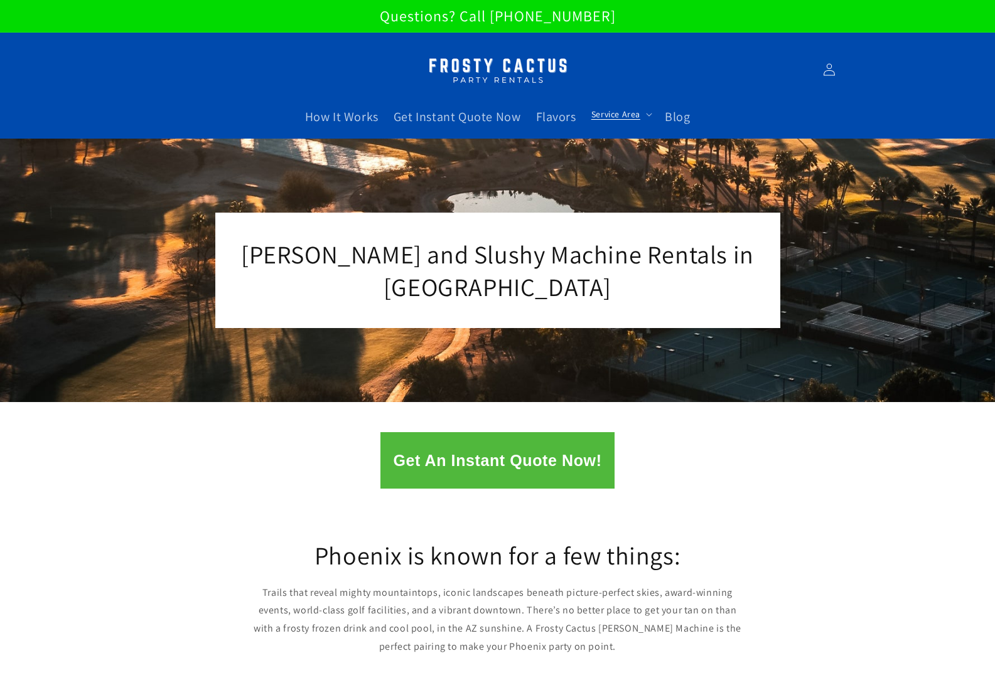
click at [600, 117] on span "Service Area" at bounding box center [615, 114] width 49 height 11
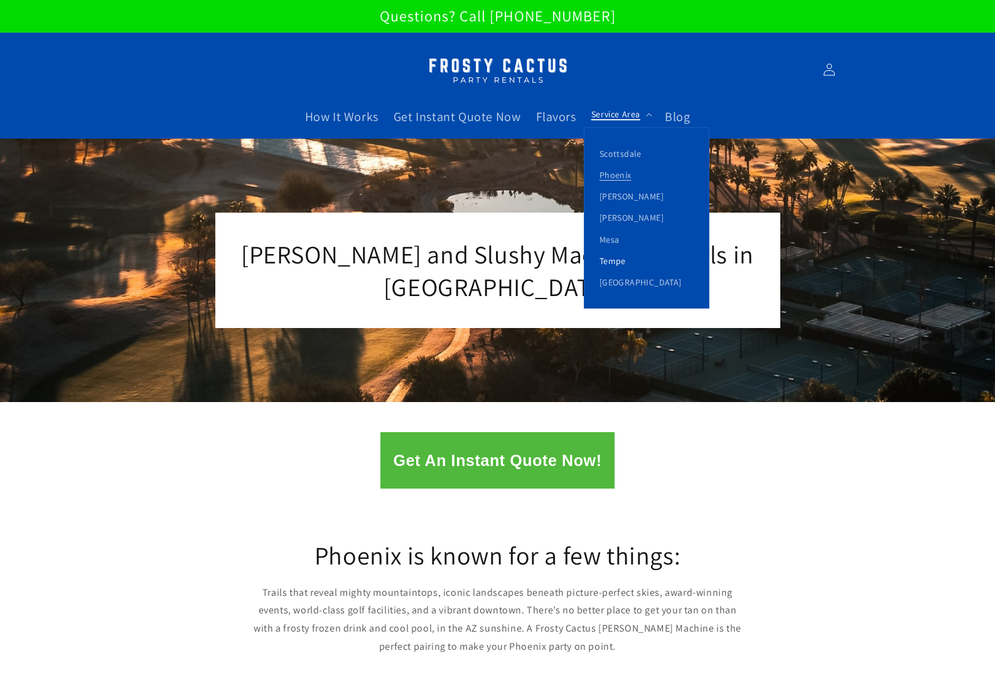
click at [619, 264] on link "Tempe" at bounding box center [646, 260] width 124 height 21
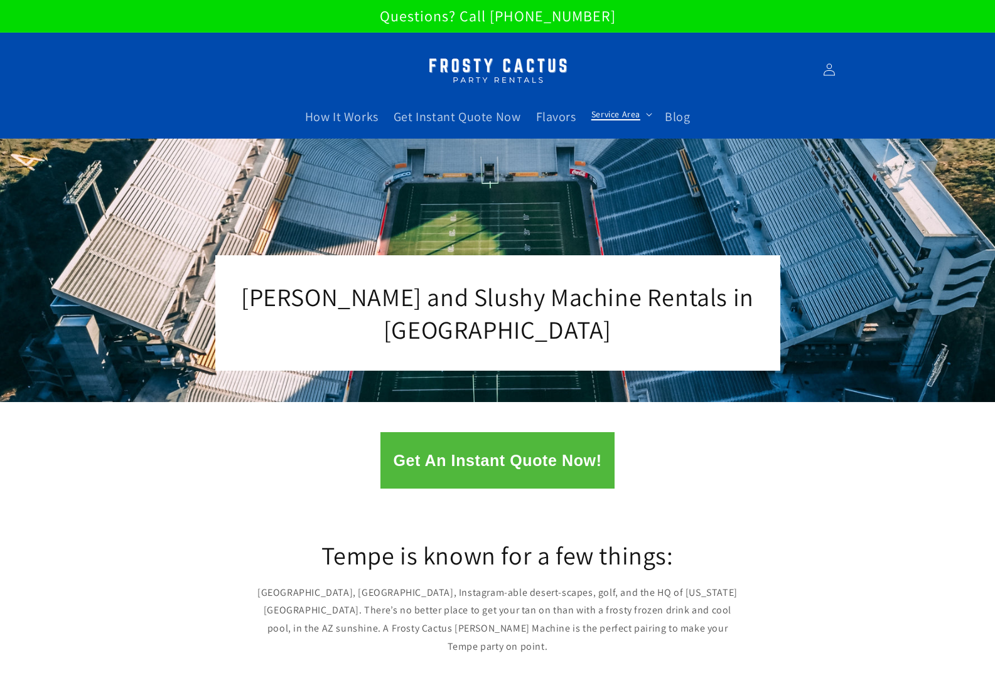
click at [611, 112] on span "Service Area" at bounding box center [615, 114] width 49 height 11
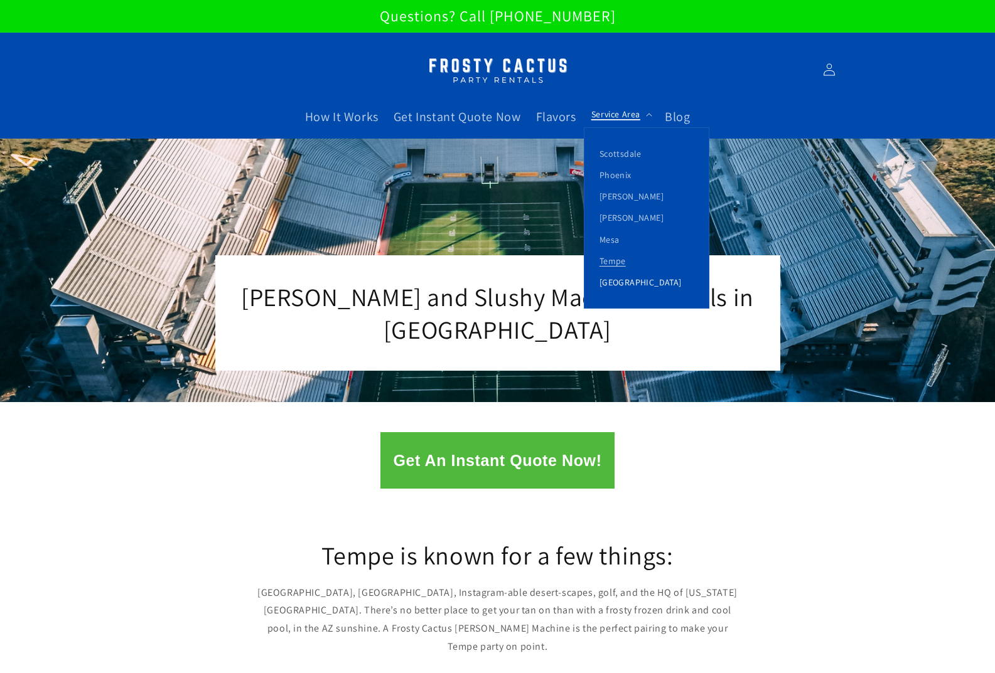
click at [623, 286] on link "[GEOGRAPHIC_DATA]" at bounding box center [646, 282] width 124 height 21
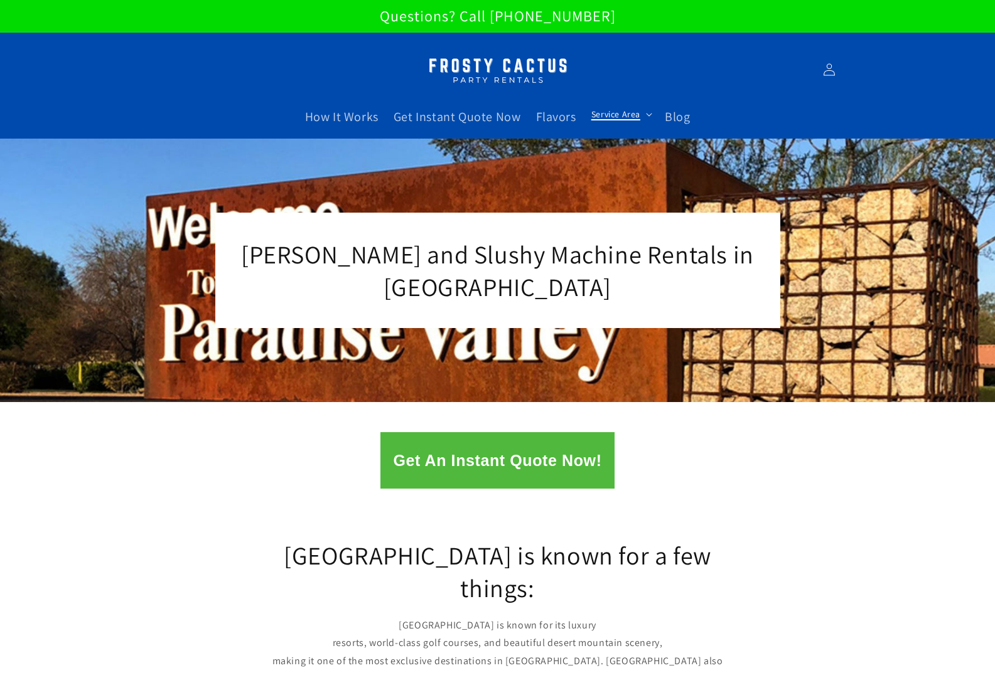
click at [614, 112] on span "Service Area" at bounding box center [615, 114] width 49 height 11
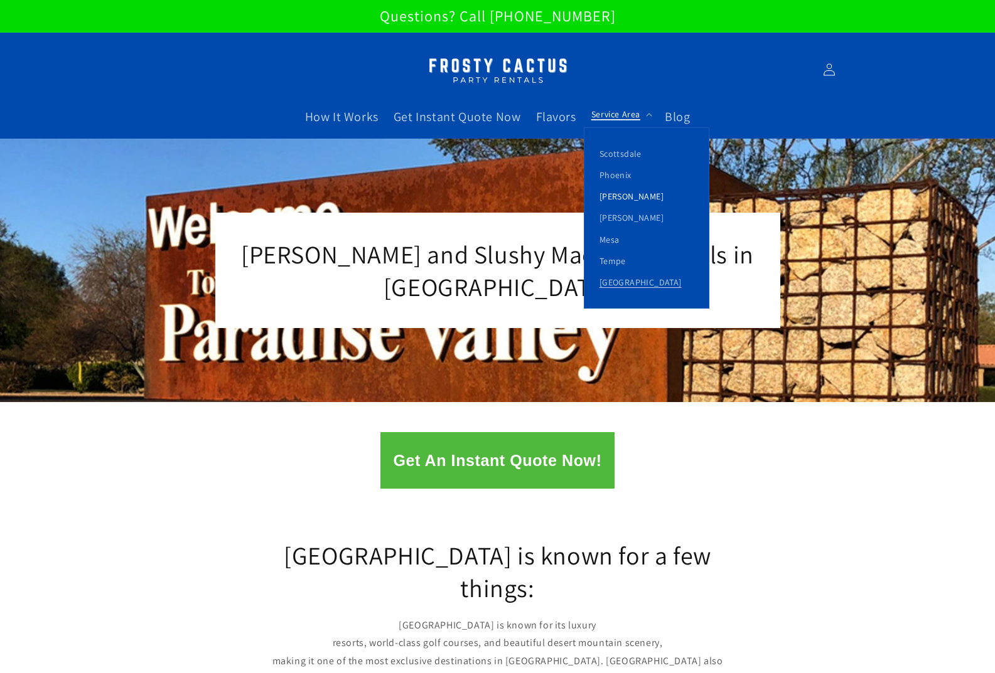
click at [623, 193] on link "[PERSON_NAME]" at bounding box center [646, 196] width 124 height 21
